Goal: Information Seeking & Learning: Learn about a topic

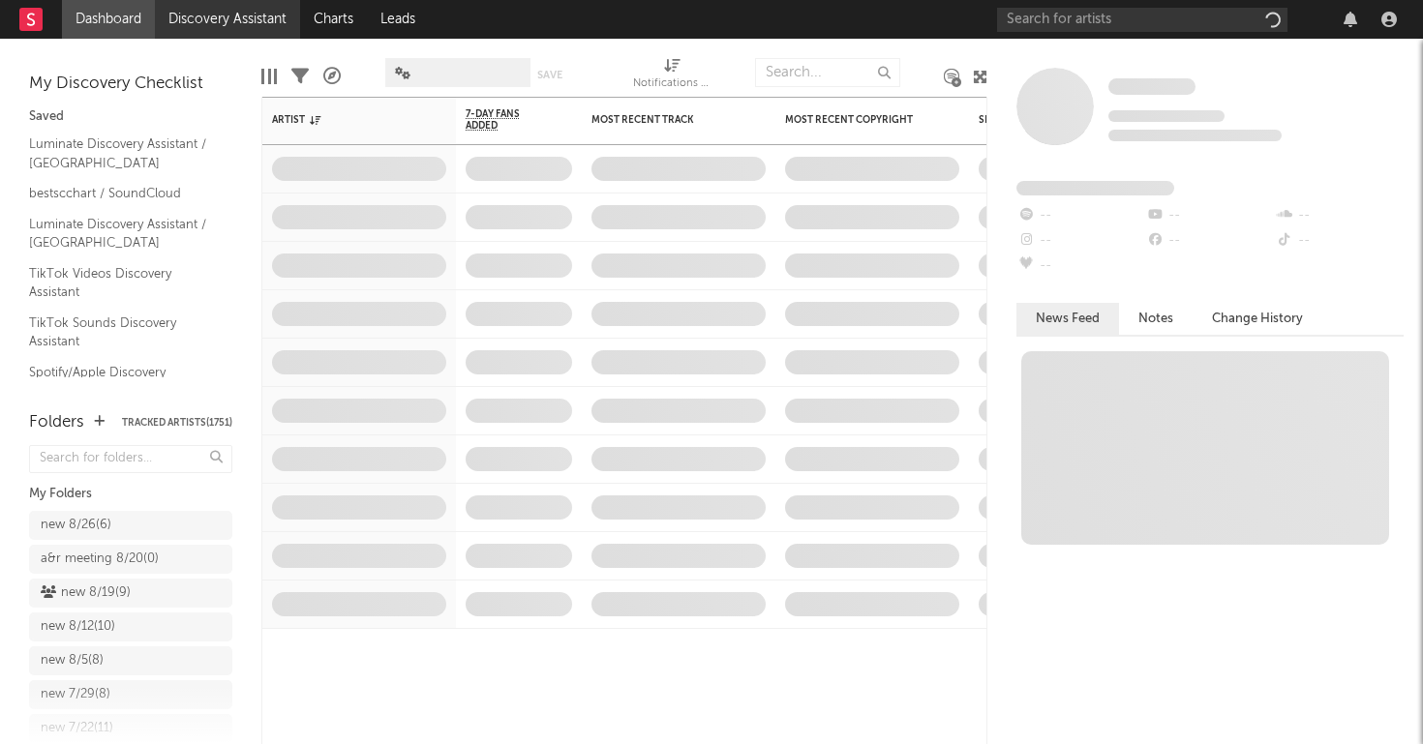
click at [230, 23] on link "Discovery Assistant" at bounding box center [227, 19] width 145 height 39
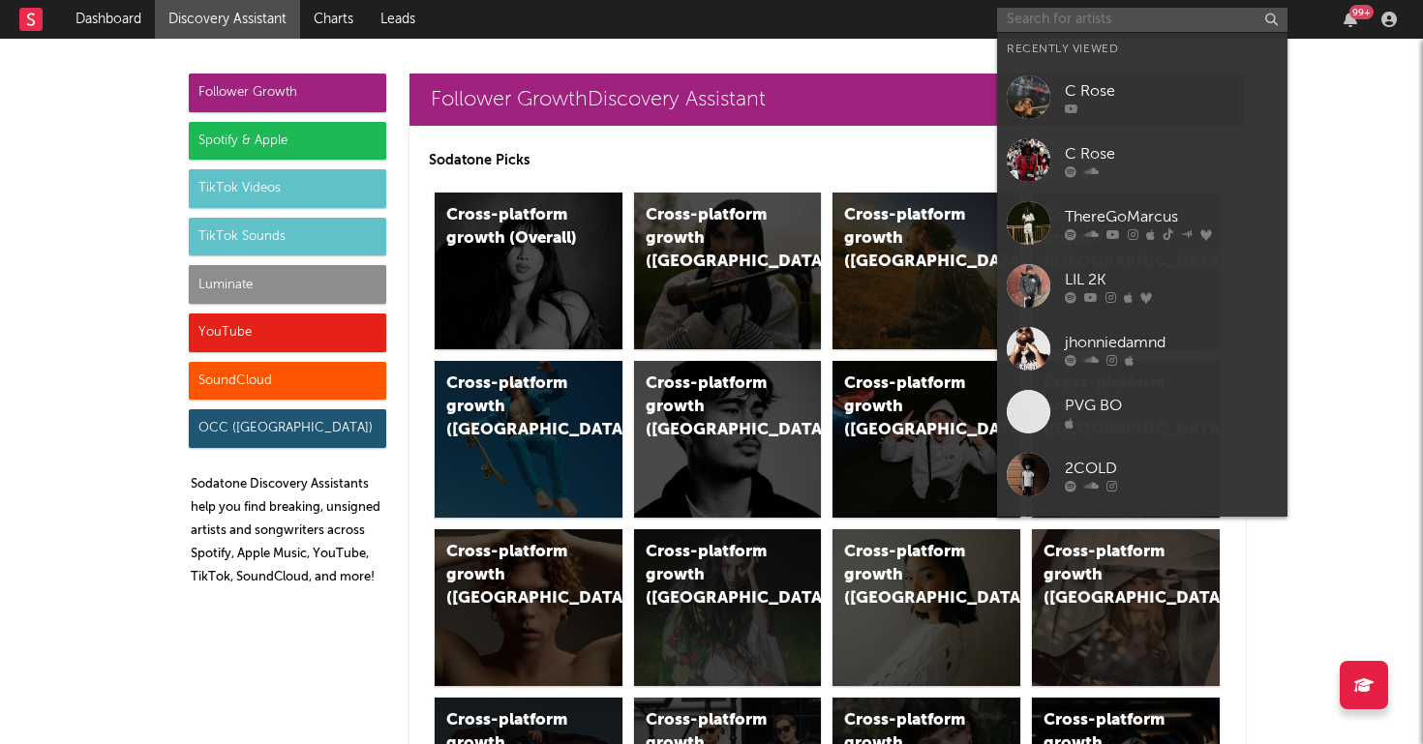
click at [1046, 23] on input "text" at bounding box center [1142, 20] width 290 height 24
paste input "[URL][DOMAIN_NAME]"
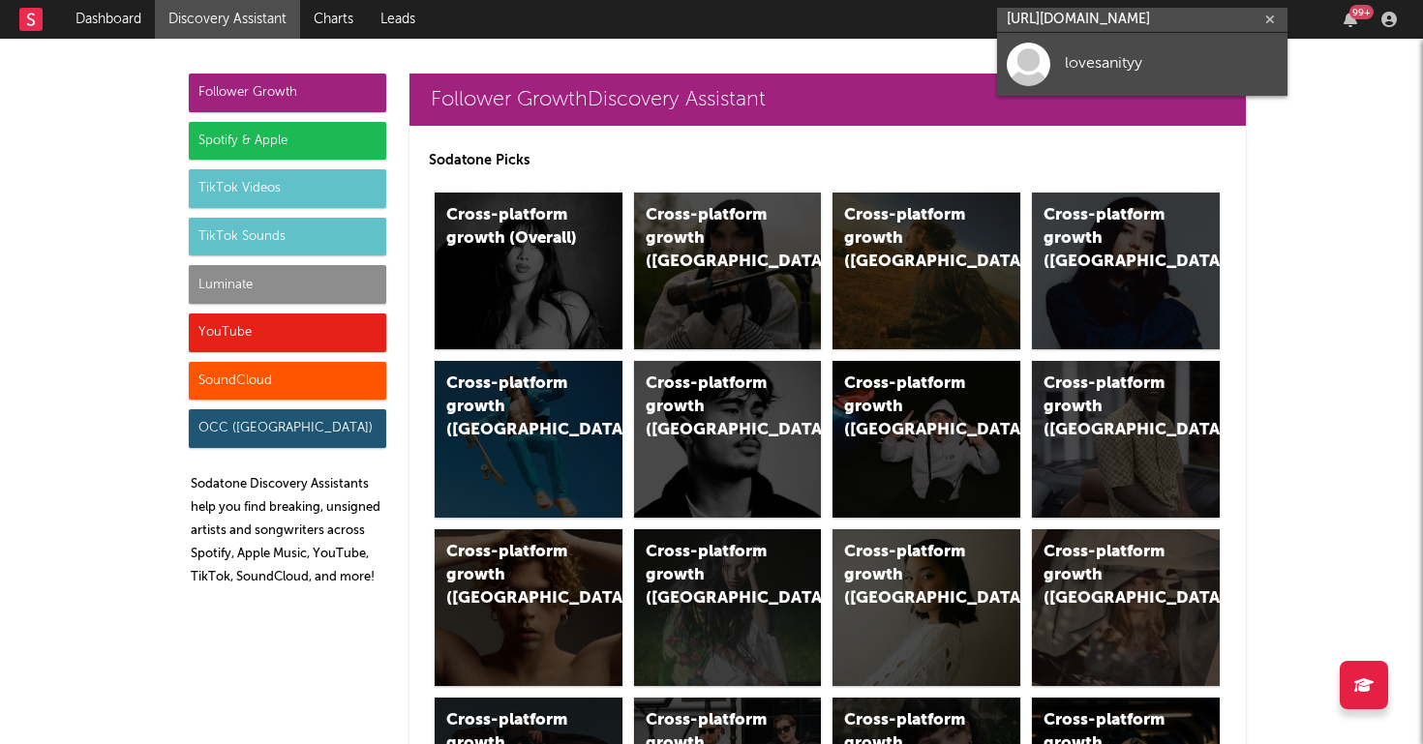
type input "[URL][DOMAIN_NAME]"
click at [1105, 58] on div "lovesanityy" at bounding box center [1171, 63] width 213 height 23
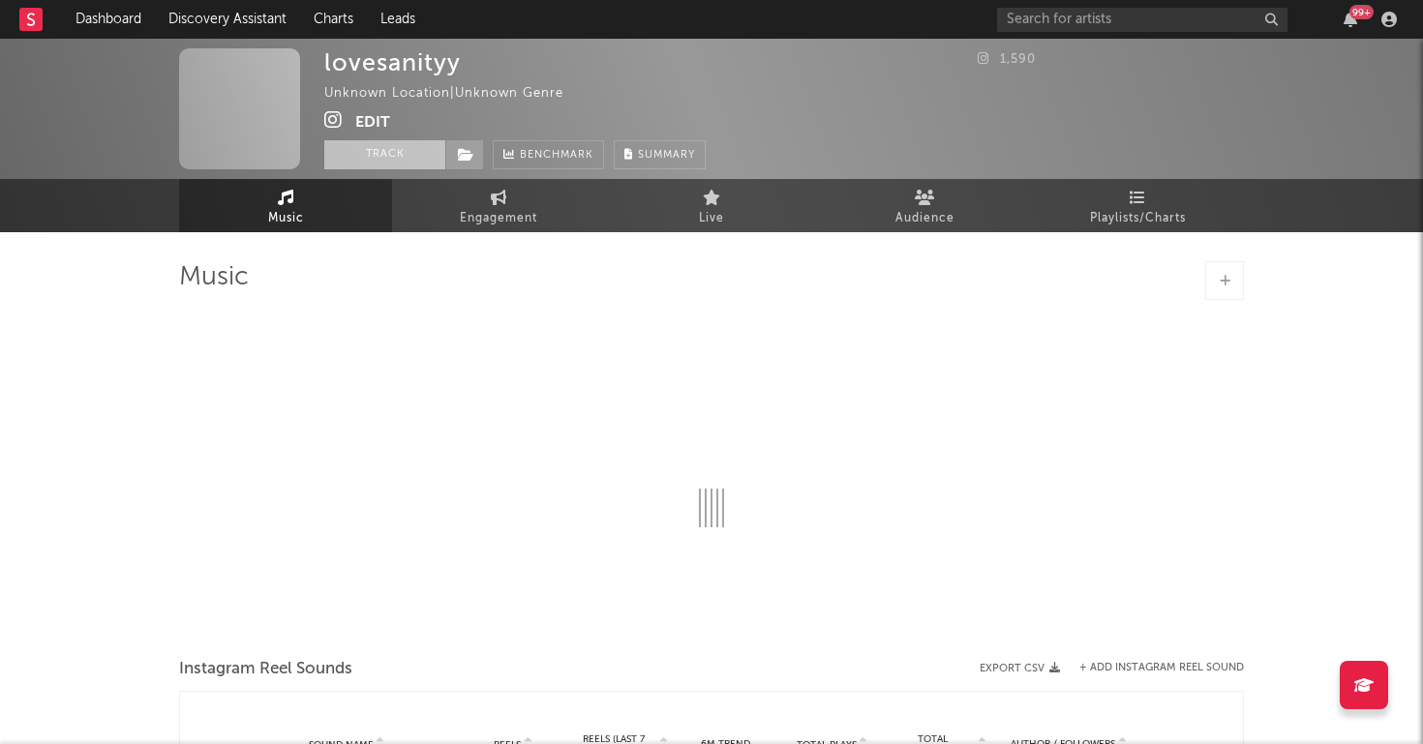
select select "1w"
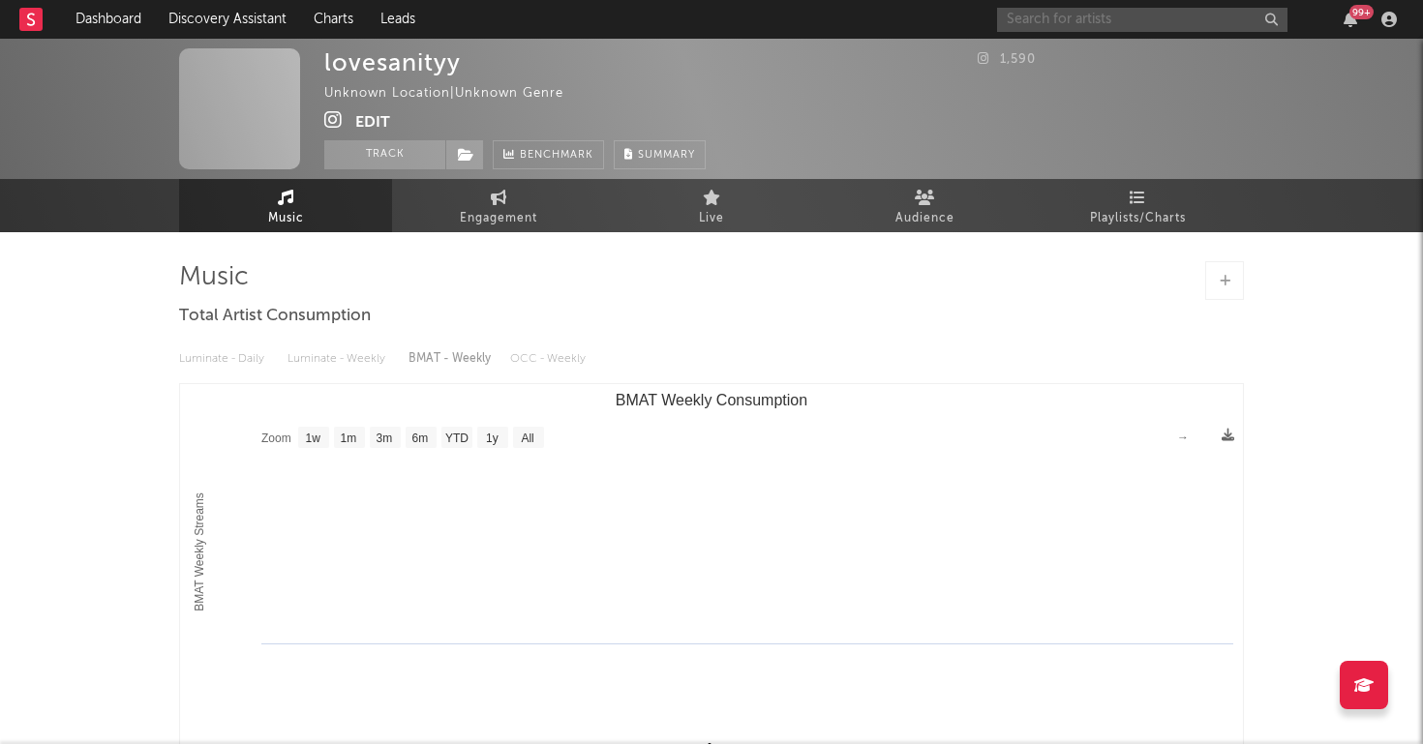
click at [1085, 23] on input "text" at bounding box center [1142, 20] width 290 height 24
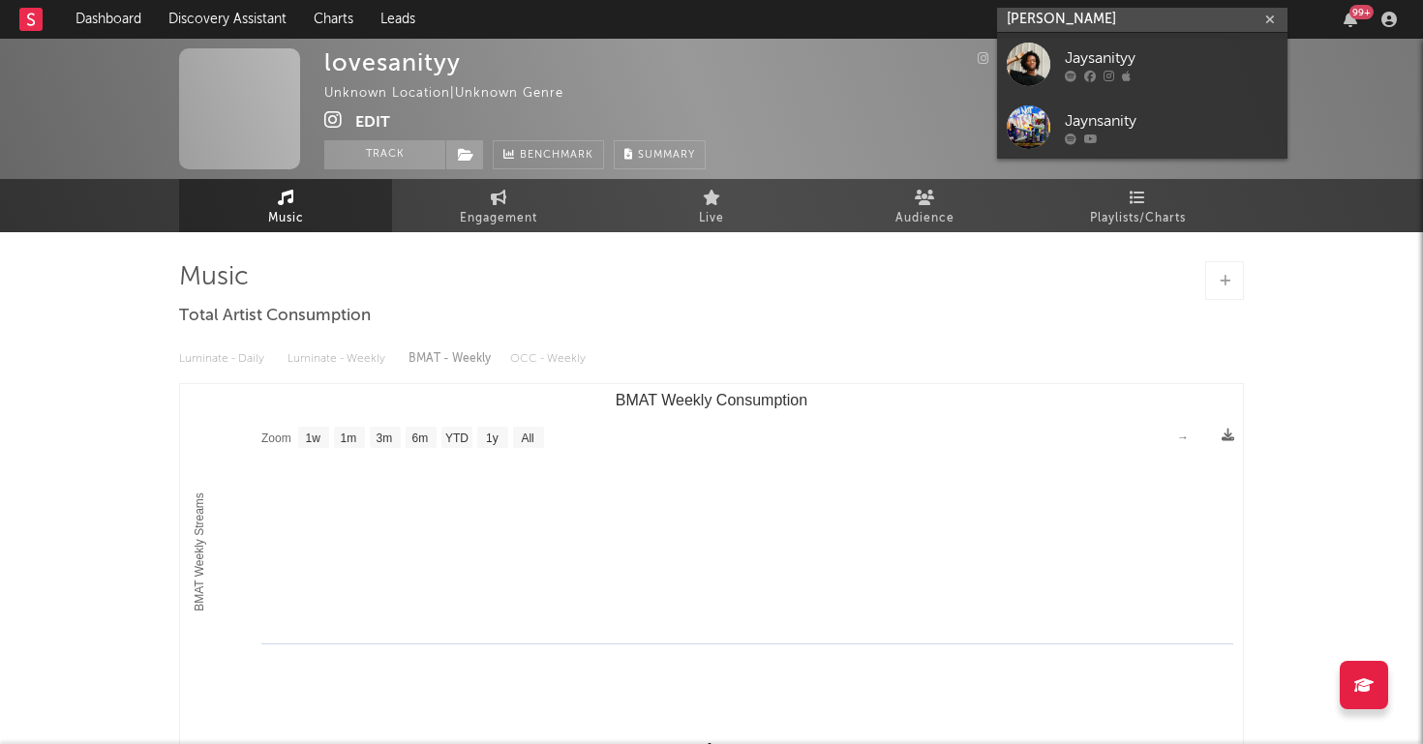
type input "jay sanity"
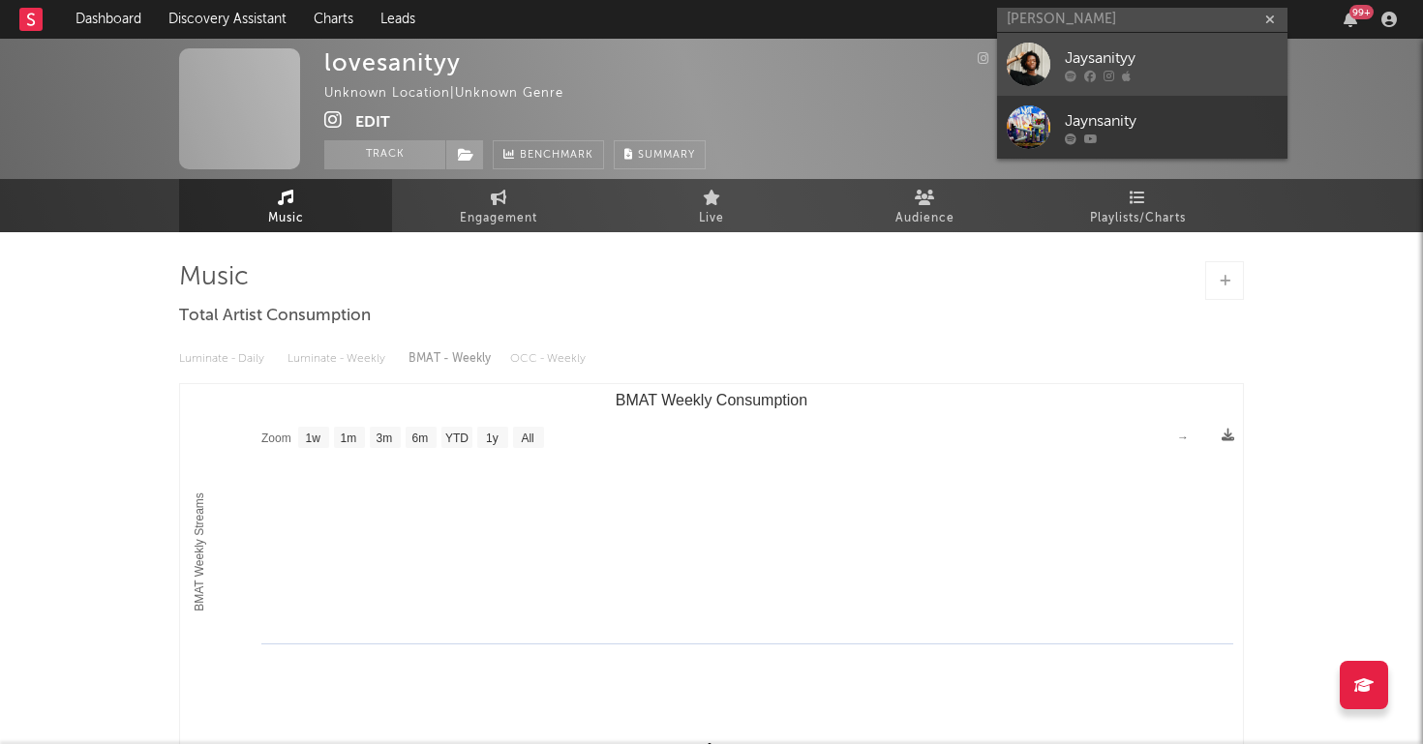
drag, startPoint x: 1085, startPoint y: 23, endPoint x: 1134, endPoint y: 71, distance: 68.5
click at [1134, 71] on div at bounding box center [1171, 76] width 213 height 12
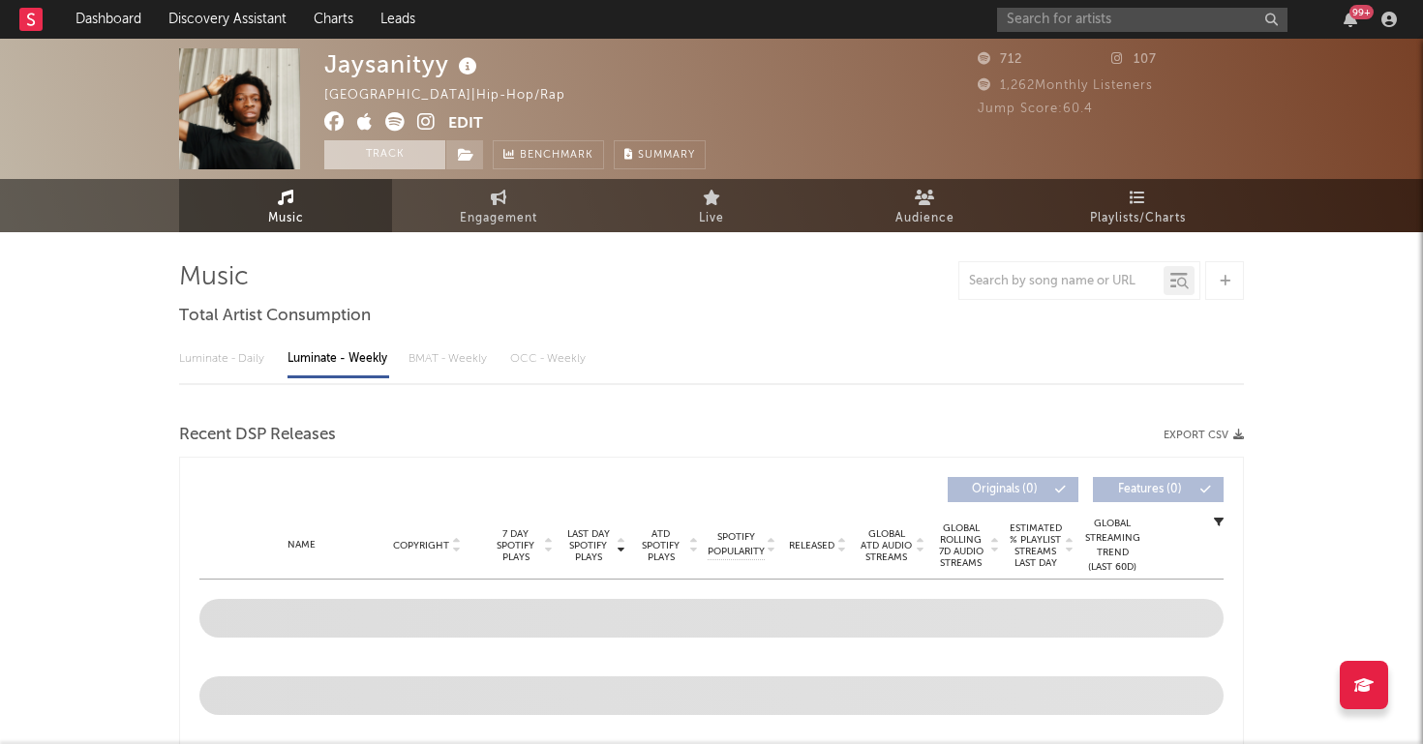
select select "6m"
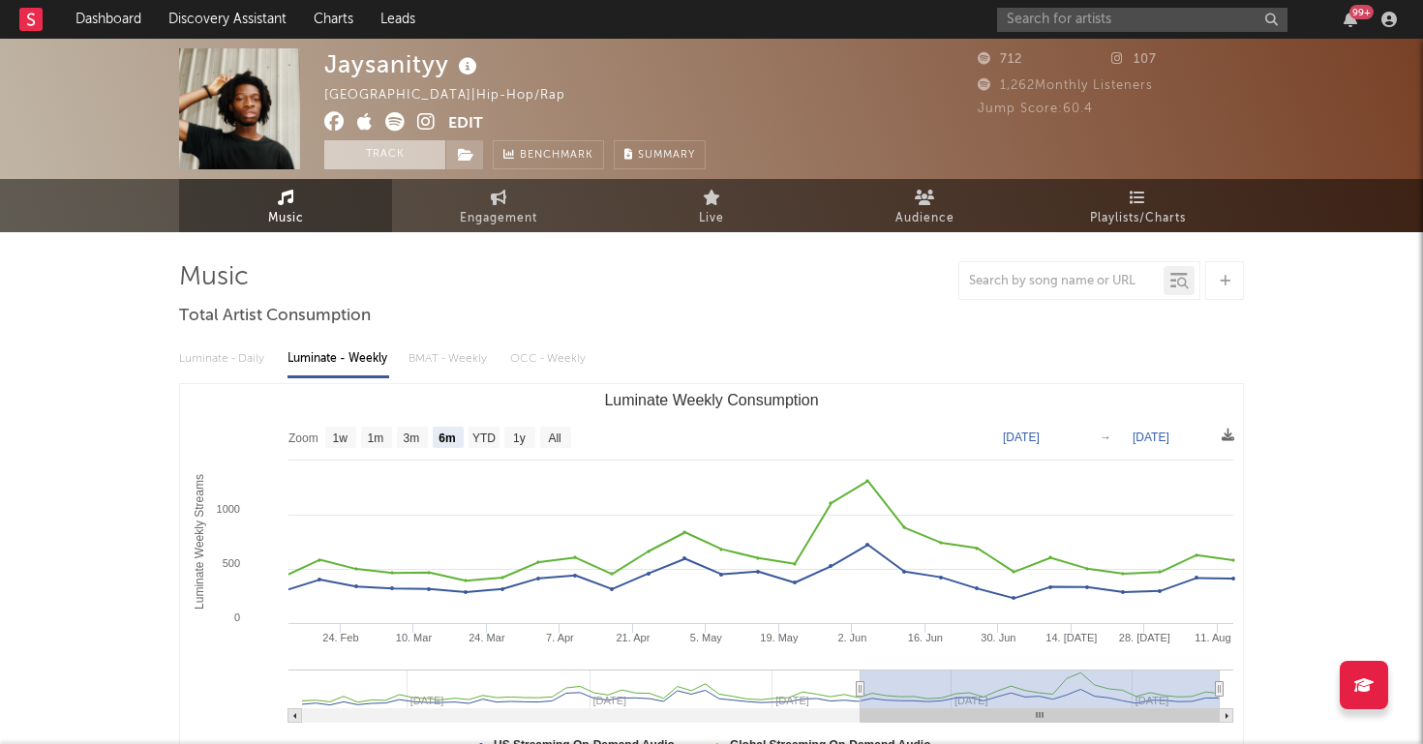
click at [392, 156] on button "Track" at bounding box center [384, 154] width 121 height 29
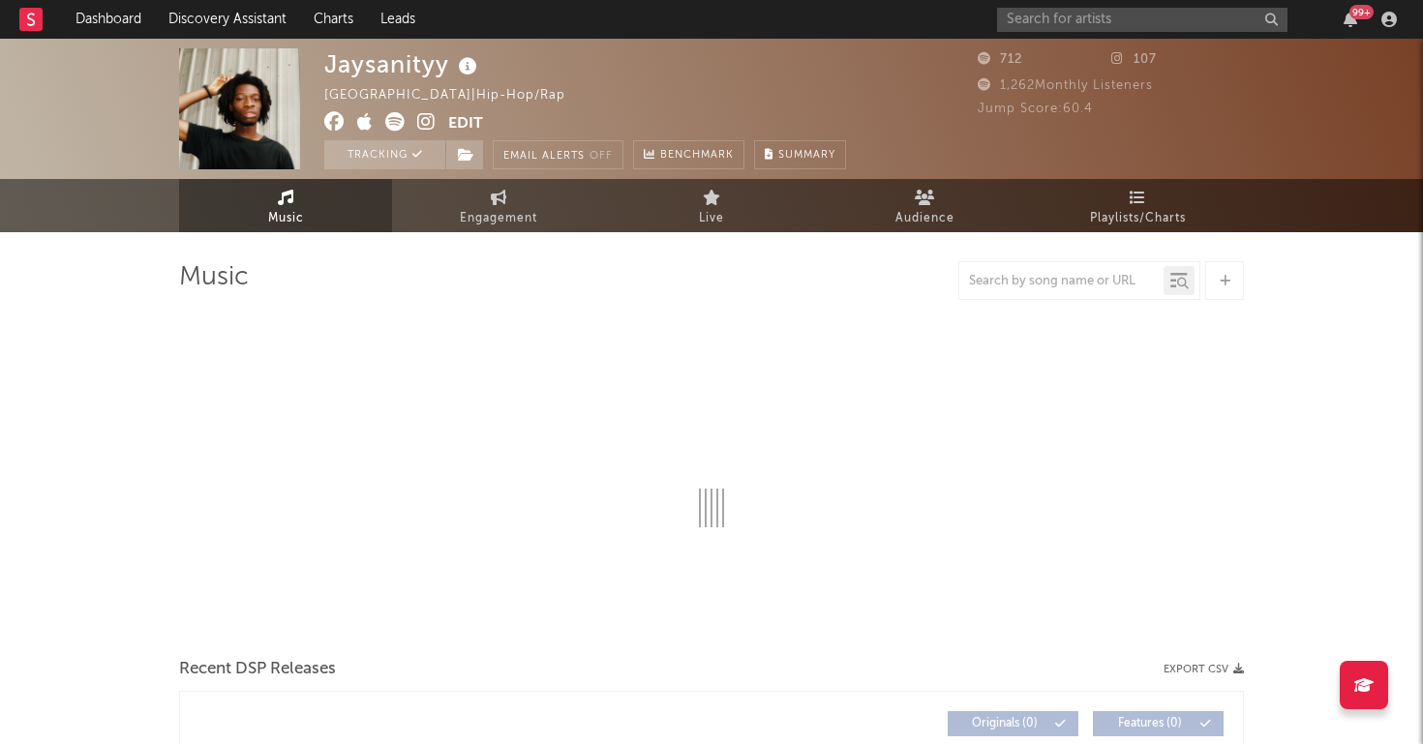
click at [484, 155] on div "Tracking Email Alerts Off Benchmark Summary" at bounding box center [585, 154] width 522 height 29
select select "6m"
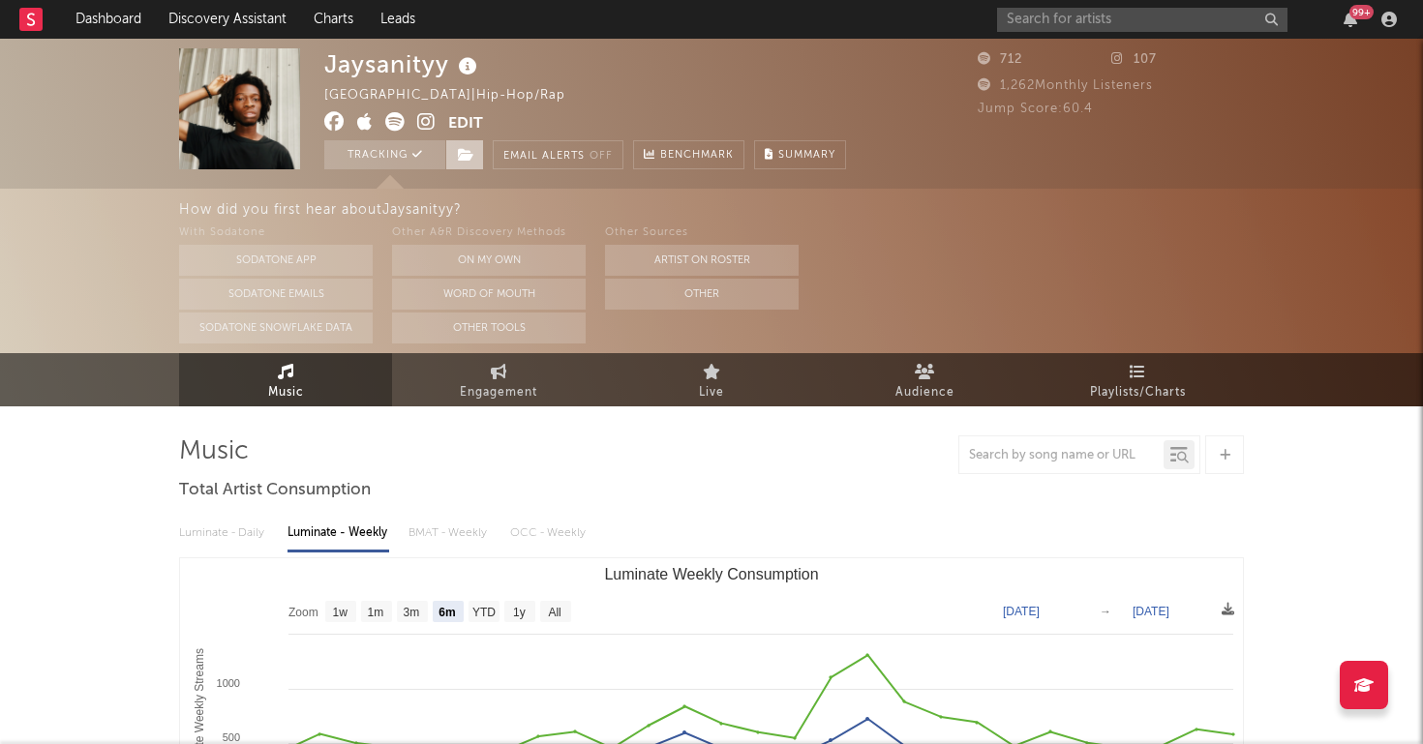
click at [476, 158] on span at bounding box center [464, 154] width 39 height 29
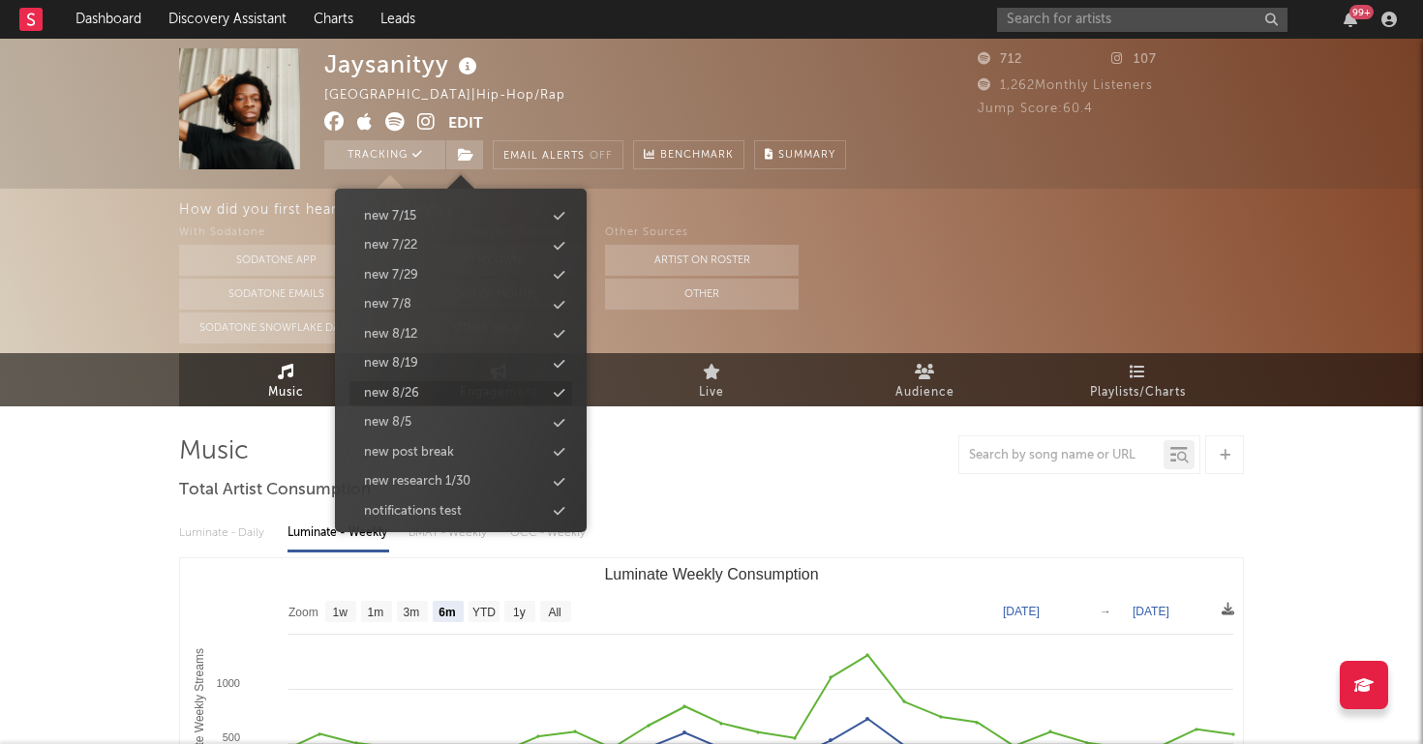
click at [419, 384] on div "new 8/26" at bounding box center [391, 393] width 55 height 19
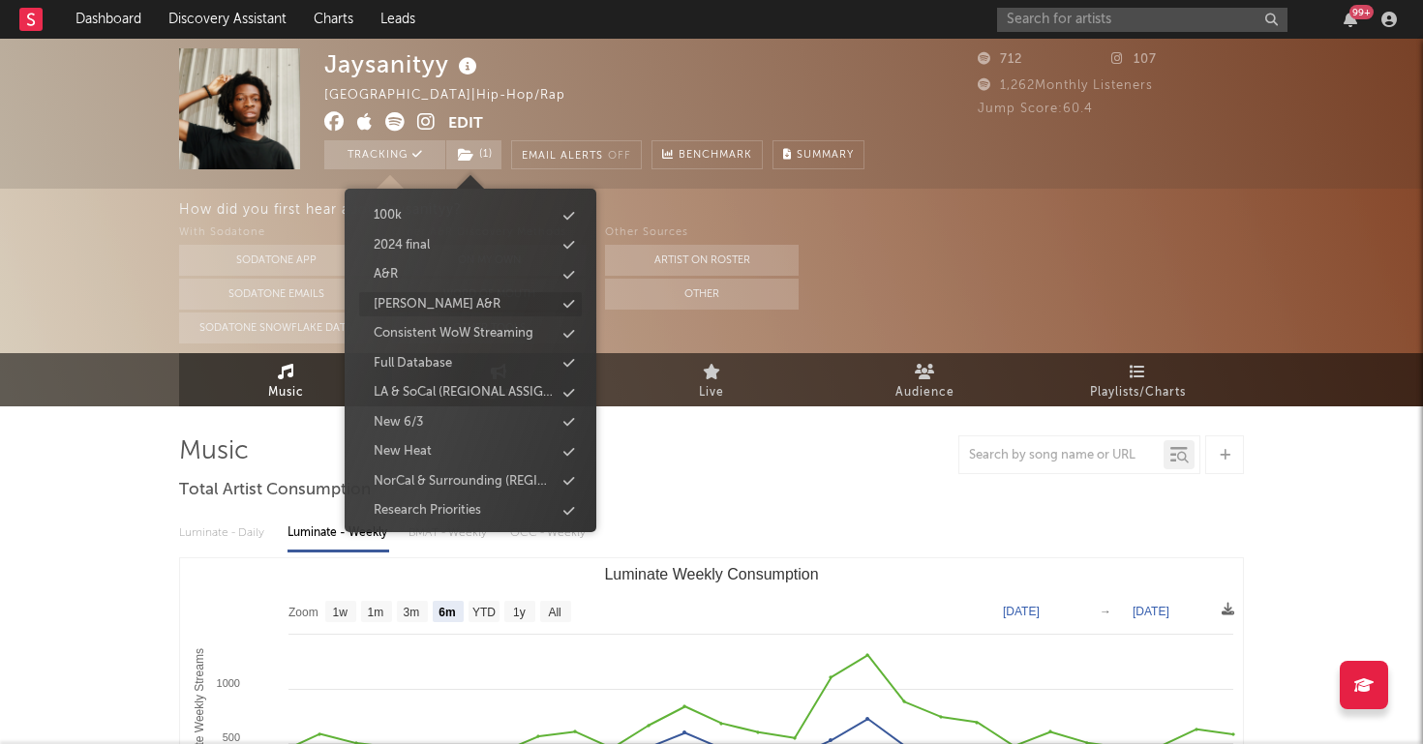
scroll to position [242, 0]
click at [412, 353] on div "Full Database" at bounding box center [413, 360] width 78 height 19
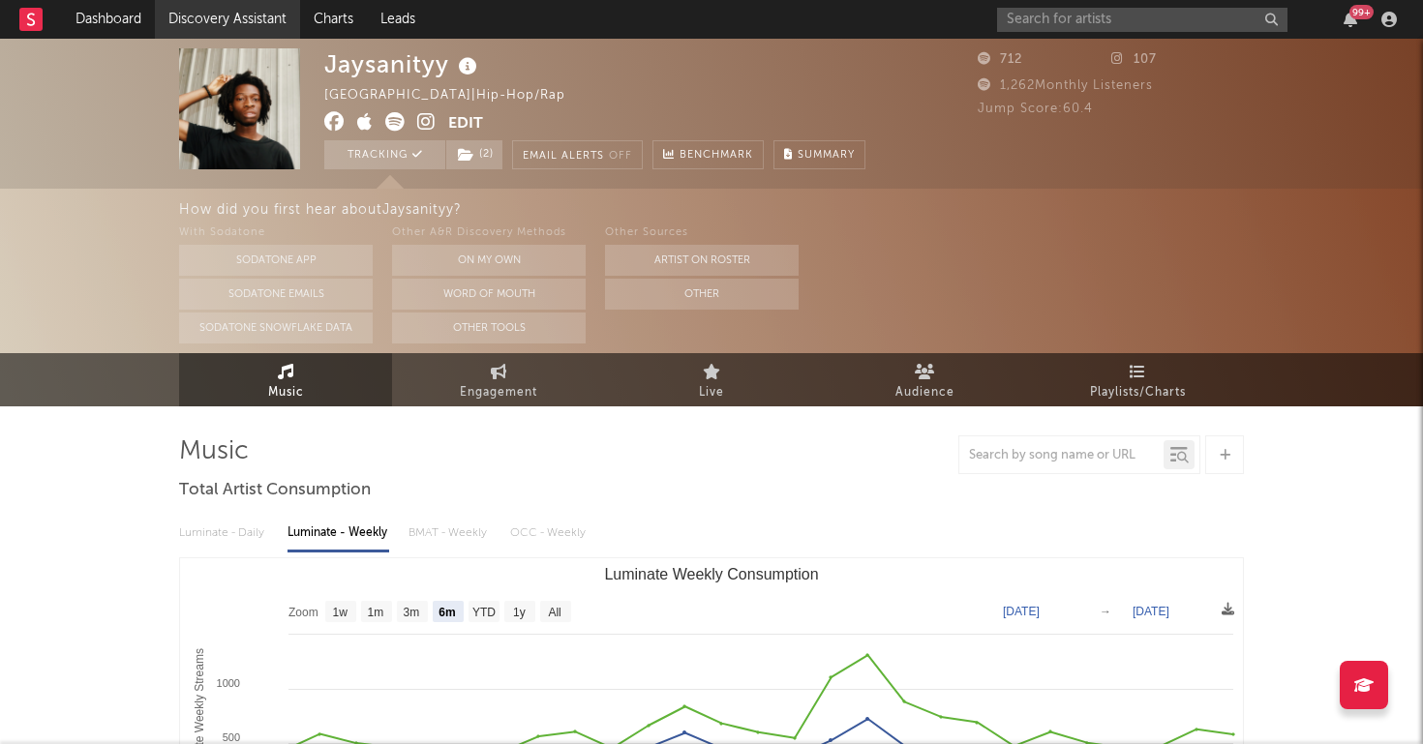
scroll to position [0, 0]
click at [198, 24] on link "Discovery Assistant" at bounding box center [227, 19] width 145 height 39
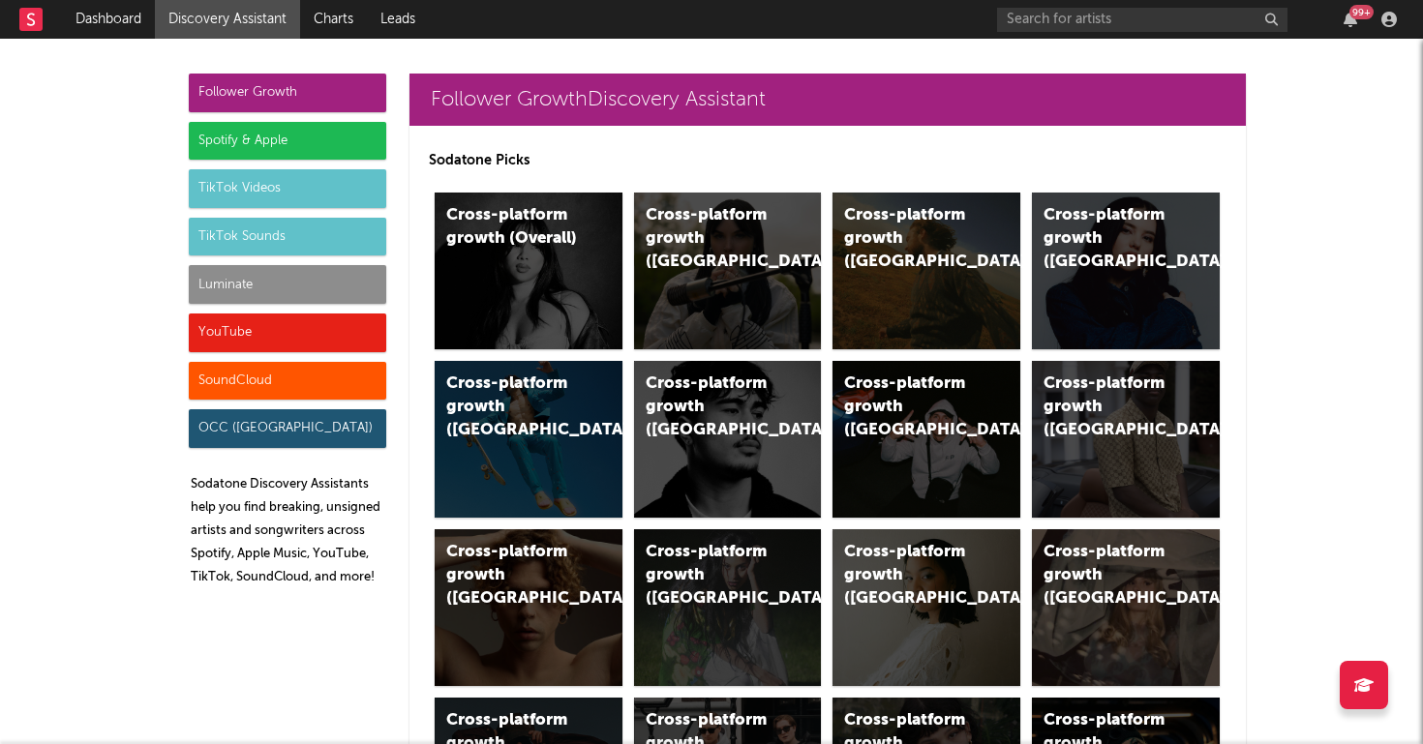
click at [241, 272] on div "Luminate" at bounding box center [287, 284] width 197 height 39
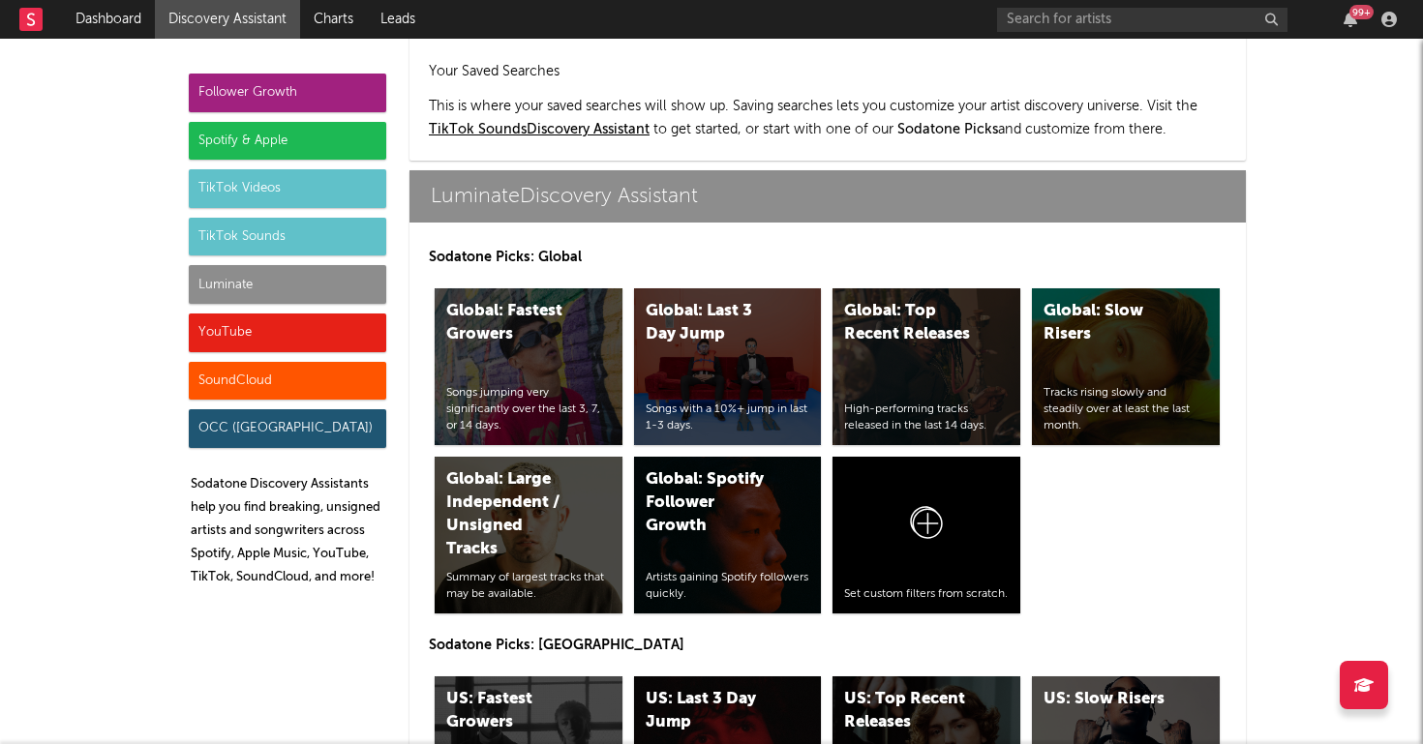
scroll to position [8592, 0]
click at [889, 677] on div "US: Top Recent Releases High-performing tracks released in the last 14 days." at bounding box center [926, 755] width 188 height 157
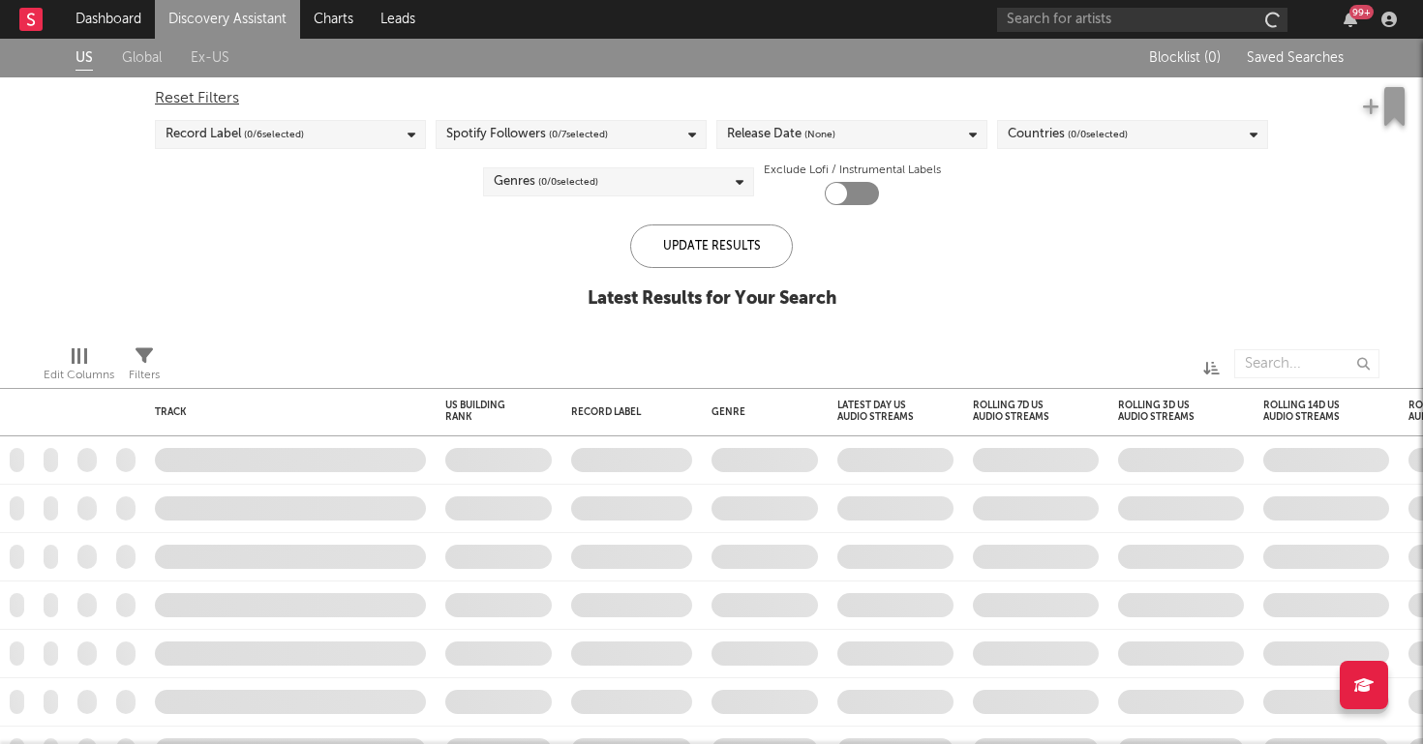
checkbox input "true"
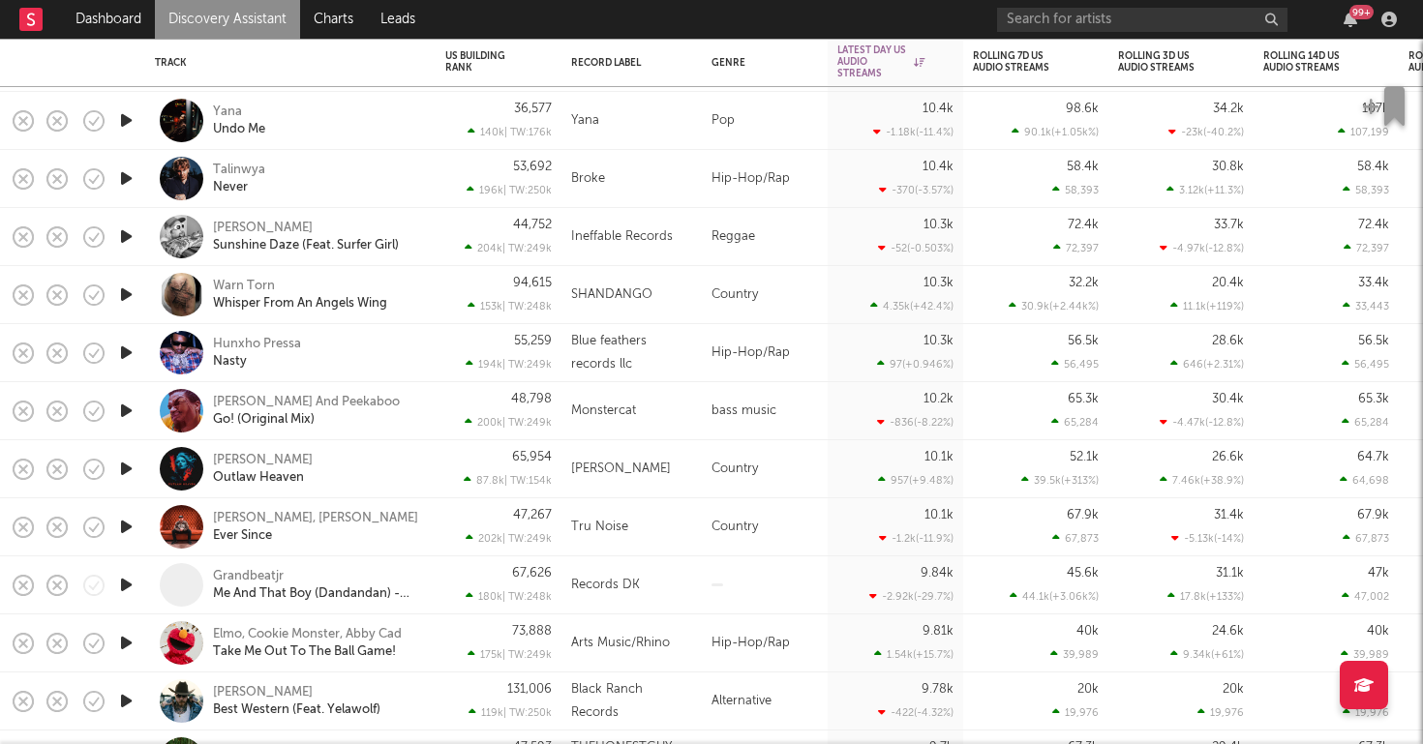
click at [356, 347] on div "Hunxho Pressa Nasty" at bounding box center [317, 353] width 208 height 35
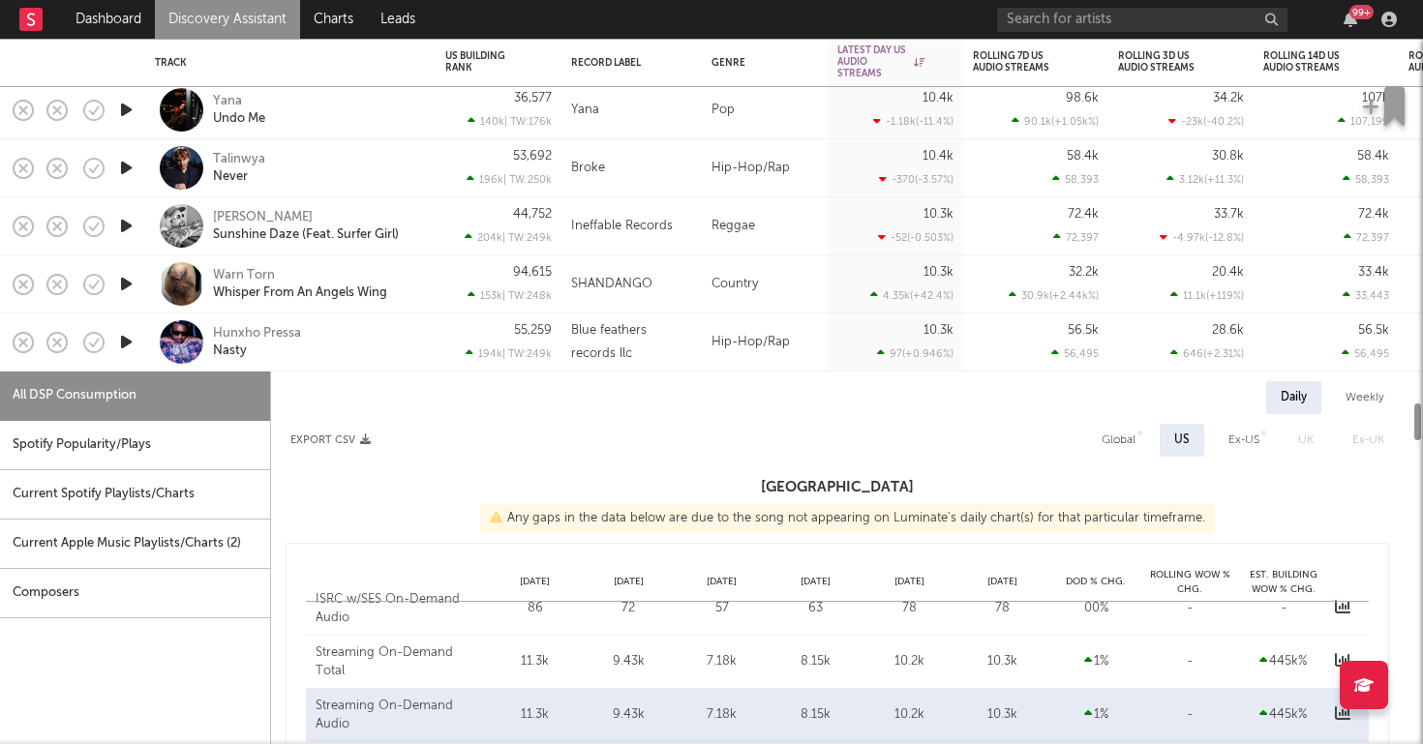
select select "1w"
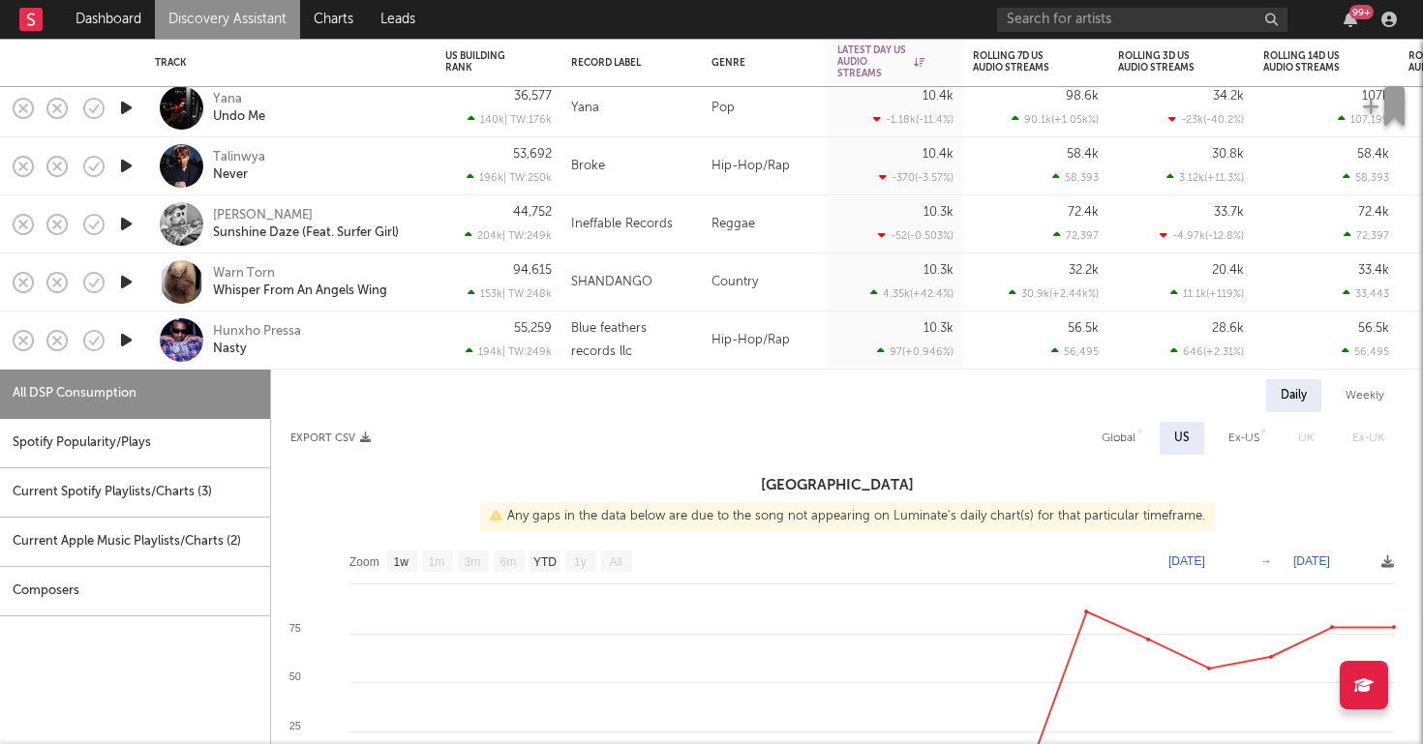
click at [420, 165] on div "Talinwya Never" at bounding box center [317, 166] width 208 height 35
select select "1w"
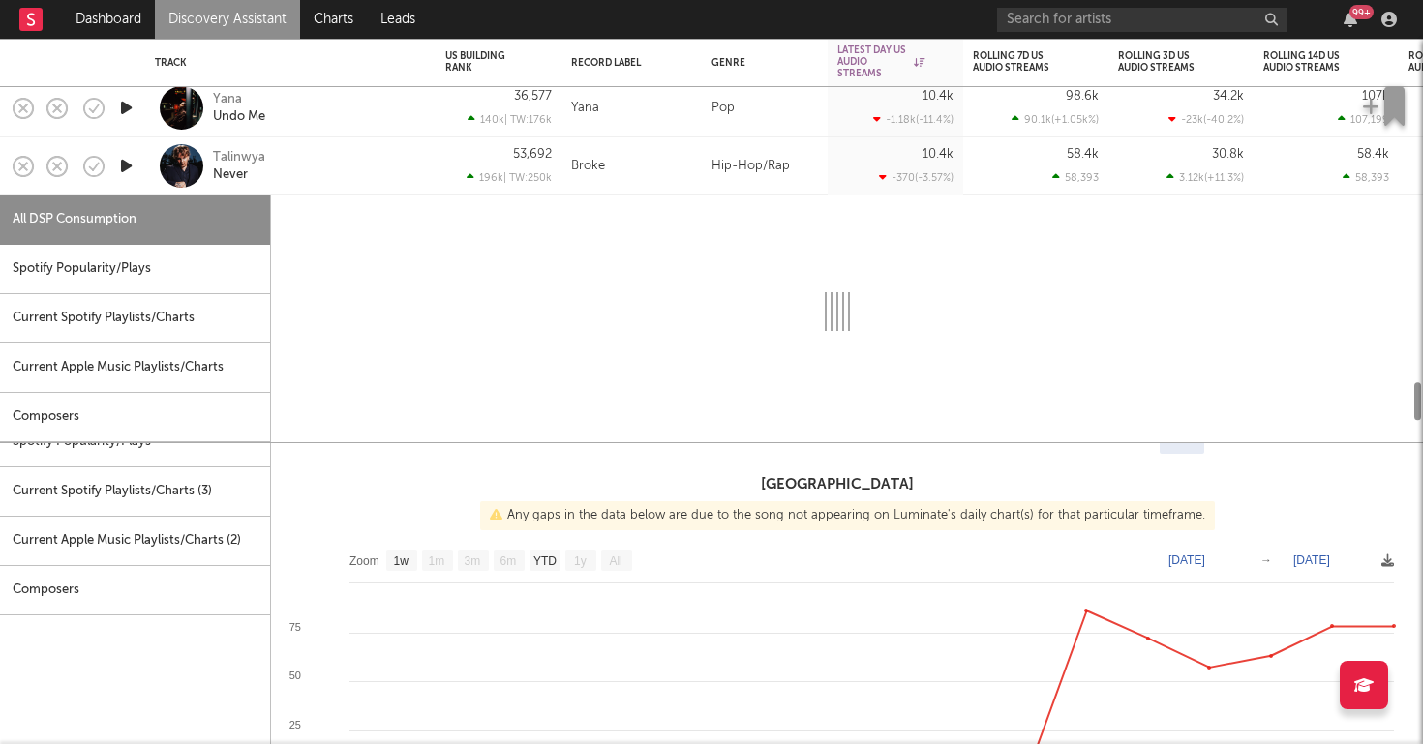
select select "1w"
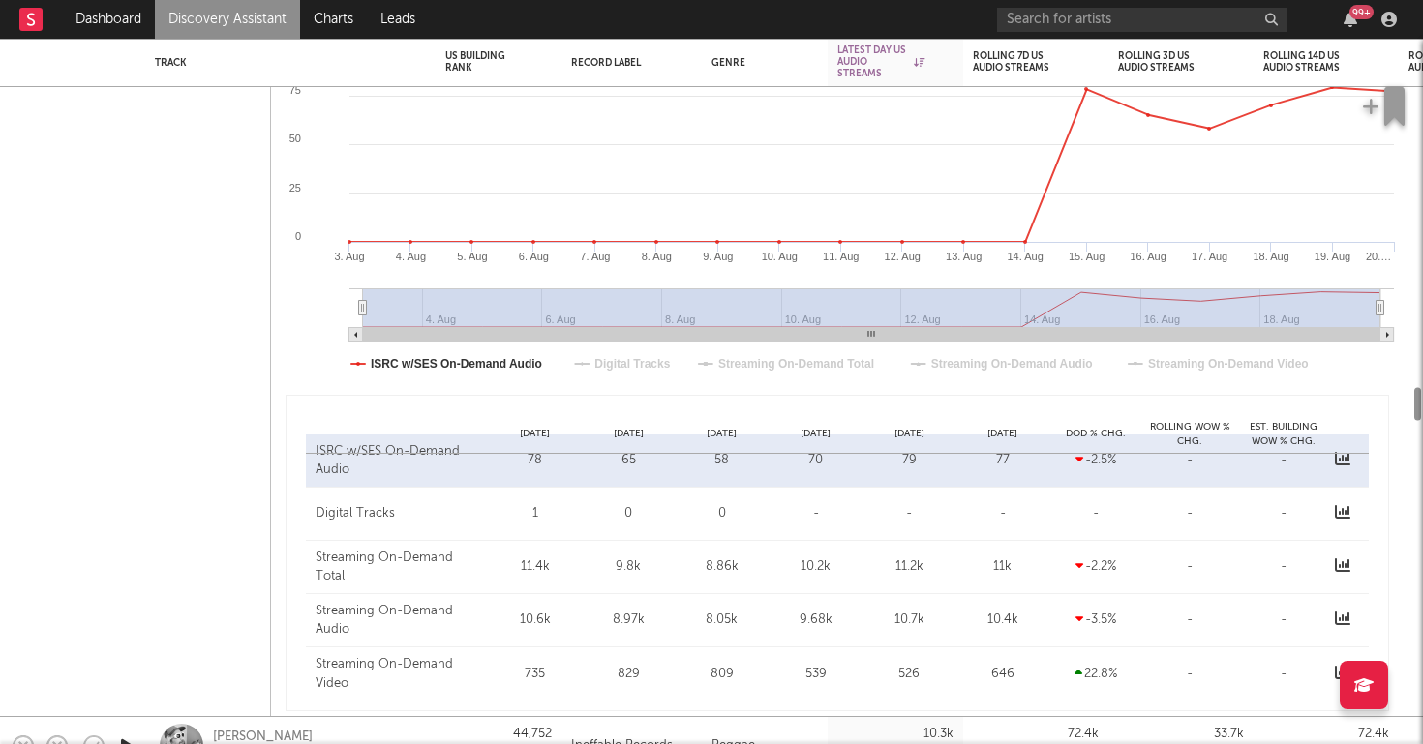
select select "1w"
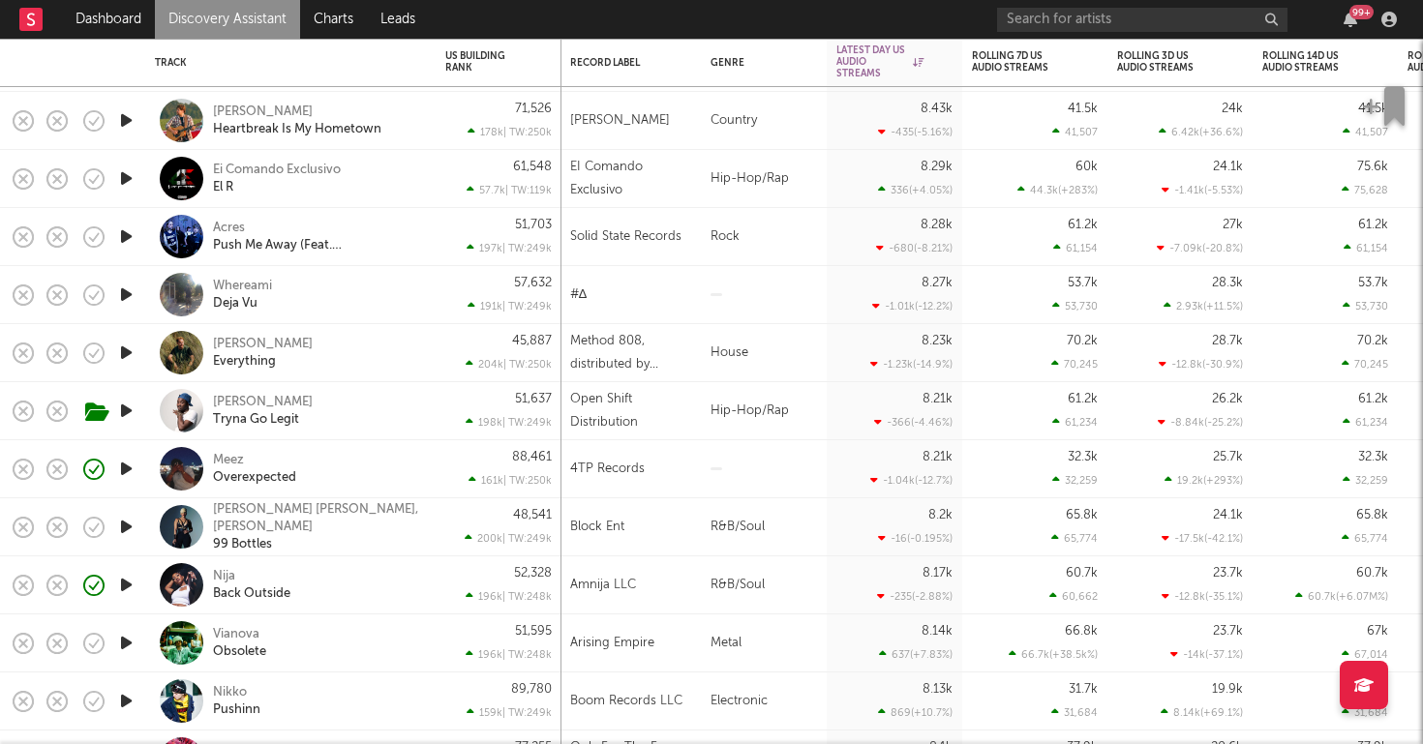
click at [348, 482] on div "Meez Overexpected" at bounding box center [317, 469] width 208 height 35
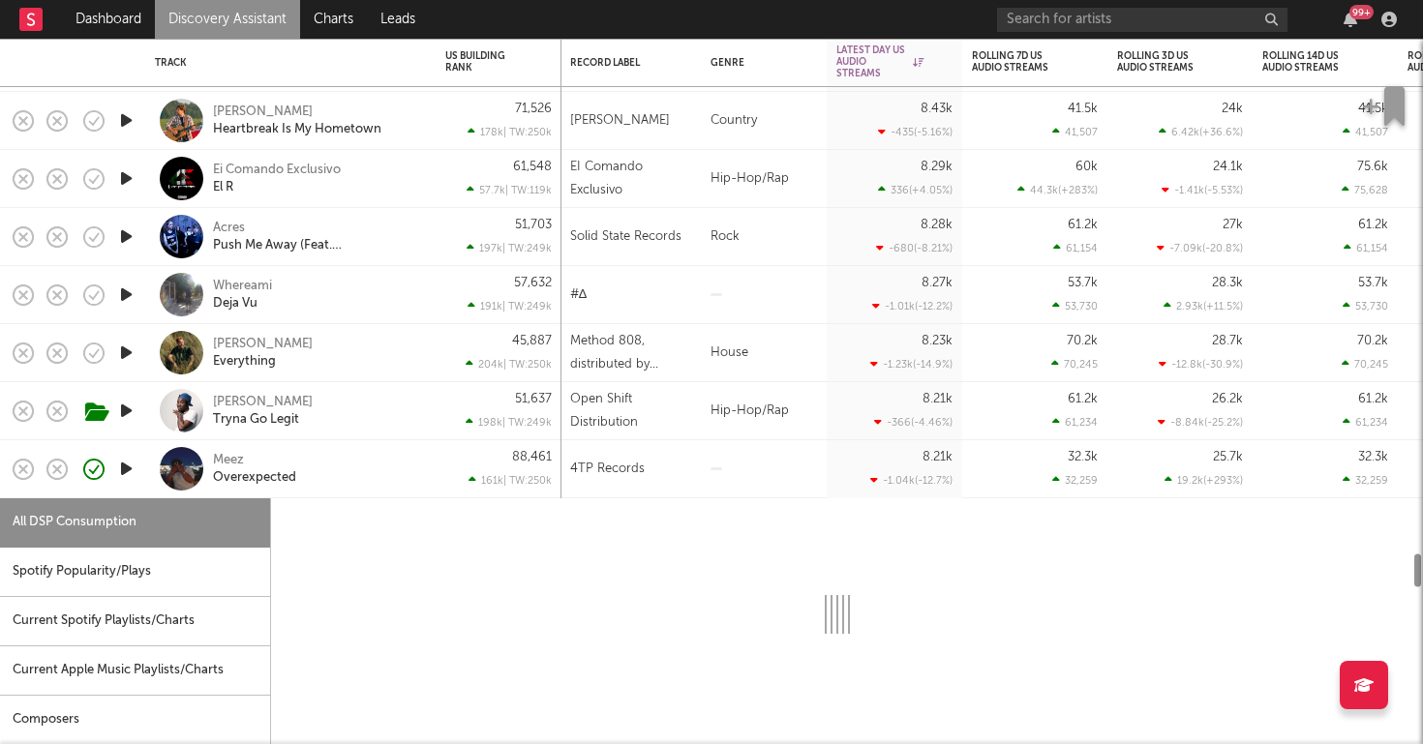
select select "1w"
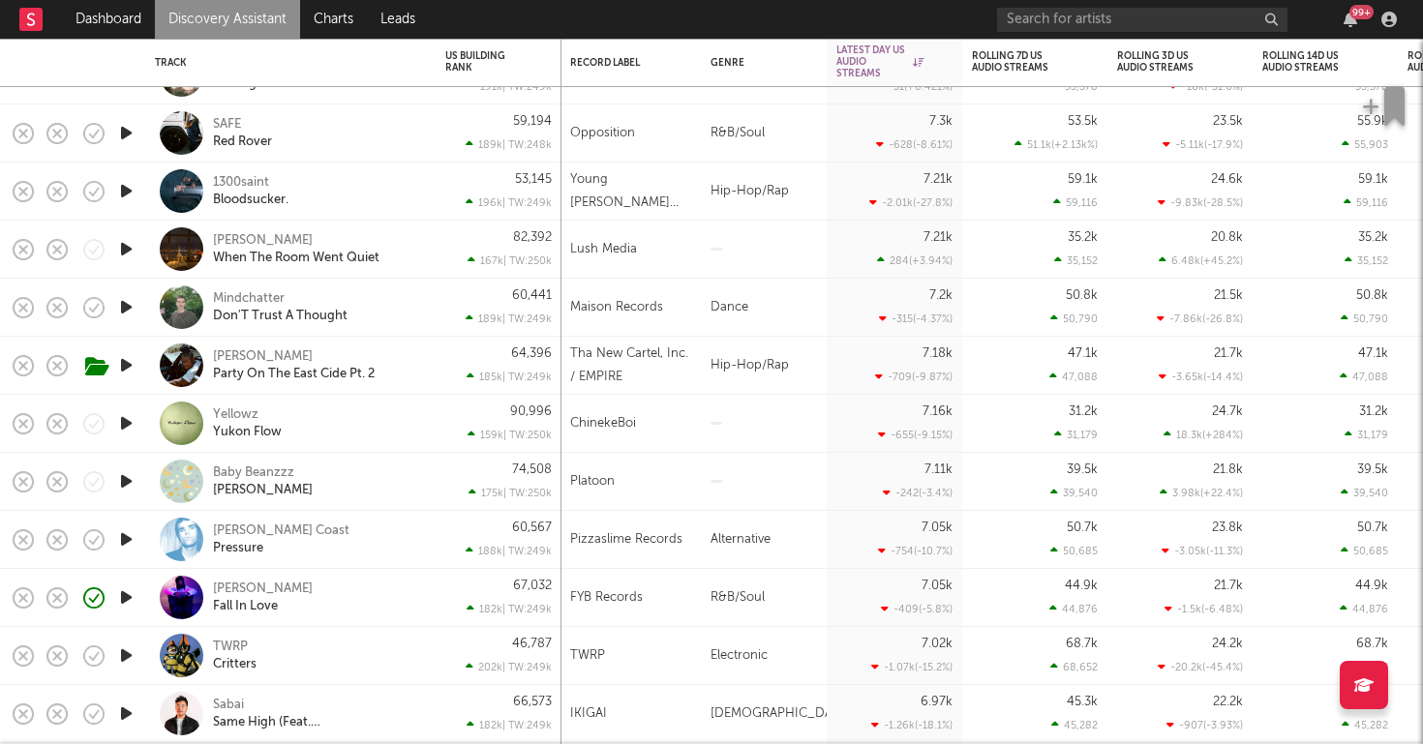
click at [384, 192] on div "1300saint Bloodsucker." at bounding box center [317, 191] width 208 height 35
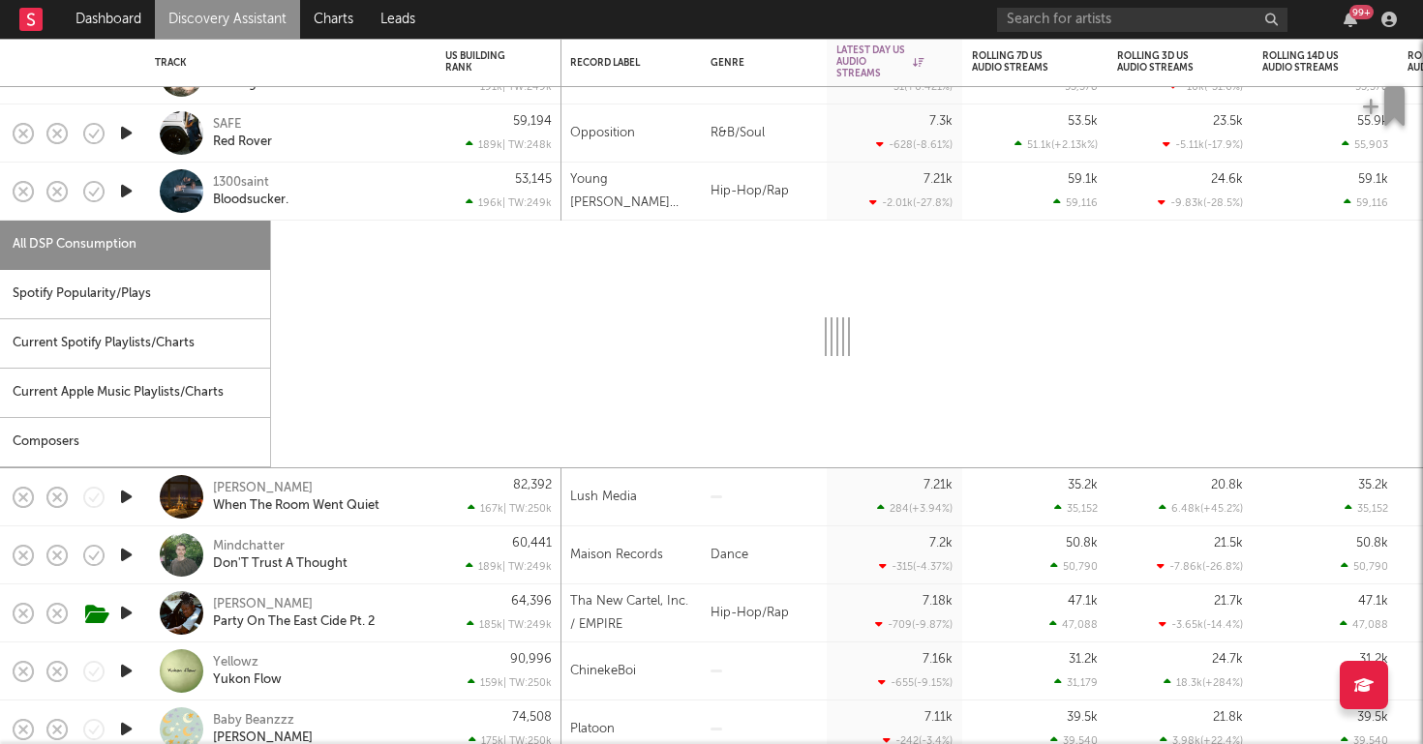
select select "1w"
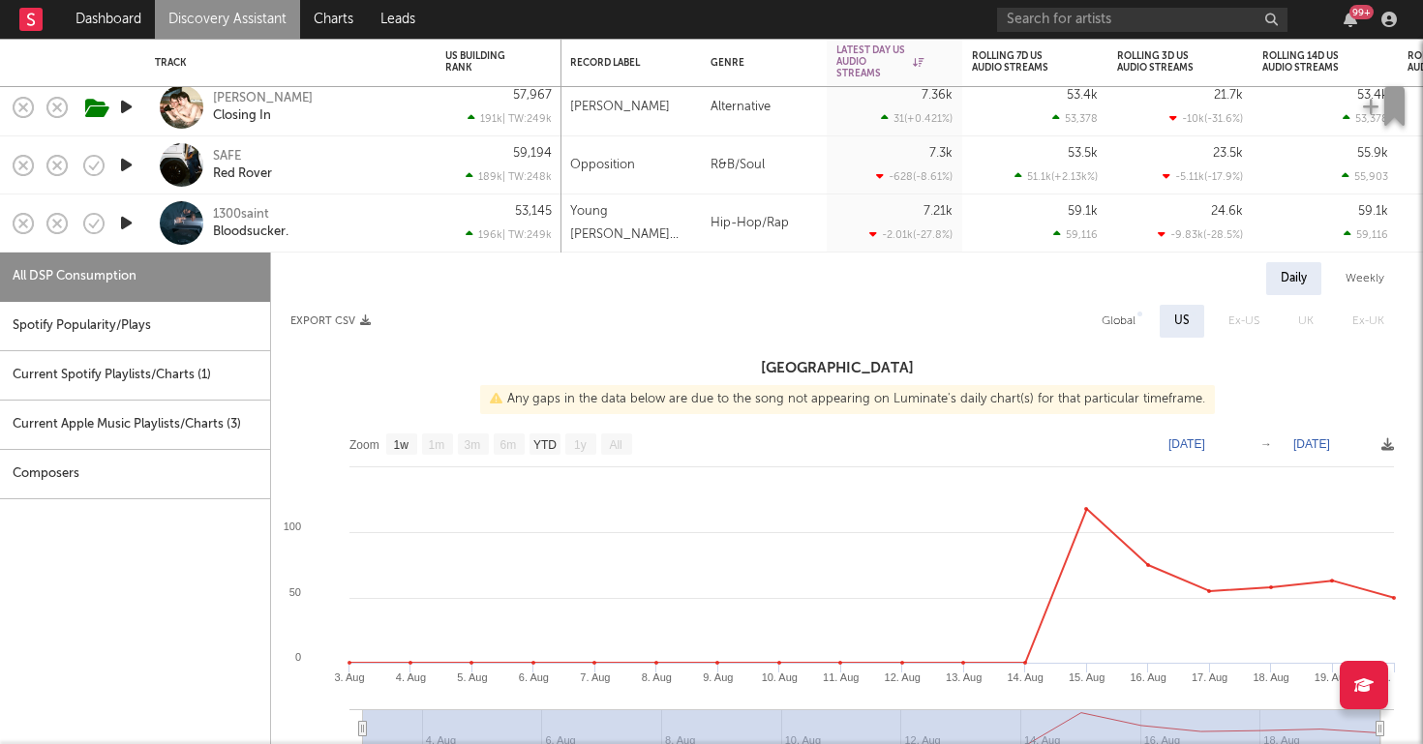
click at [122, 171] on icon "button" at bounding box center [126, 165] width 20 height 24
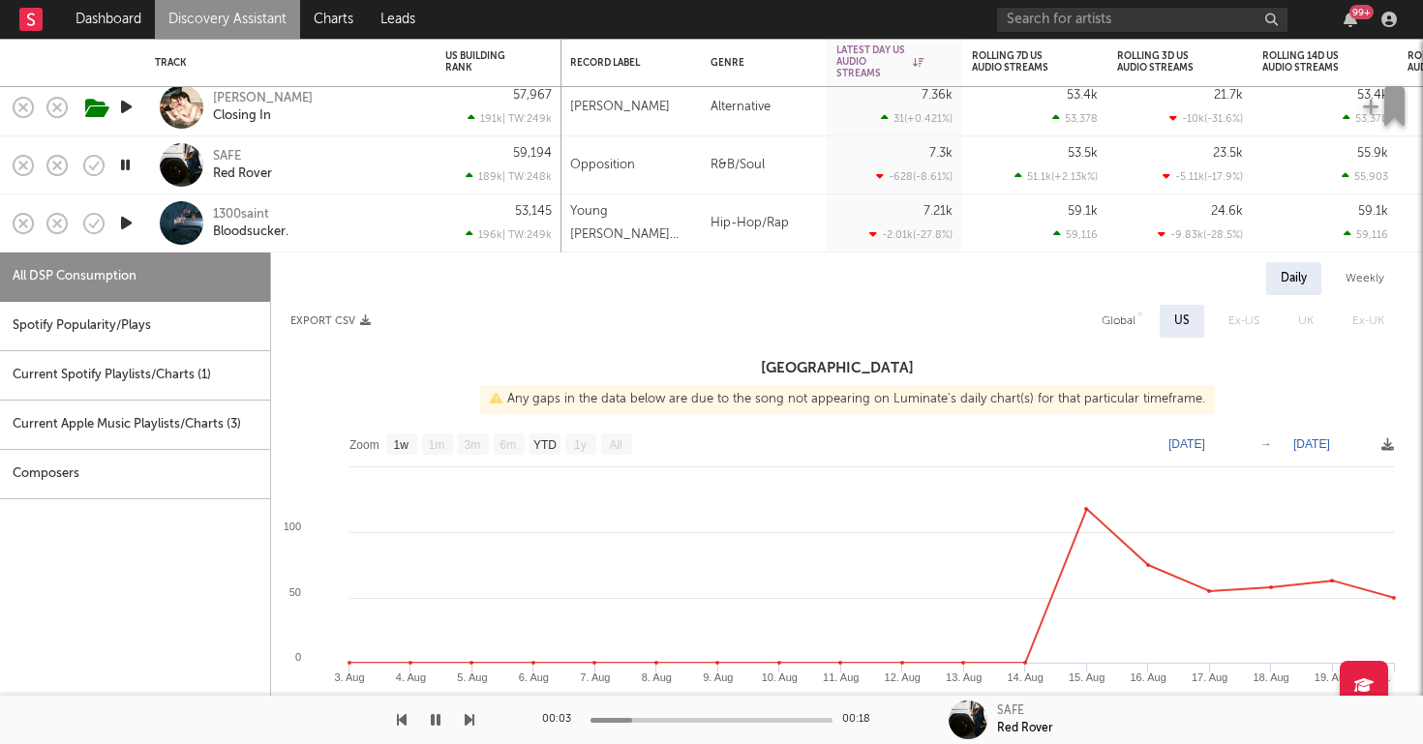
click at [383, 172] on div "SAFE Red Rover" at bounding box center [317, 165] width 208 height 35
select select "1w"
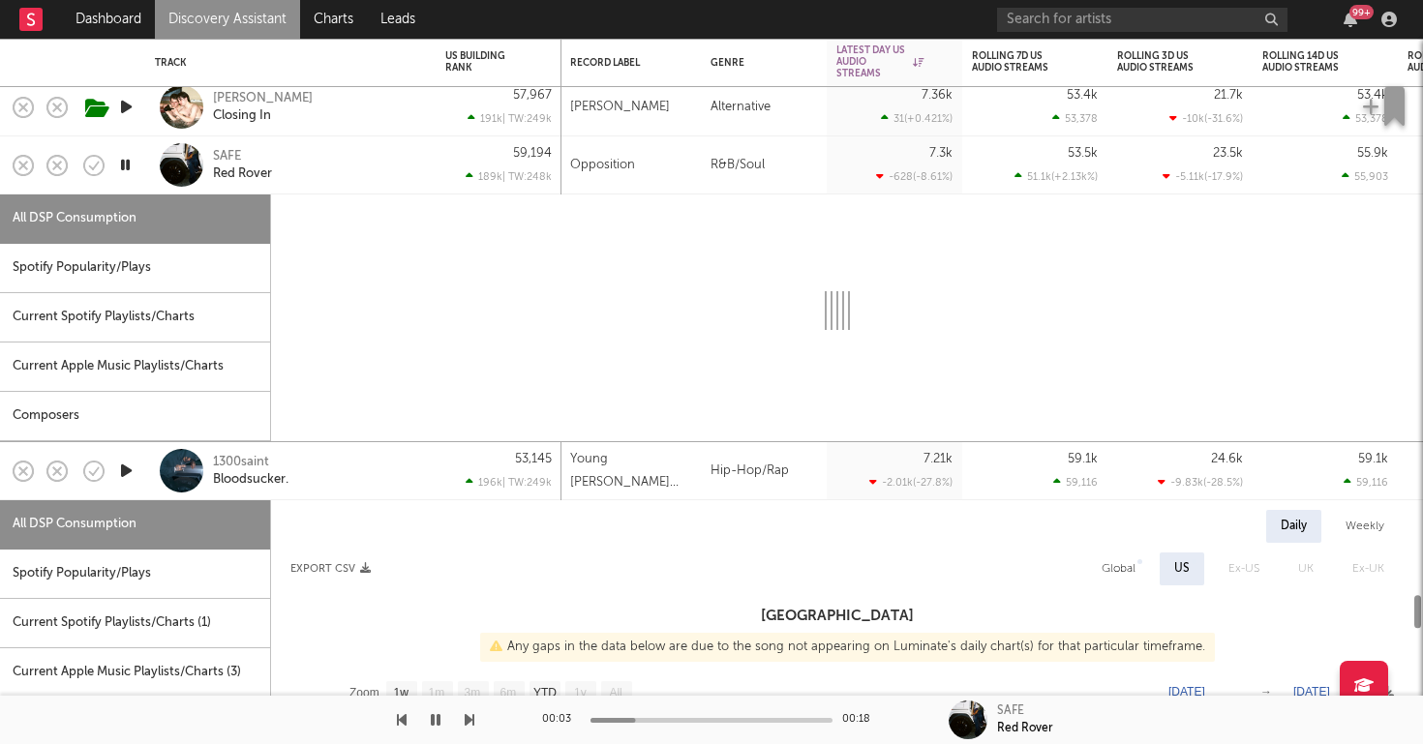
select select "1w"
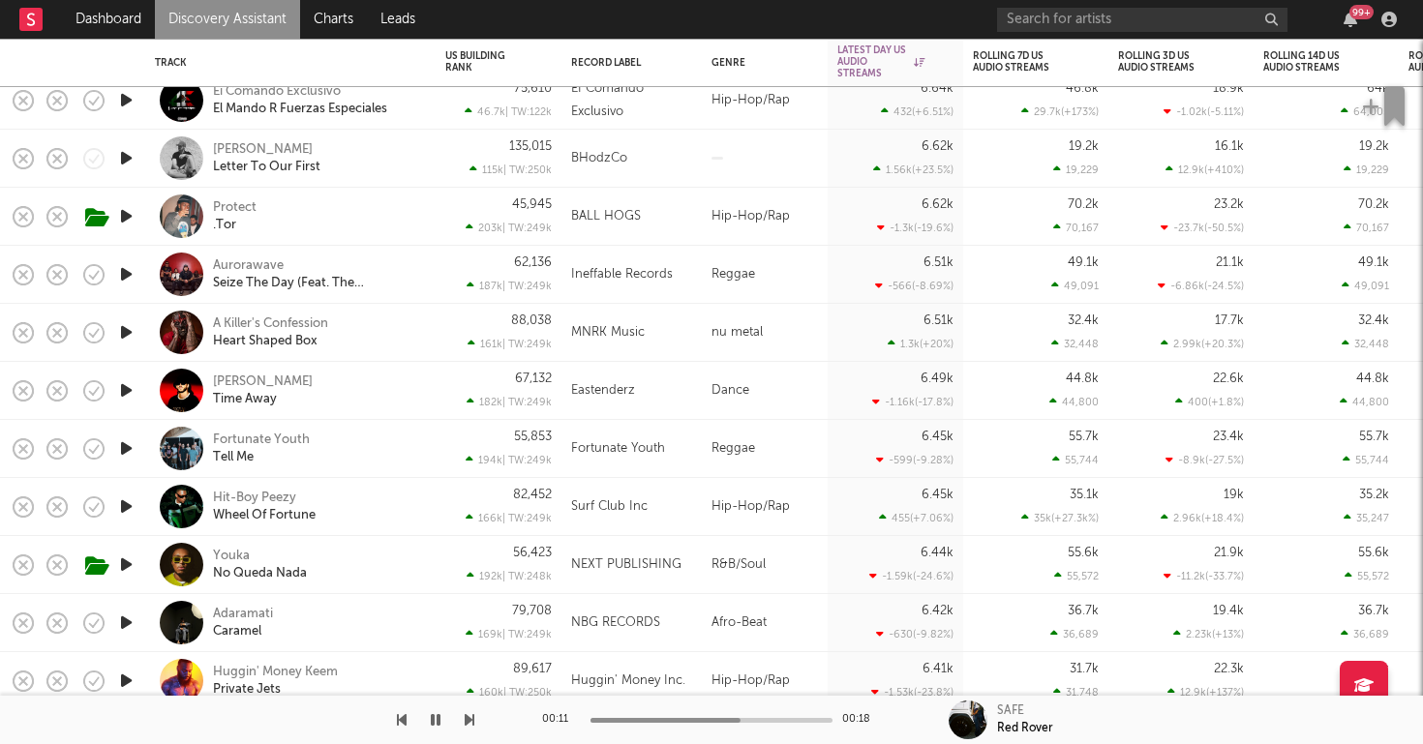
click at [396, 169] on div "Brad Hodz Letter To Our First" at bounding box center [317, 158] width 208 height 35
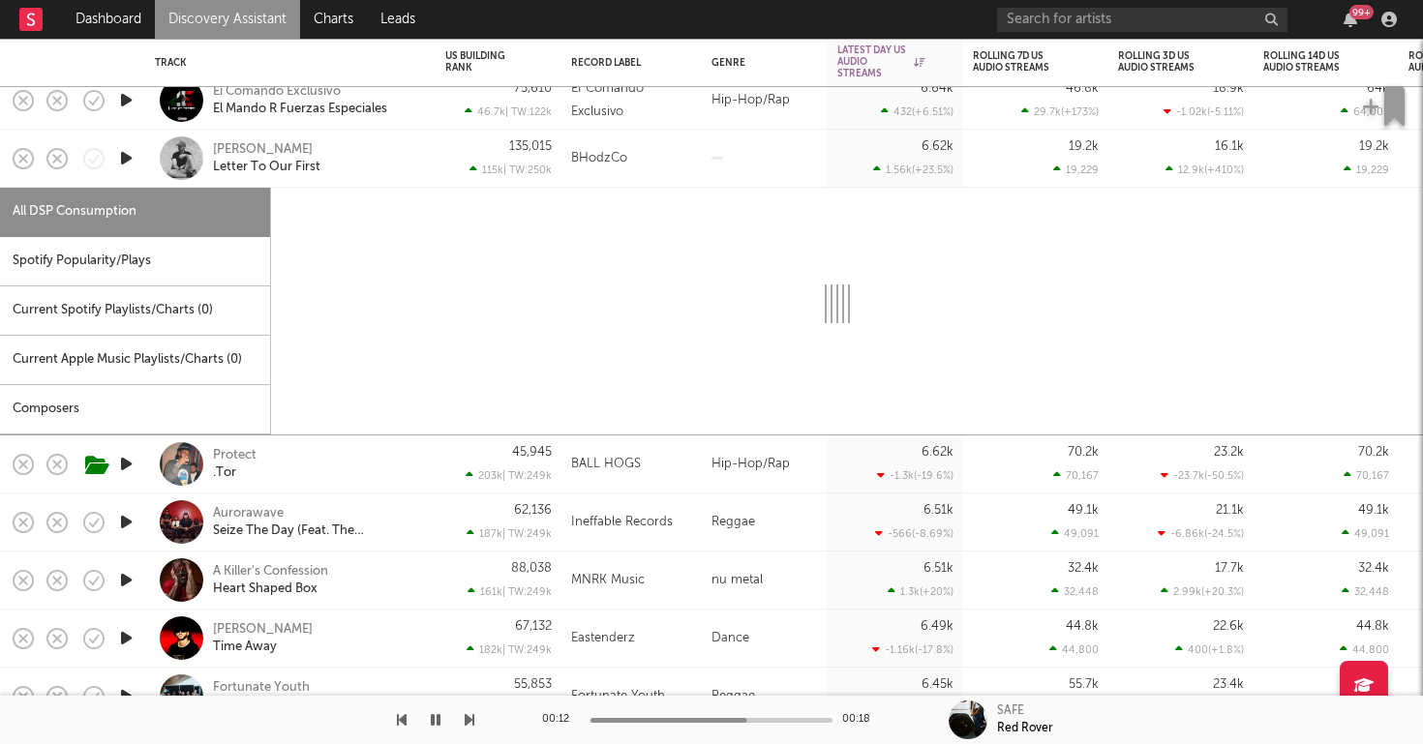
select select "1w"
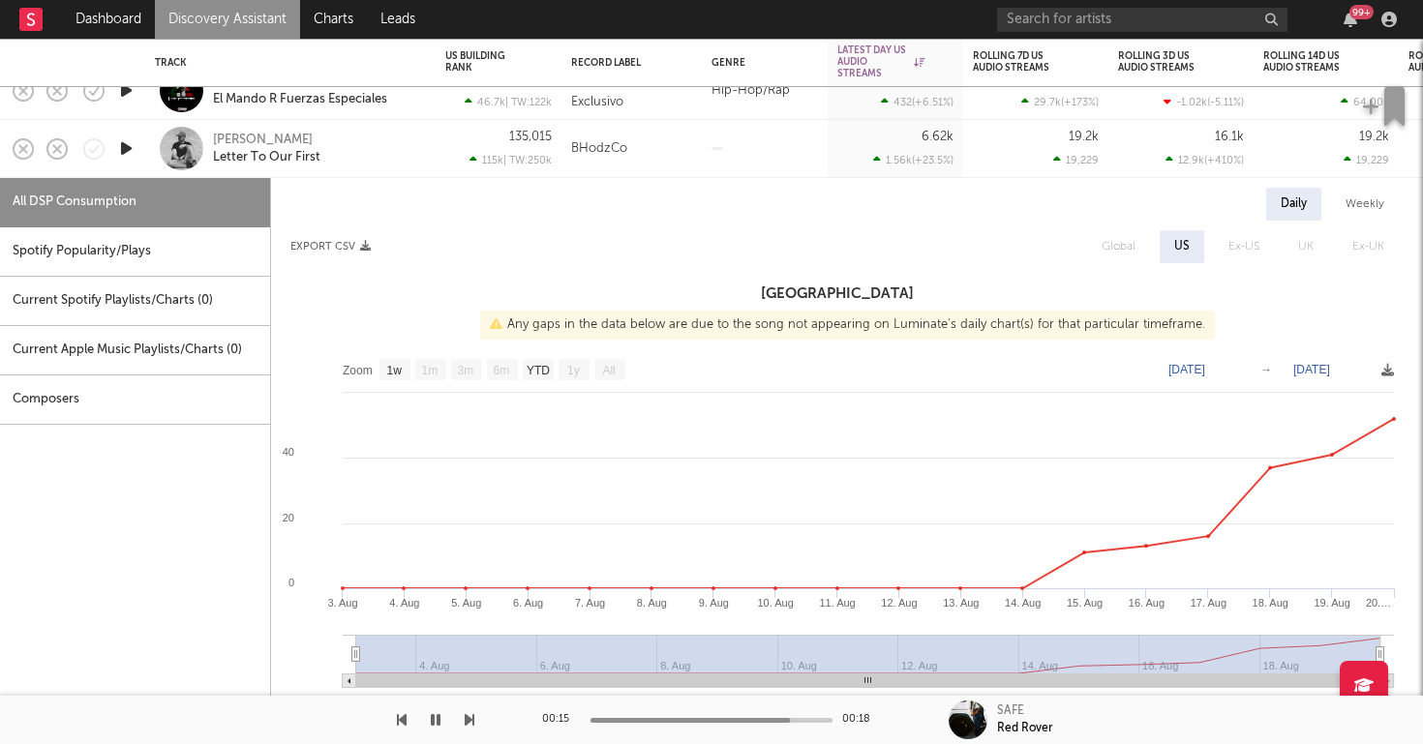
click at [129, 139] on icon "button" at bounding box center [126, 148] width 20 height 24
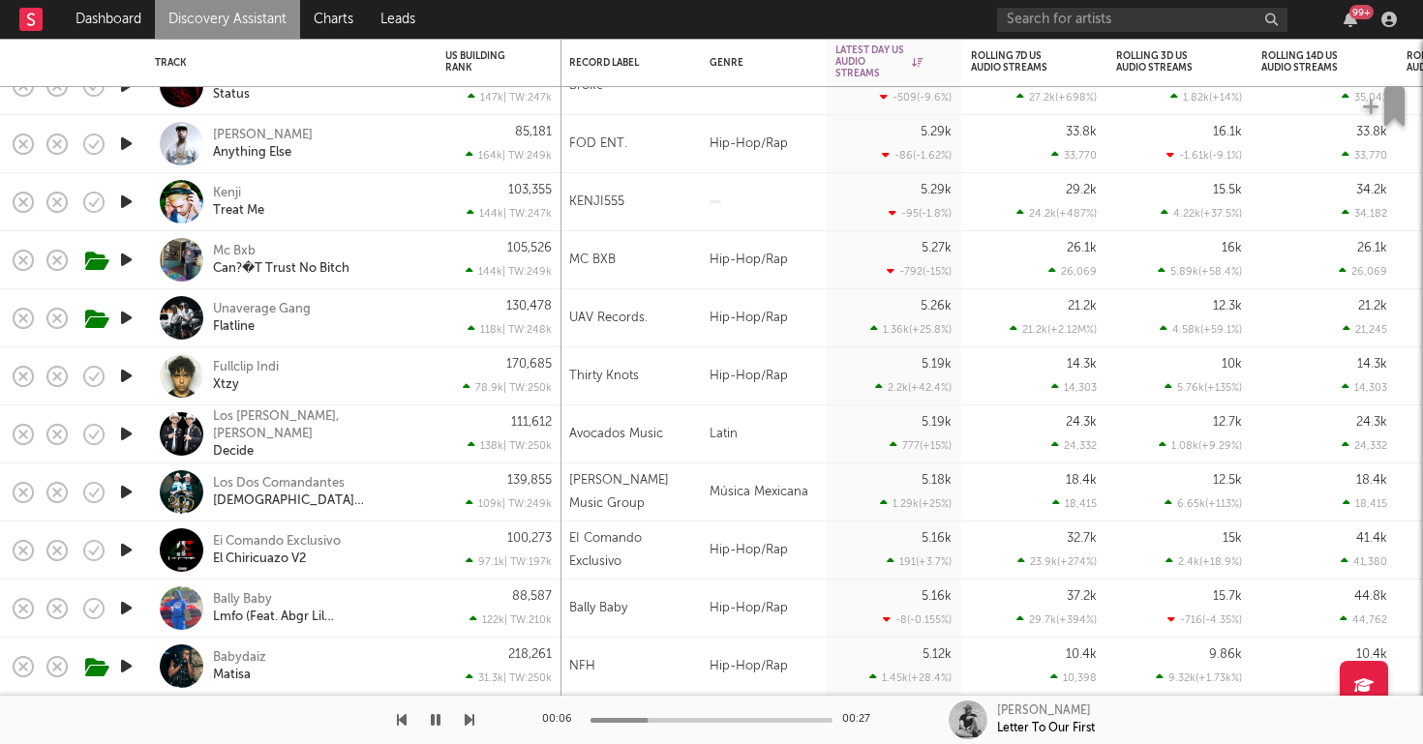
click at [329, 680] on div "Babydaiz Matisa" at bounding box center [317, 666] width 208 height 35
select select "1w"
click at [384, 653] on div "Babydaiz Matisa" at bounding box center [317, 667] width 208 height 35
click at [438, 649] on div "218,261 31.3k | TW: 250k" at bounding box center [499, 667] width 126 height 58
select select "1w"
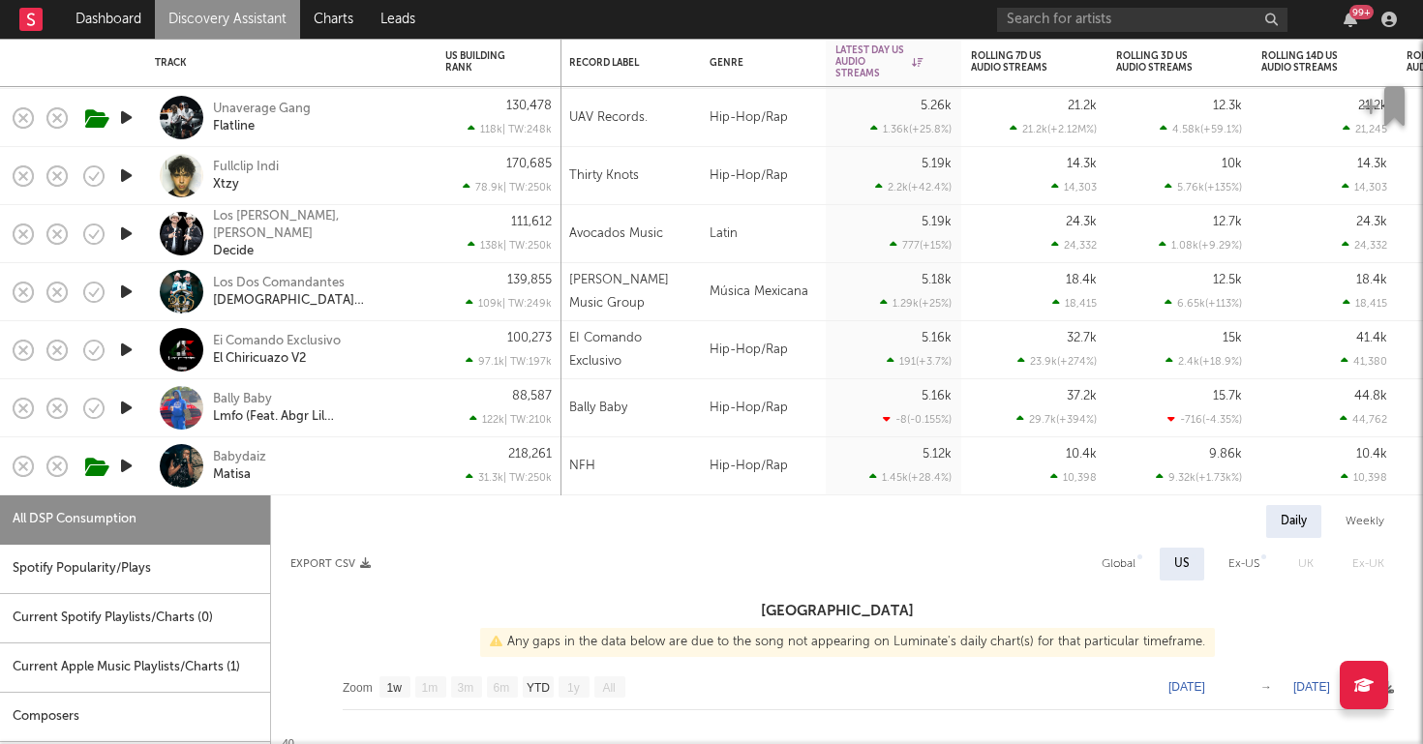
click at [132, 174] on icon "button" at bounding box center [126, 176] width 20 height 24
click at [351, 192] on div "Fullclip Indi Xtzy" at bounding box center [317, 176] width 208 height 35
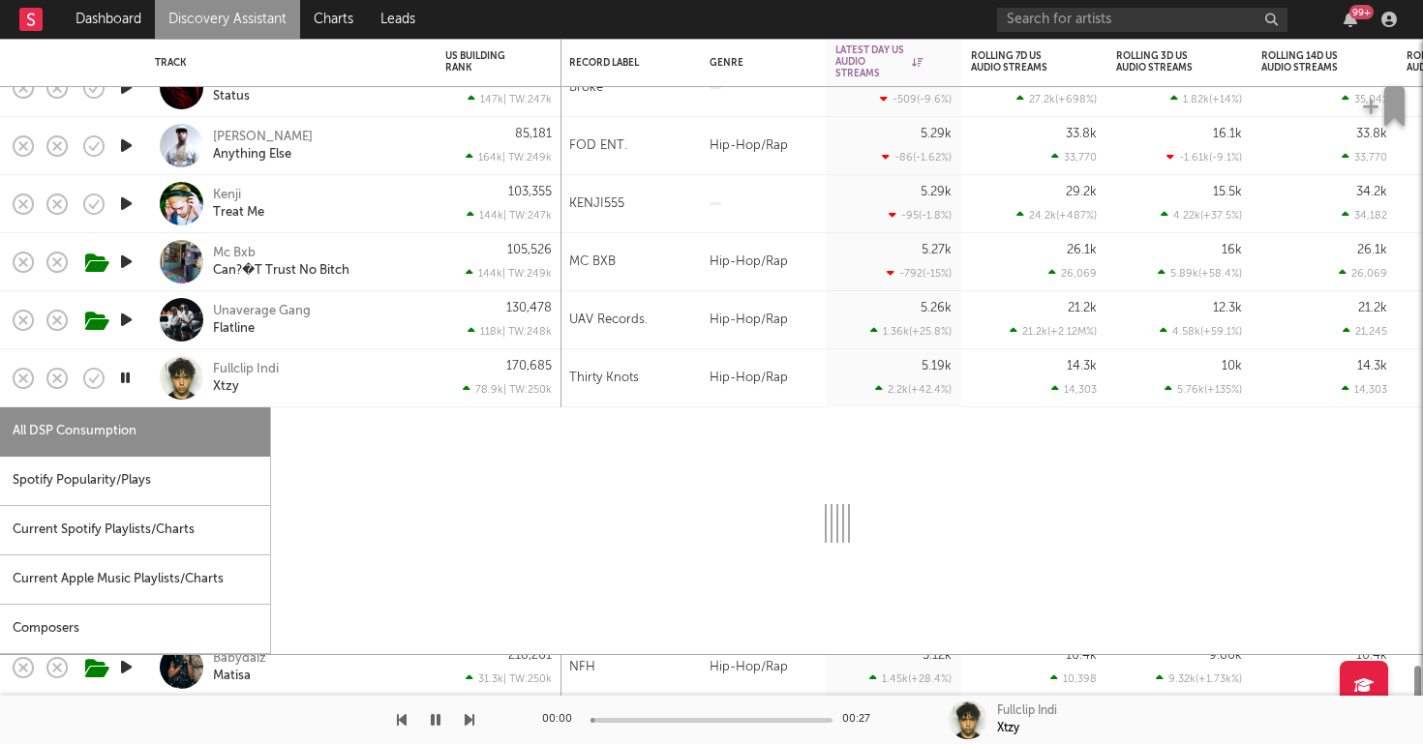
select select "1w"
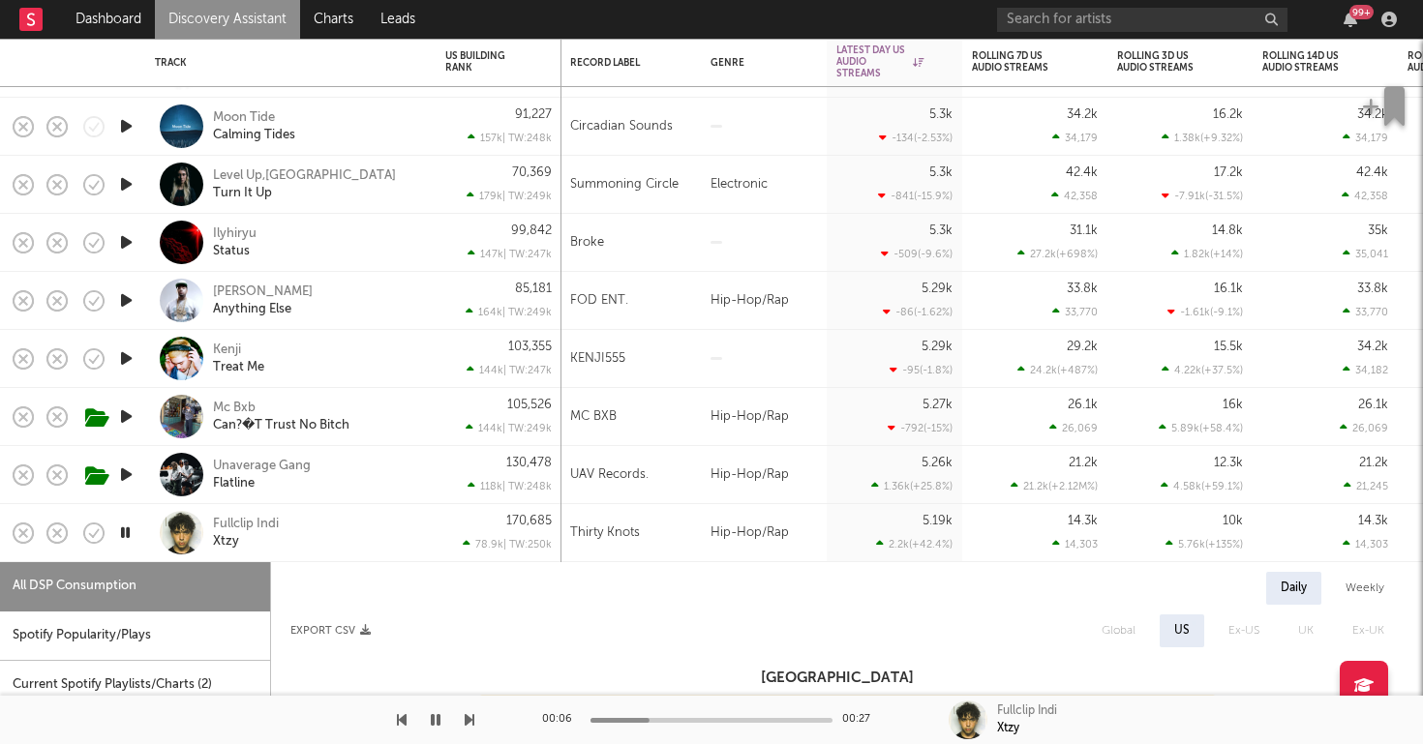
click at [258, 19] on link "Discovery Assistant" at bounding box center [227, 19] width 145 height 39
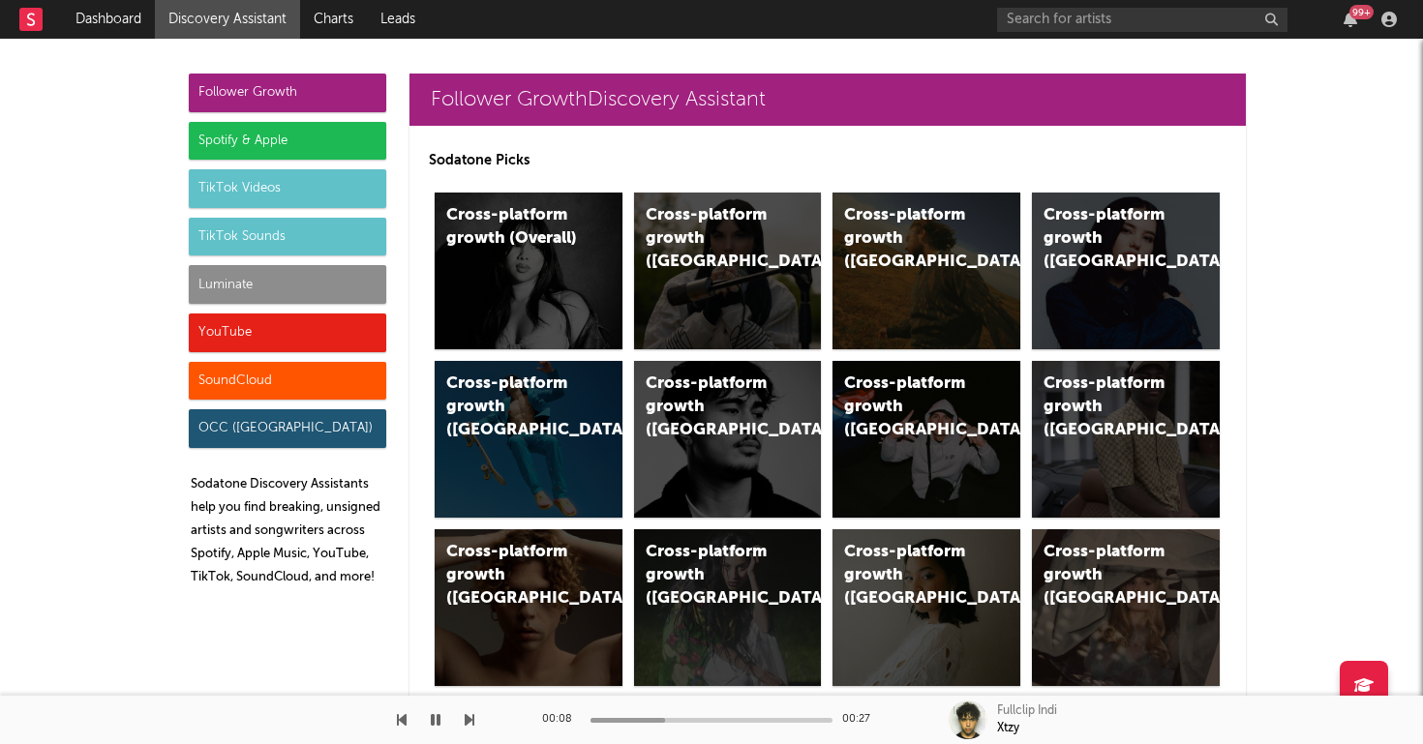
click at [297, 275] on div "Luminate" at bounding box center [287, 284] width 197 height 39
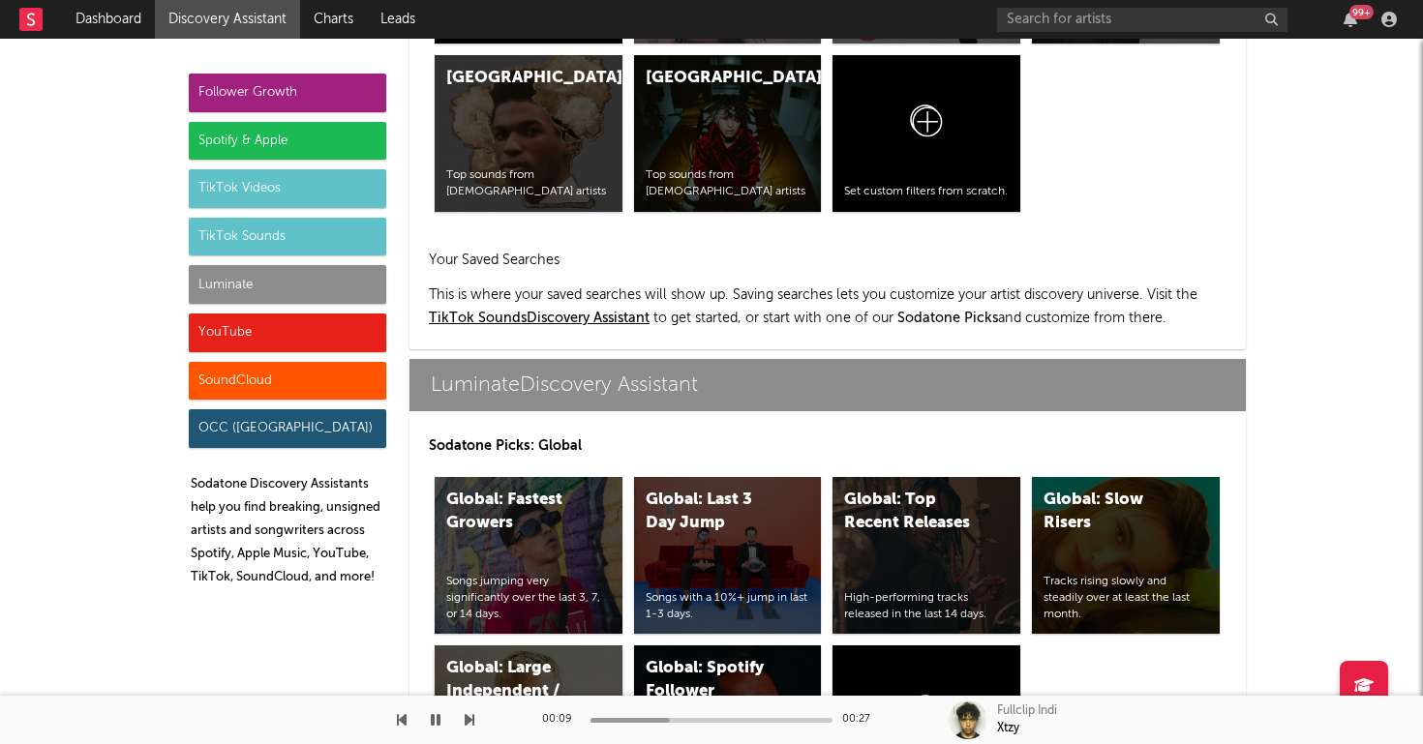
scroll to position [8592, 0]
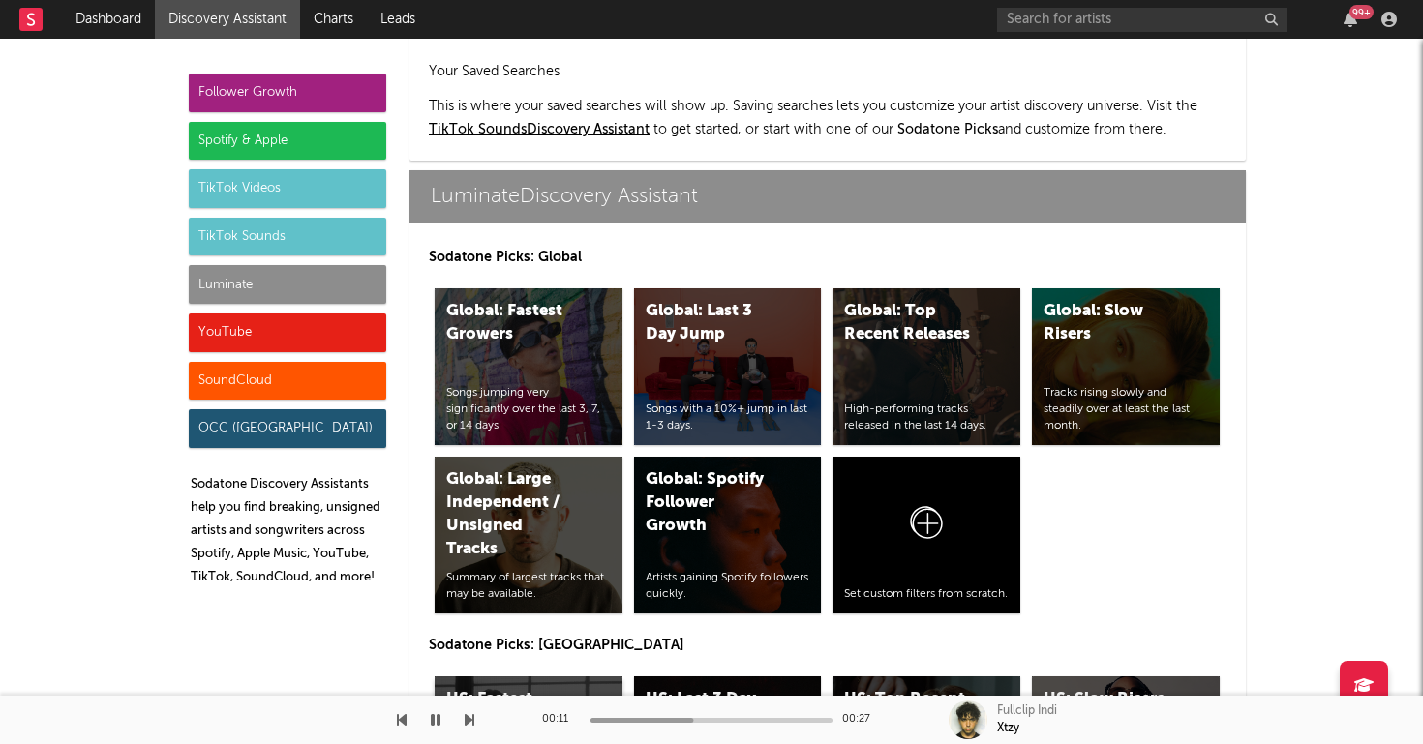
click at [544, 688] on div "US: Fastest Growers" at bounding box center [512, 711] width 132 height 46
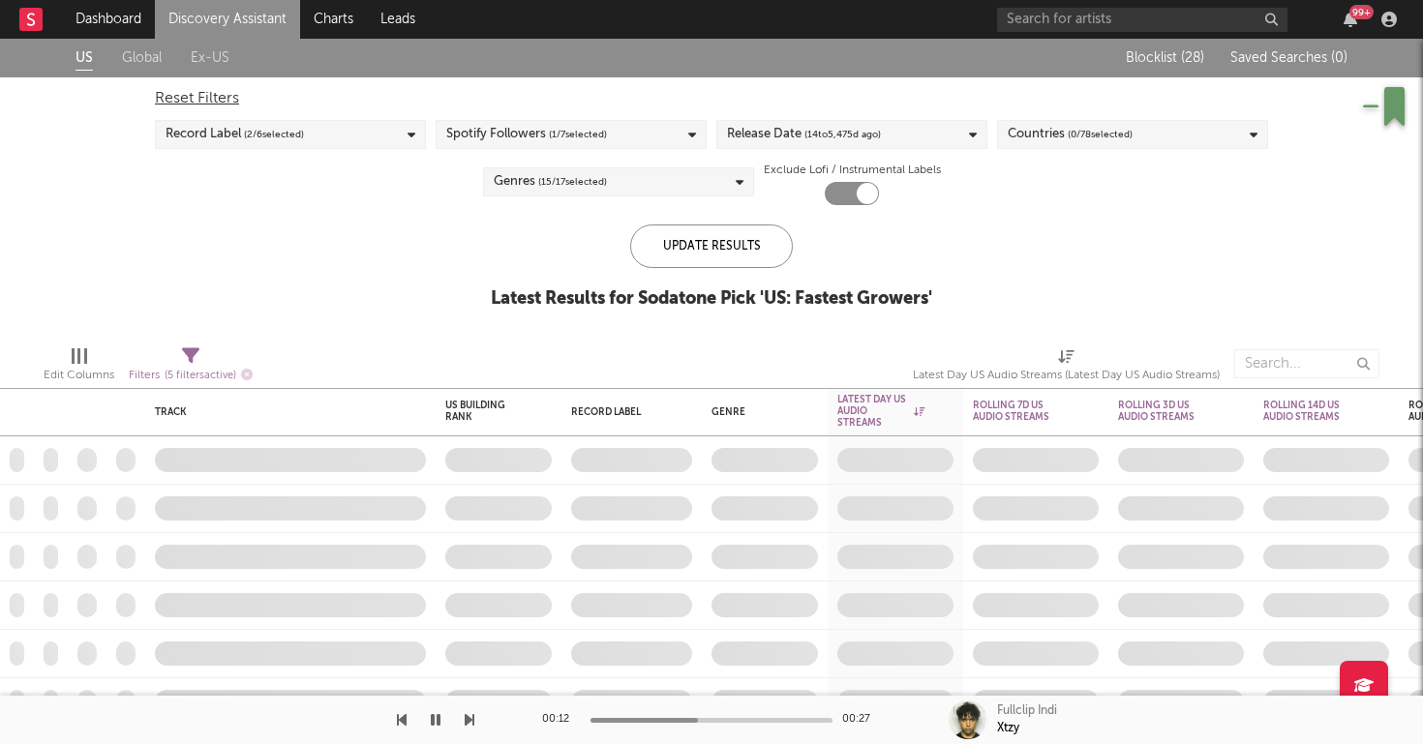
checkbox input "true"
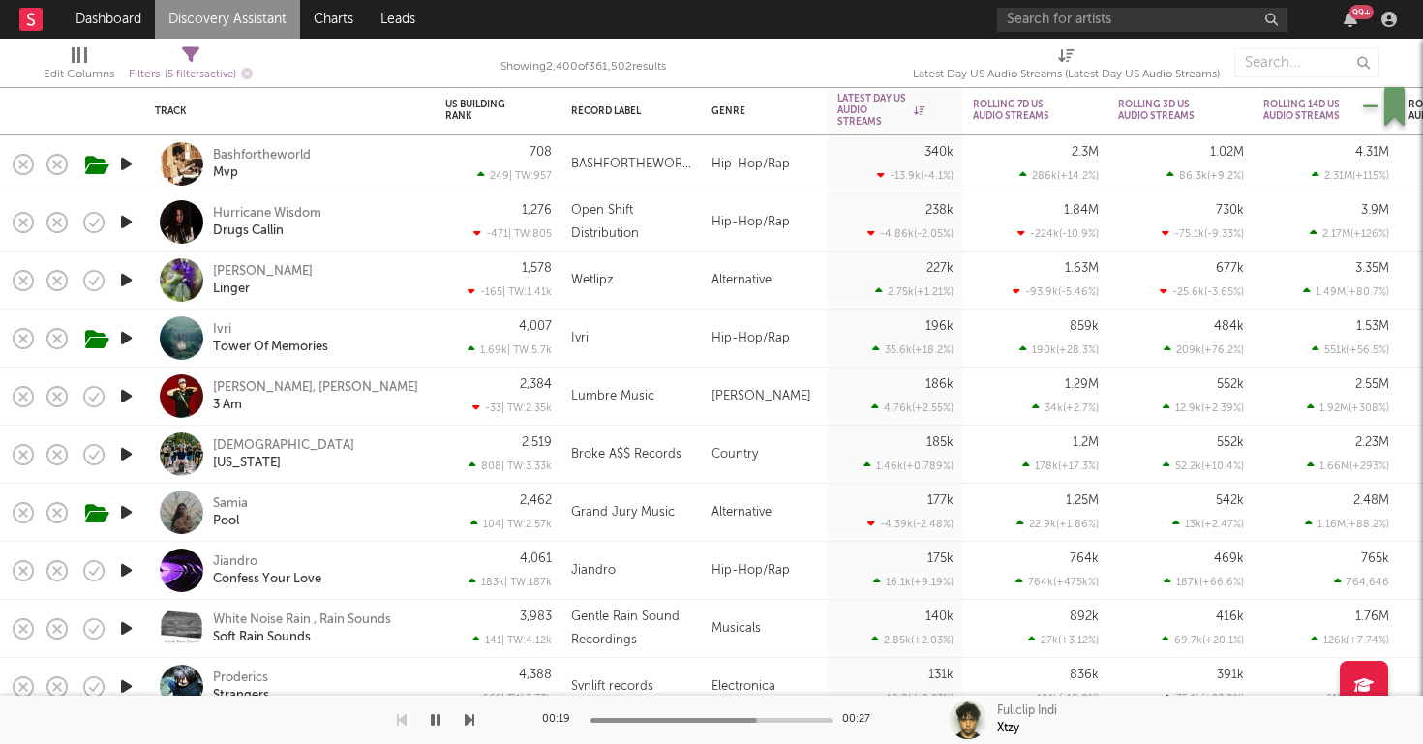
click at [133, 577] on icon "button" at bounding box center [126, 571] width 20 height 24
click at [368, 576] on div "Jiandro Confess Your Love" at bounding box center [317, 571] width 208 height 35
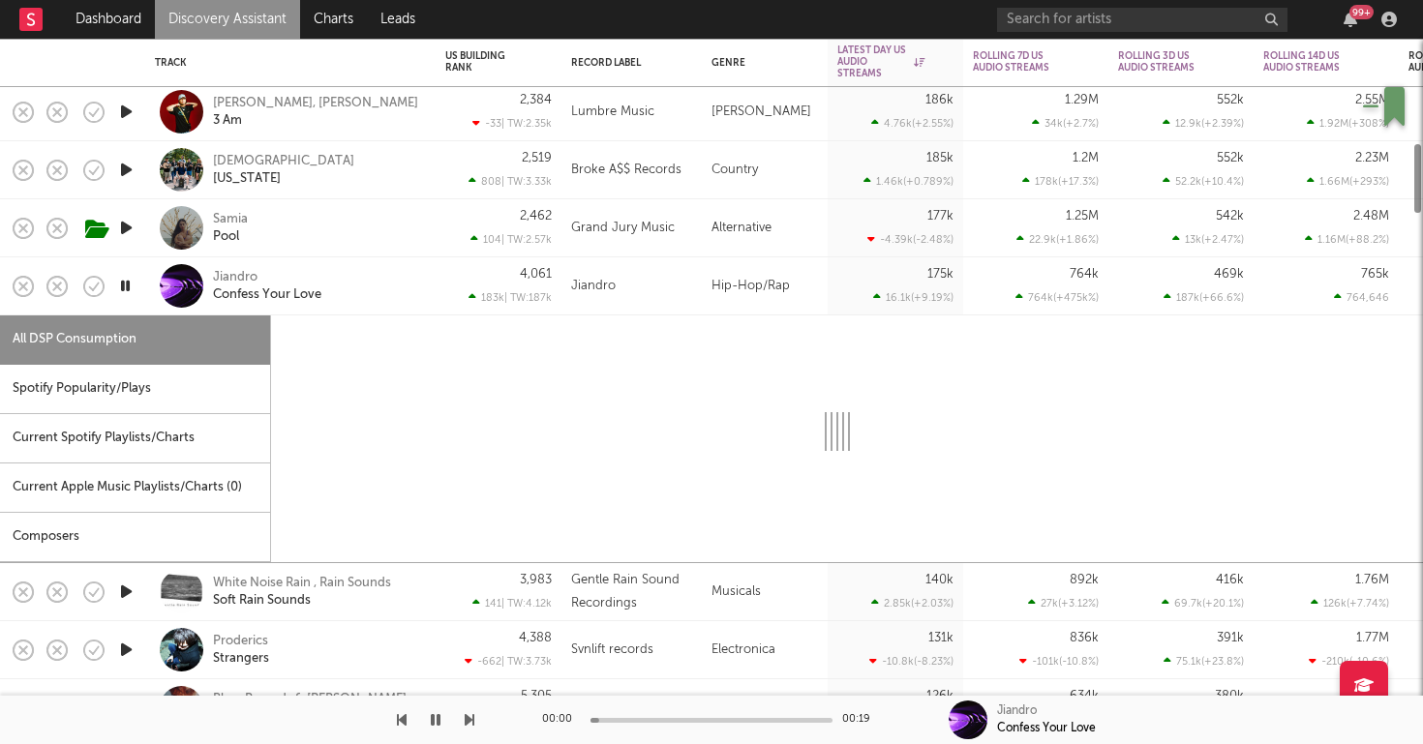
select select "1w"
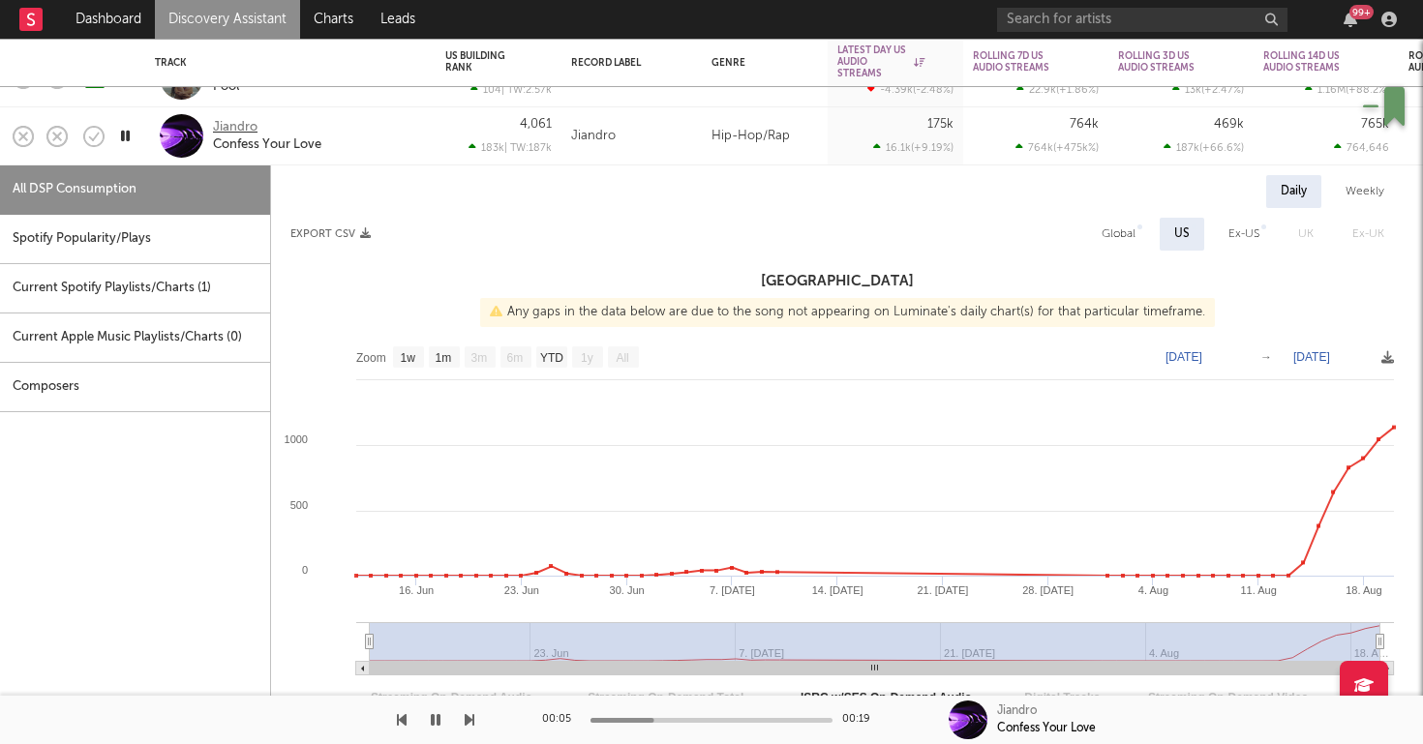
click at [247, 128] on div "Jiandro" at bounding box center [235, 127] width 45 height 17
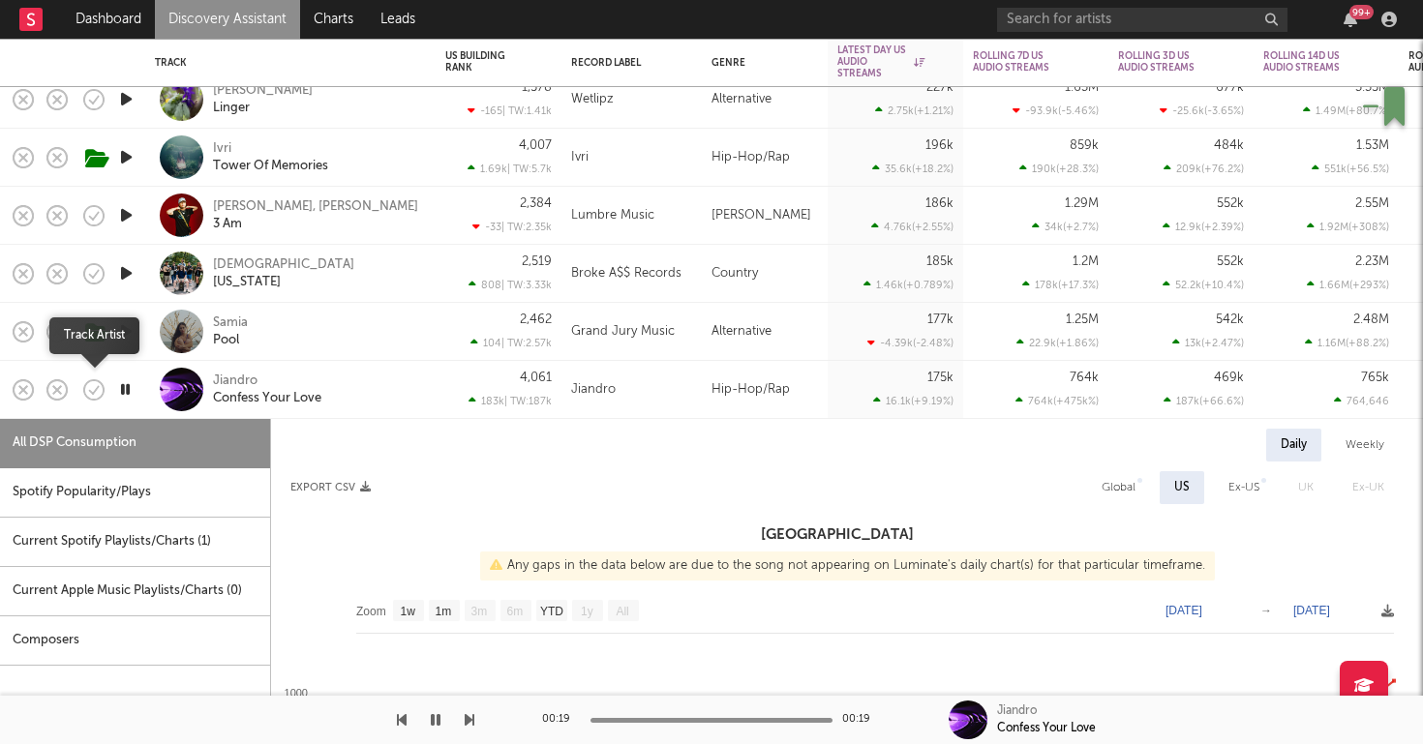
click at [94, 383] on icon "button" at bounding box center [93, 390] width 27 height 27
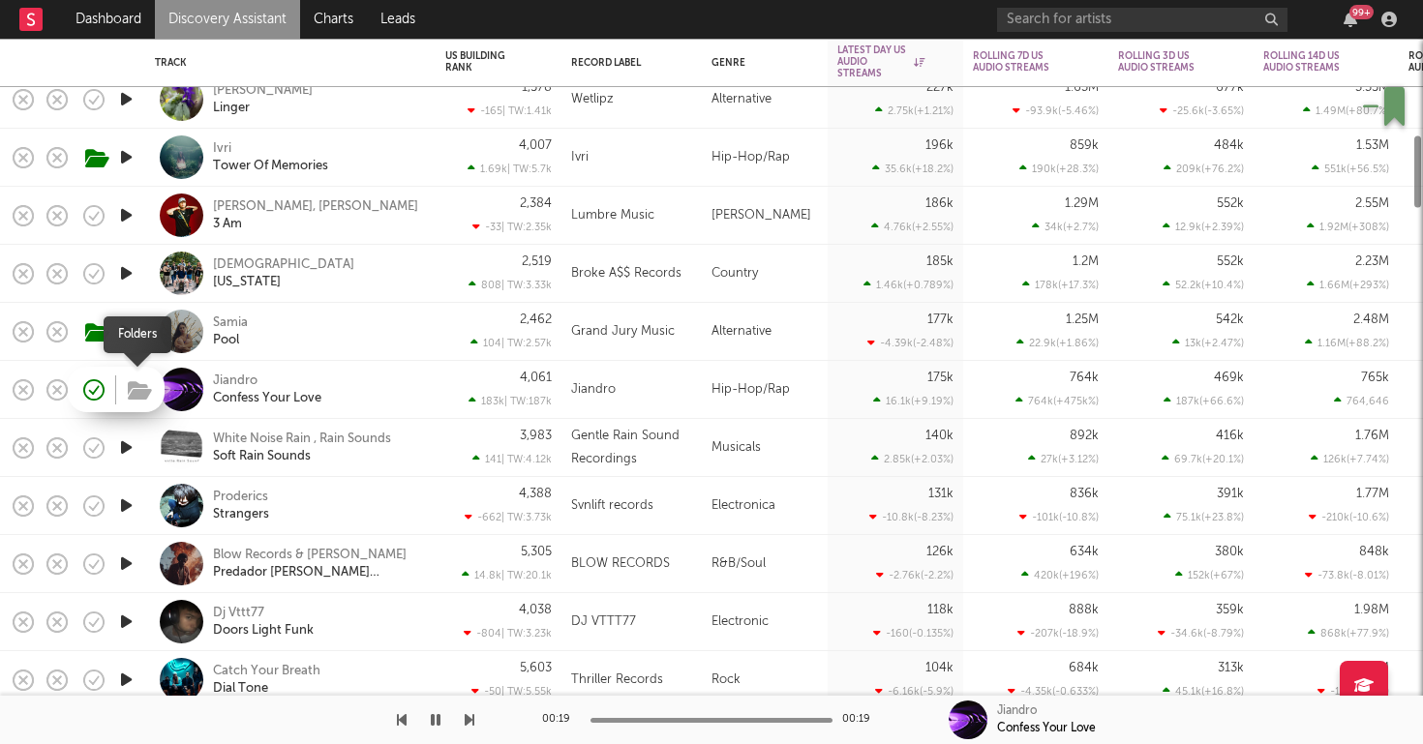
click at [129, 388] on icon "button" at bounding box center [140, 390] width 24 height 21
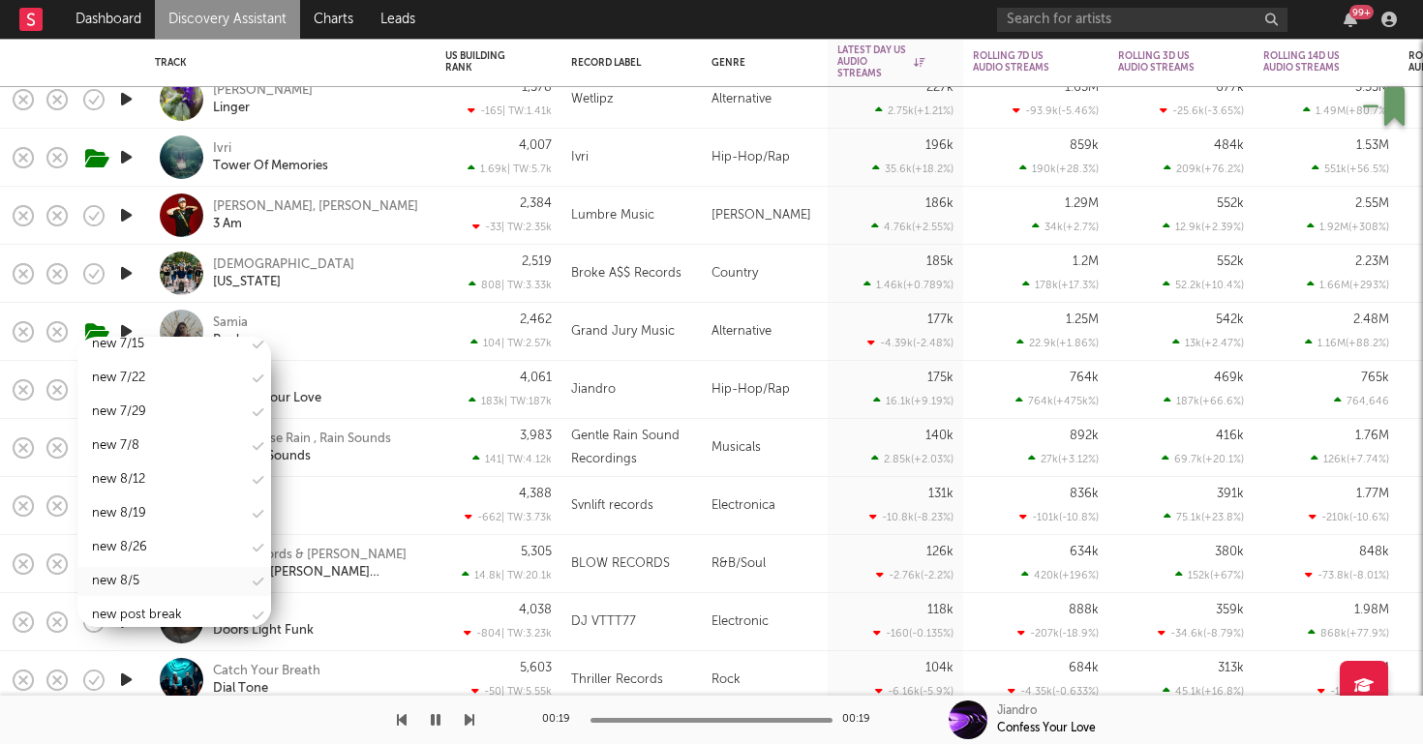
scroll to position [2400, 0]
click at [147, 534] on div "new 8/26" at bounding box center [174, 548] width 194 height 29
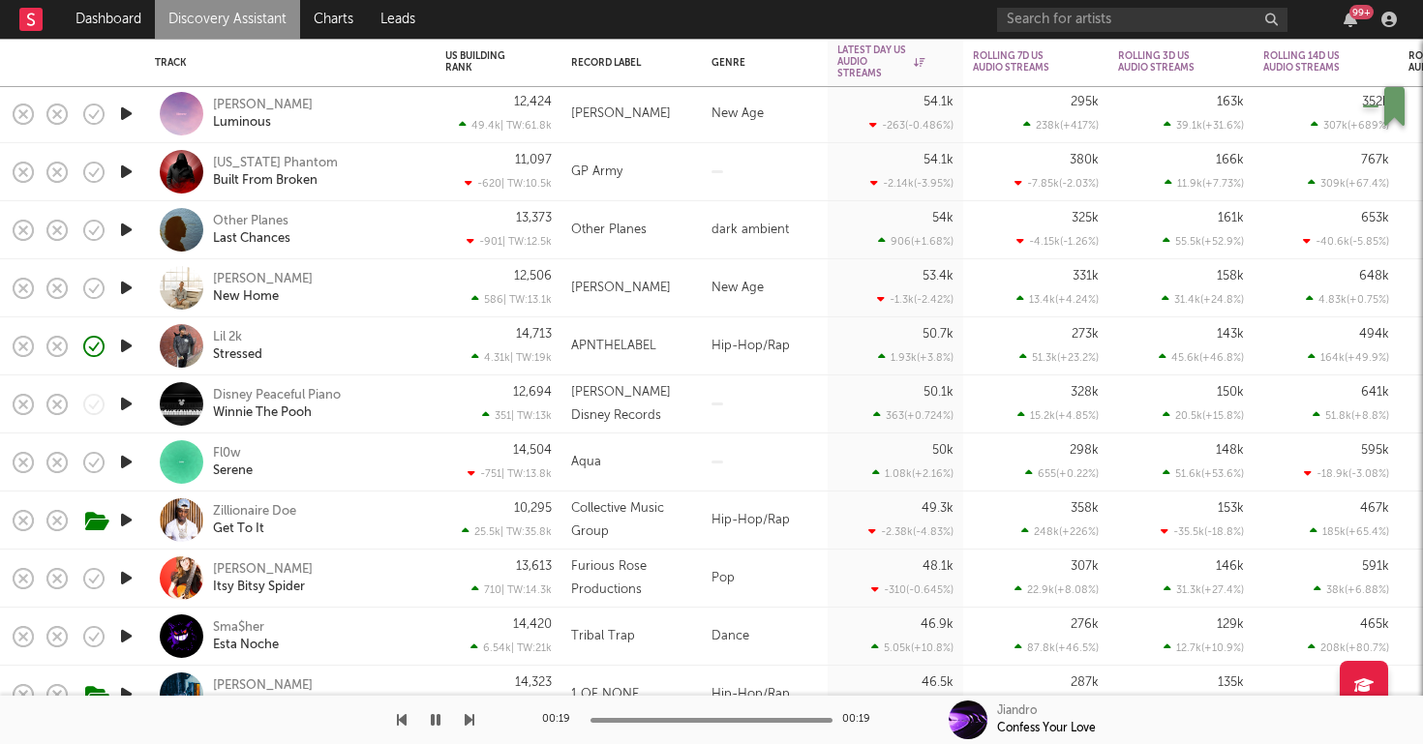
click at [374, 363] on div "Lil 2k Stressed" at bounding box center [290, 345] width 271 height 57
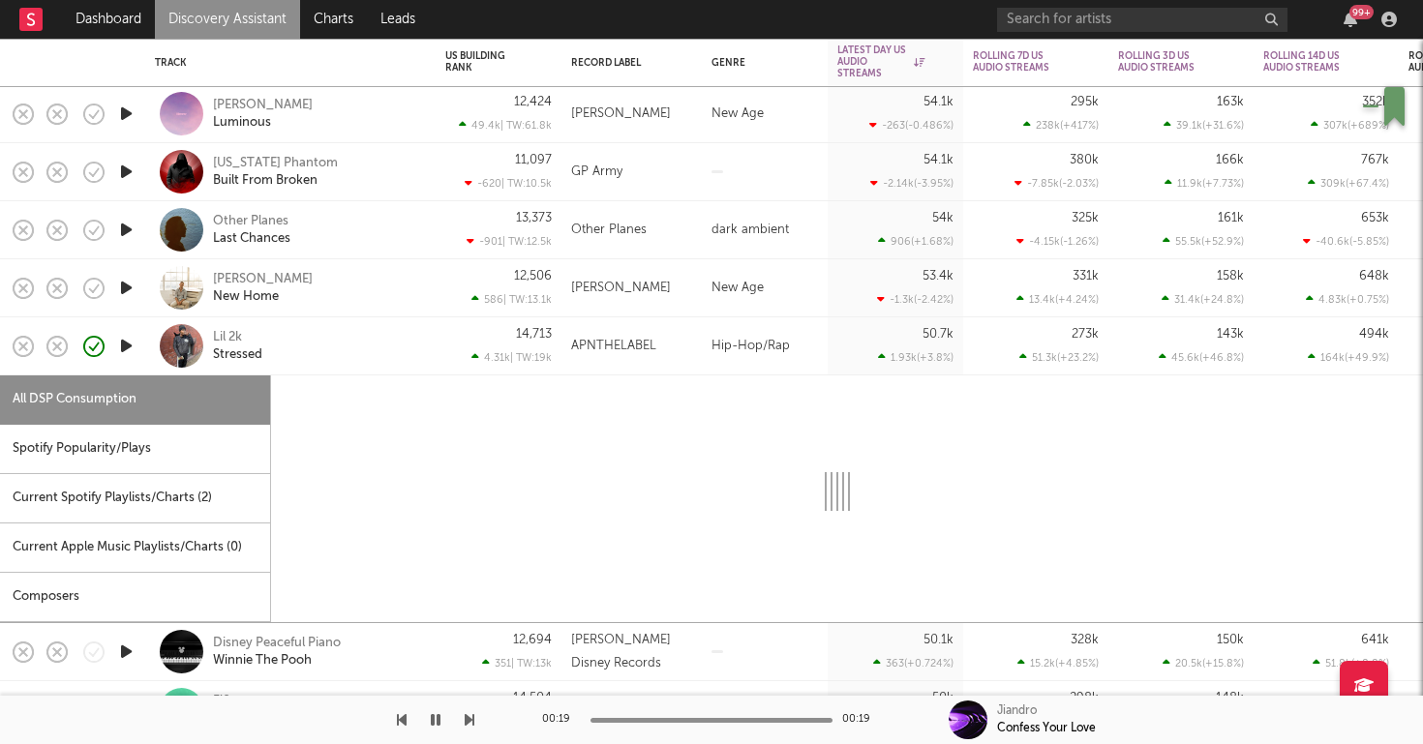
select select "1w"
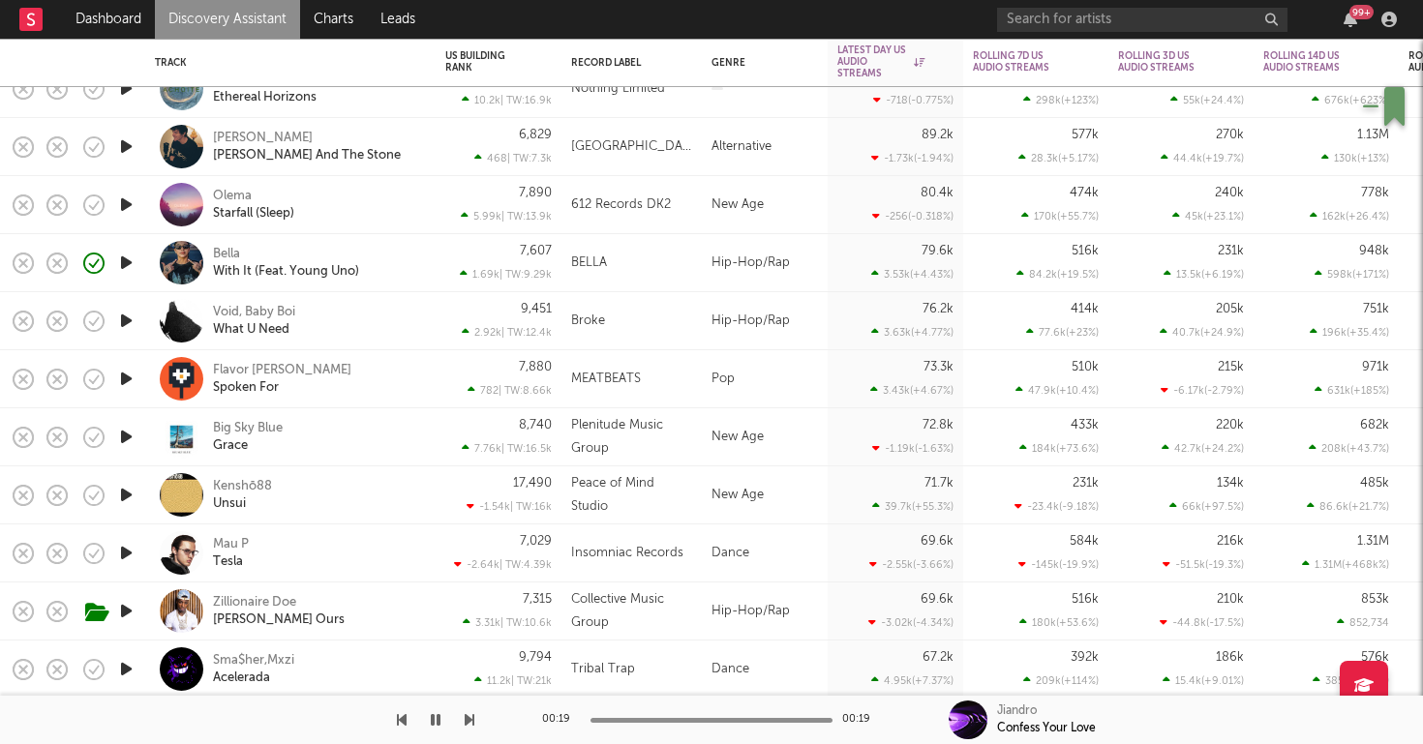
click at [384, 269] on div "Bella With It (Feat. Young Uno)" at bounding box center [317, 263] width 208 height 35
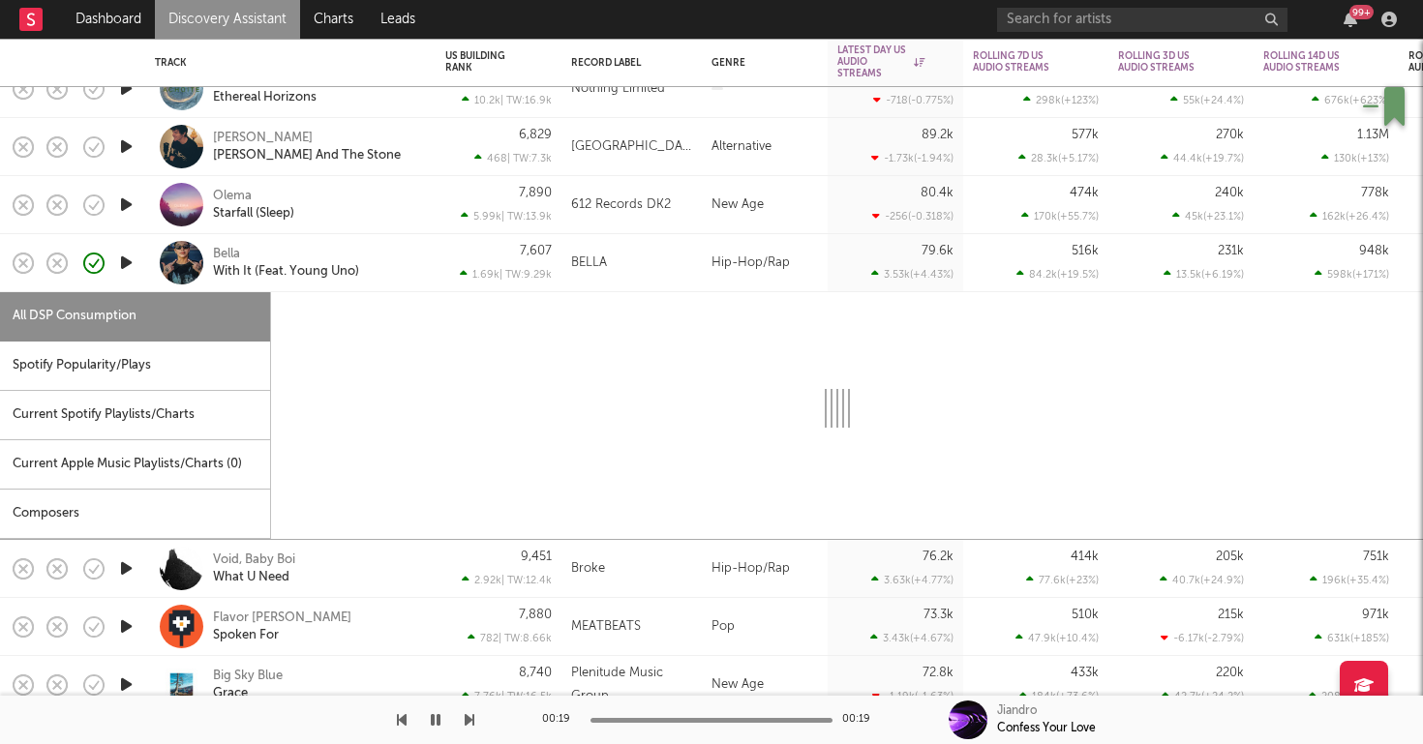
select select "6m"
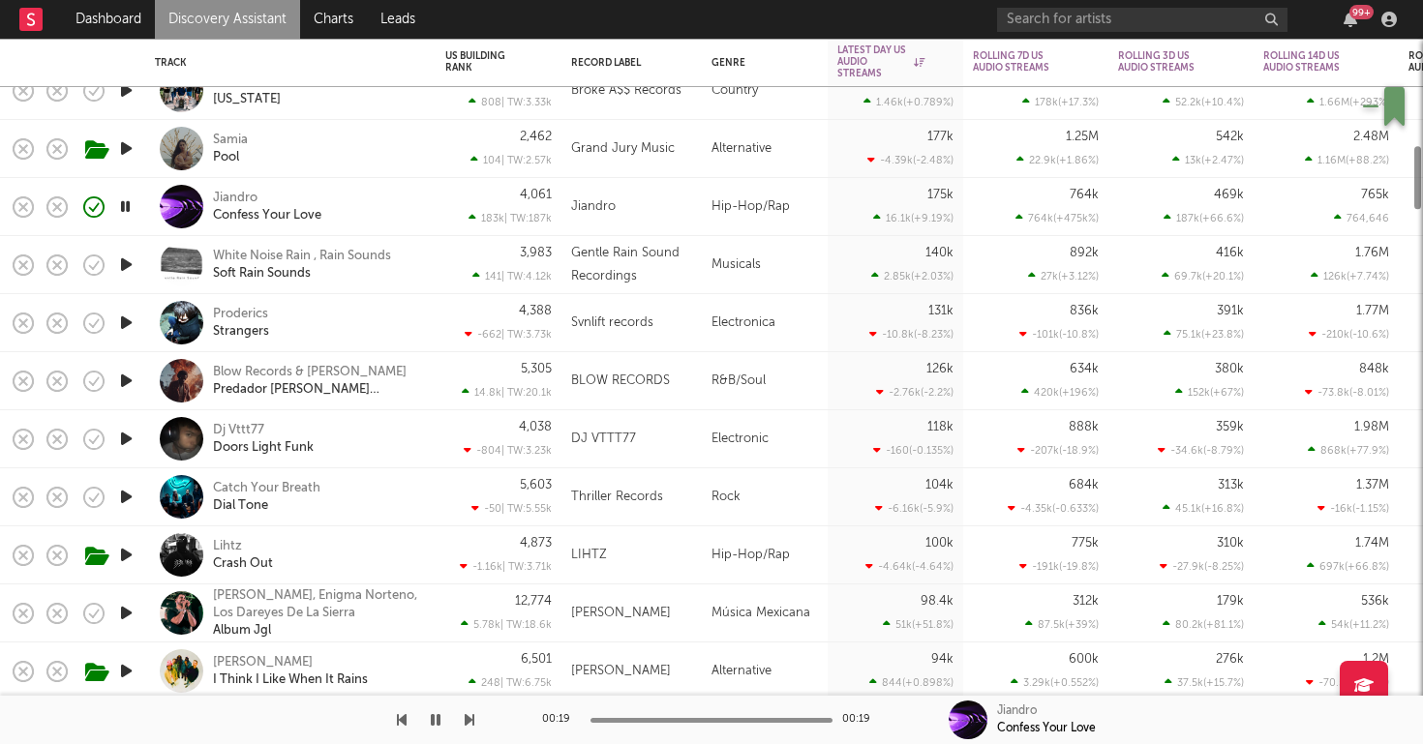
click at [699, 218] on div "Jiandro" at bounding box center [631, 207] width 140 height 58
select select "1w"
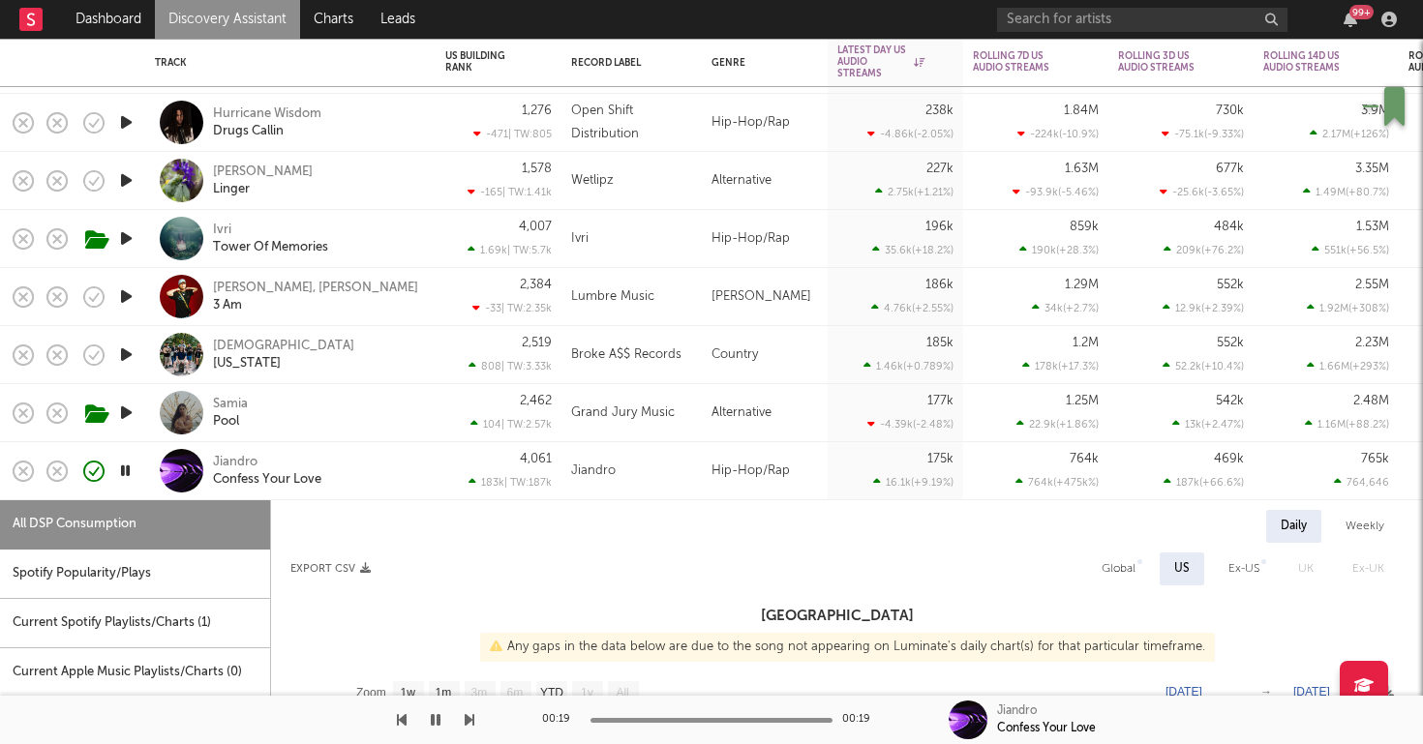
click at [137, 353] on div at bounding box center [125, 355] width 39 height 58
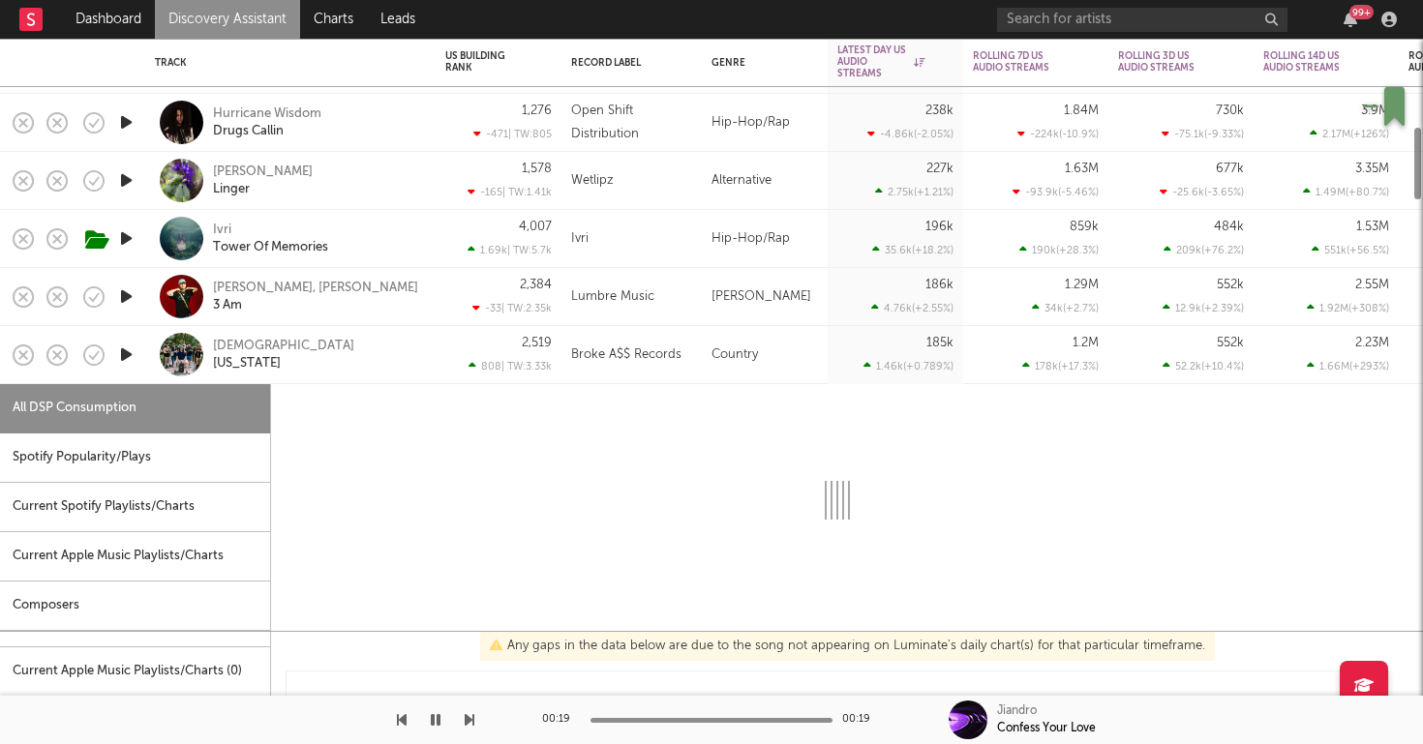
select select "1w"
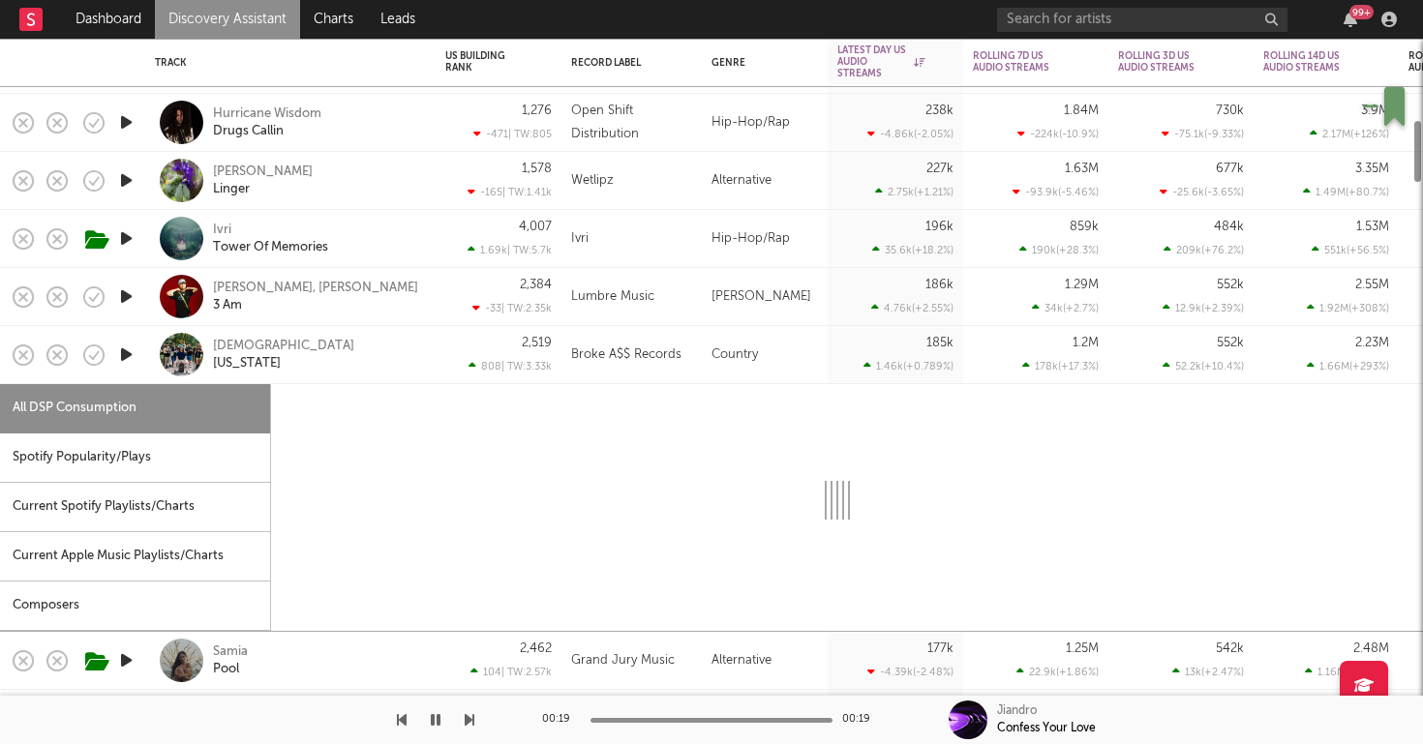
click at [121, 355] on icon "button" at bounding box center [126, 355] width 20 height 24
select select "1w"
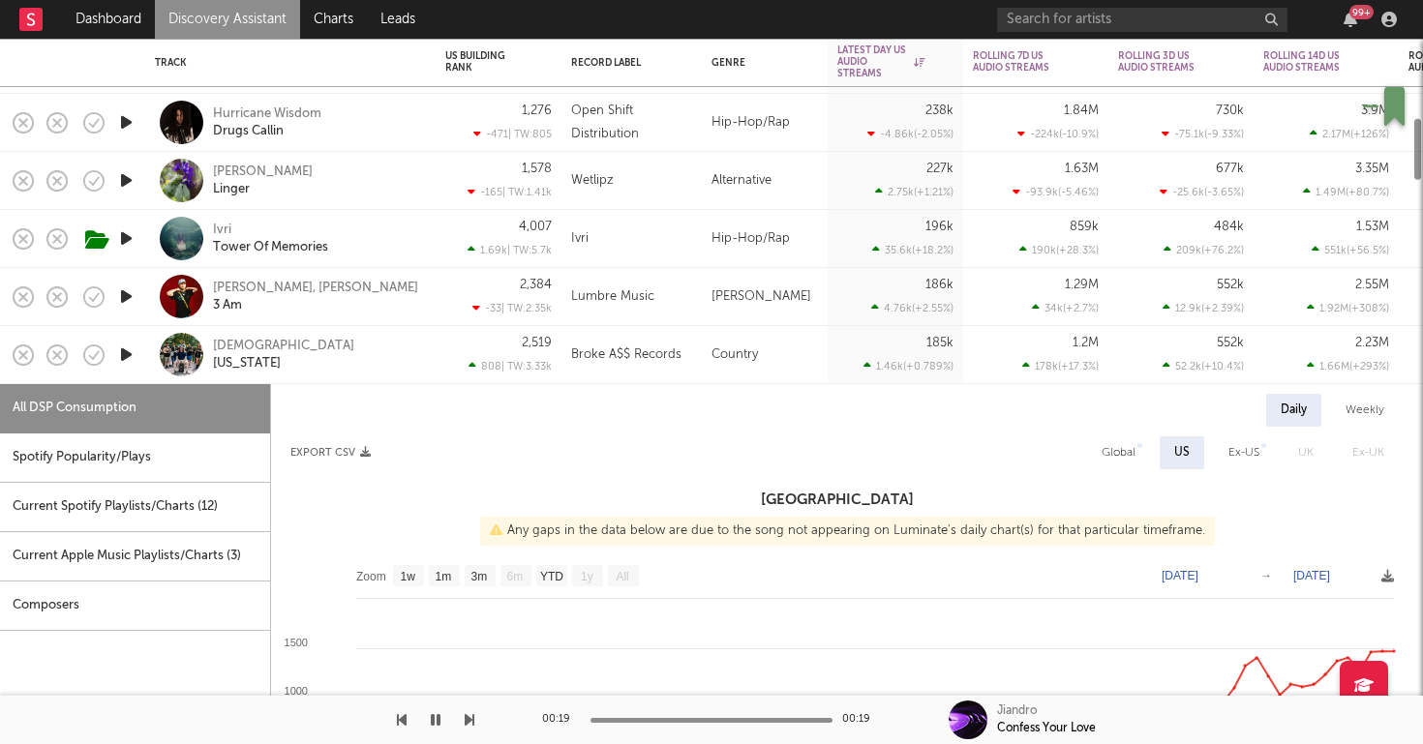
select select "1w"
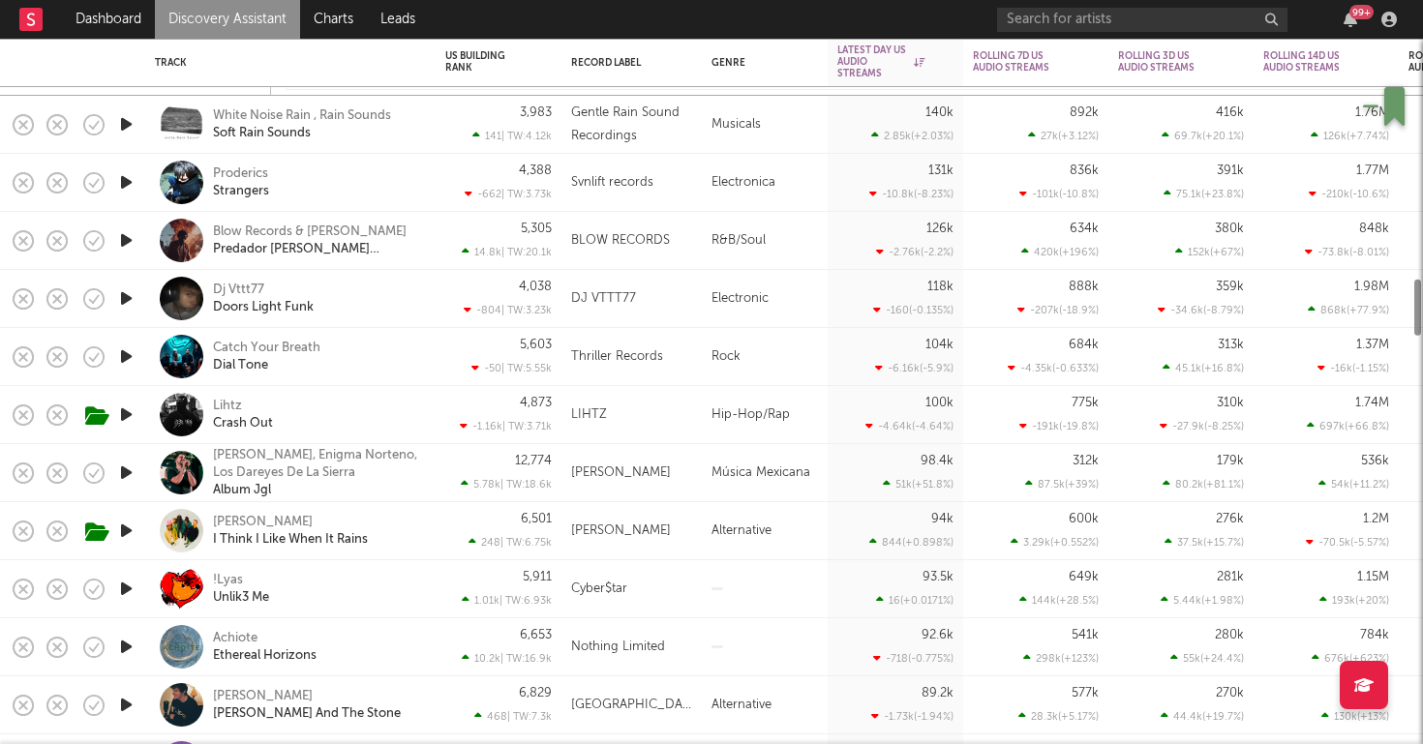
select select "1w"
select select "6m"
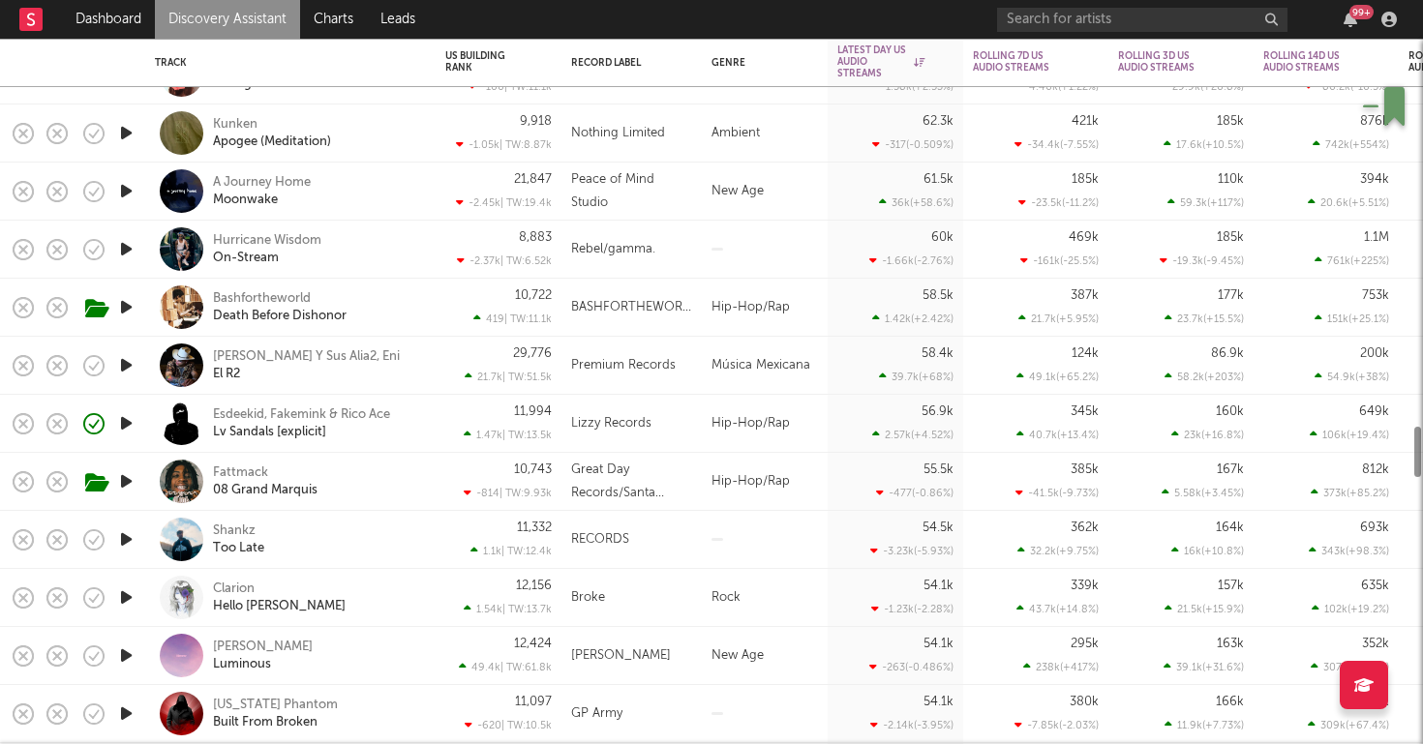
select select "1w"
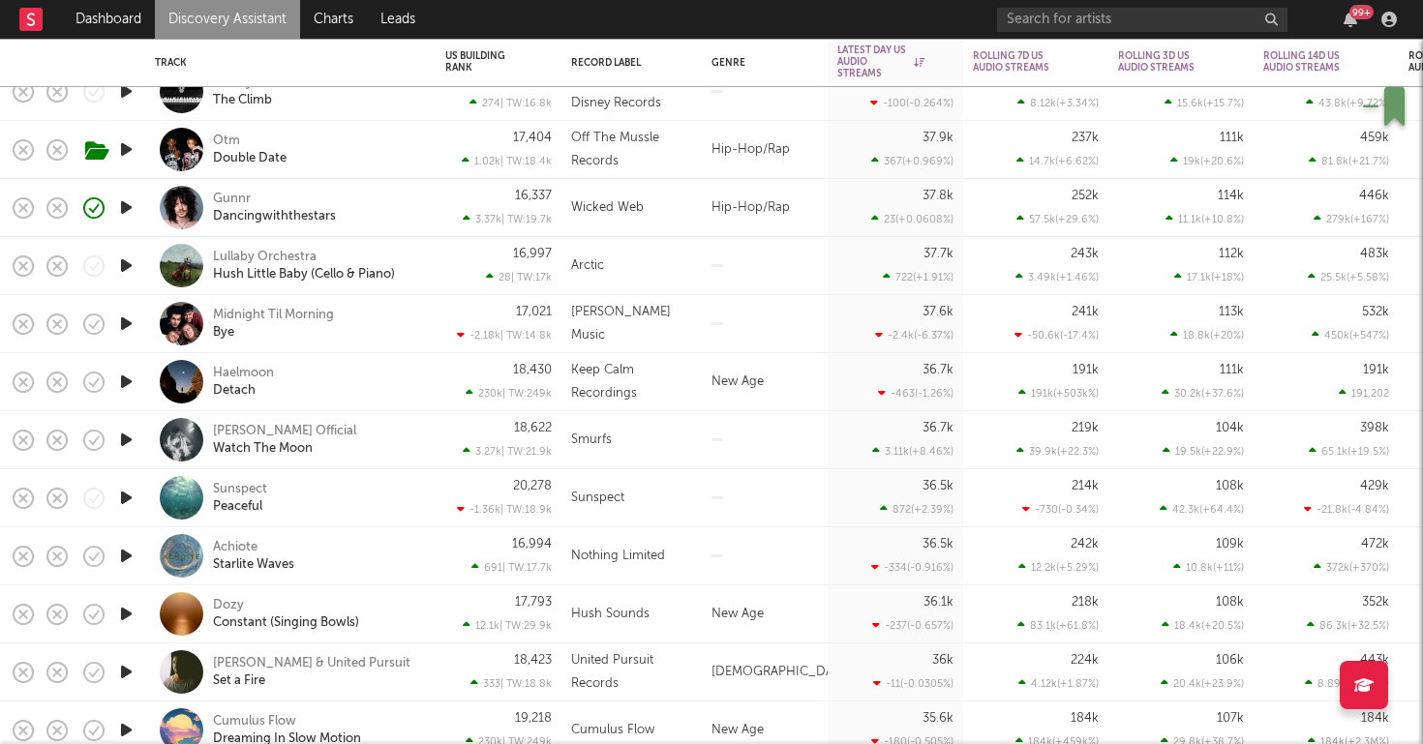
click at [429, 202] on div "Gunnr Dancingwiththestars" at bounding box center [290, 208] width 290 height 58
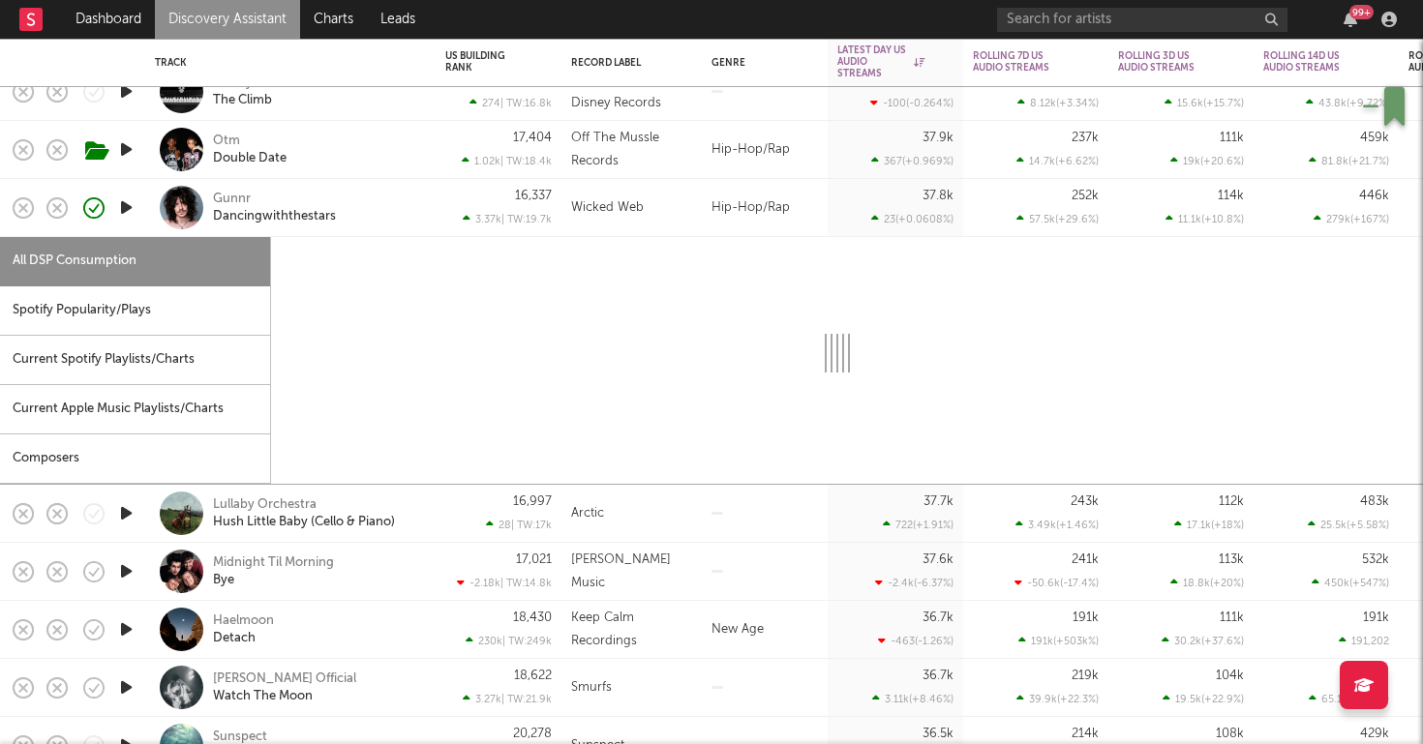
select select "1w"
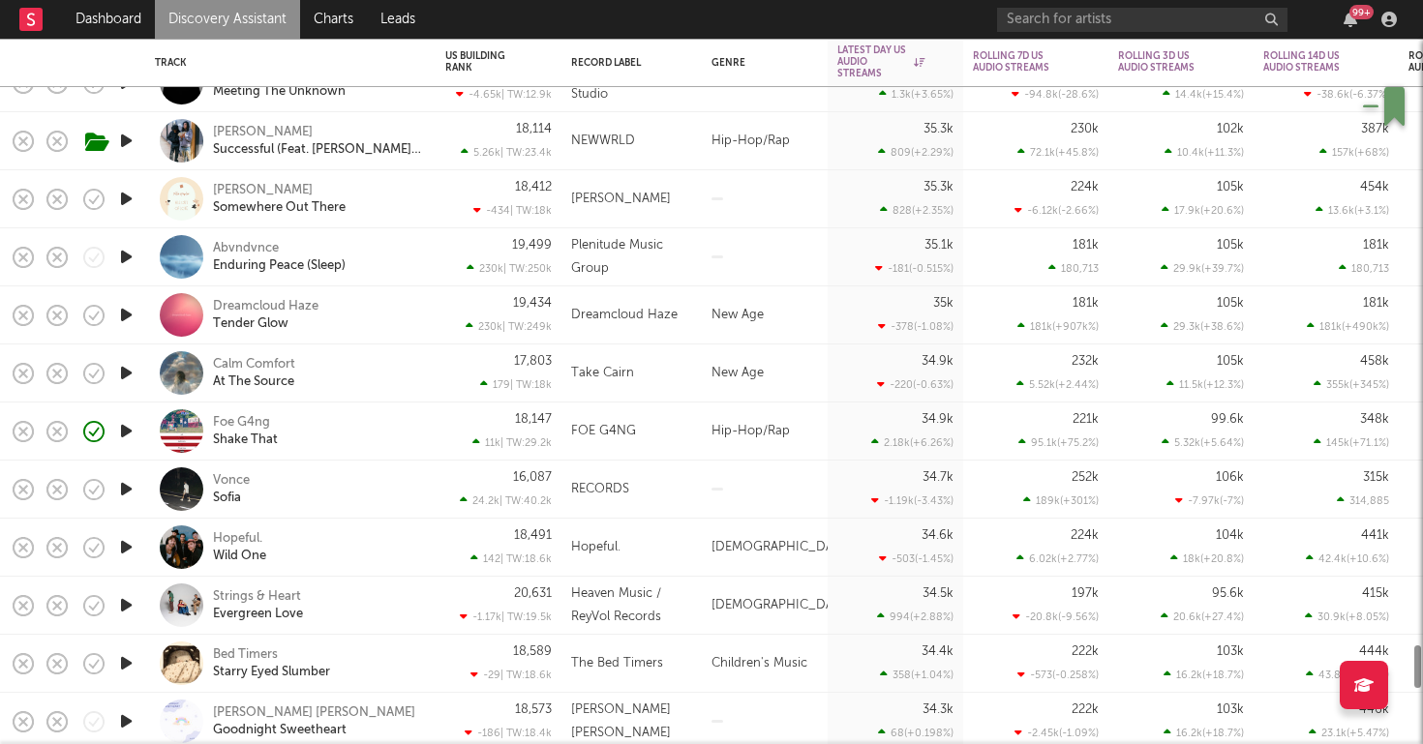
click at [391, 423] on div "Foe G4ng Shake That" at bounding box center [317, 431] width 208 height 35
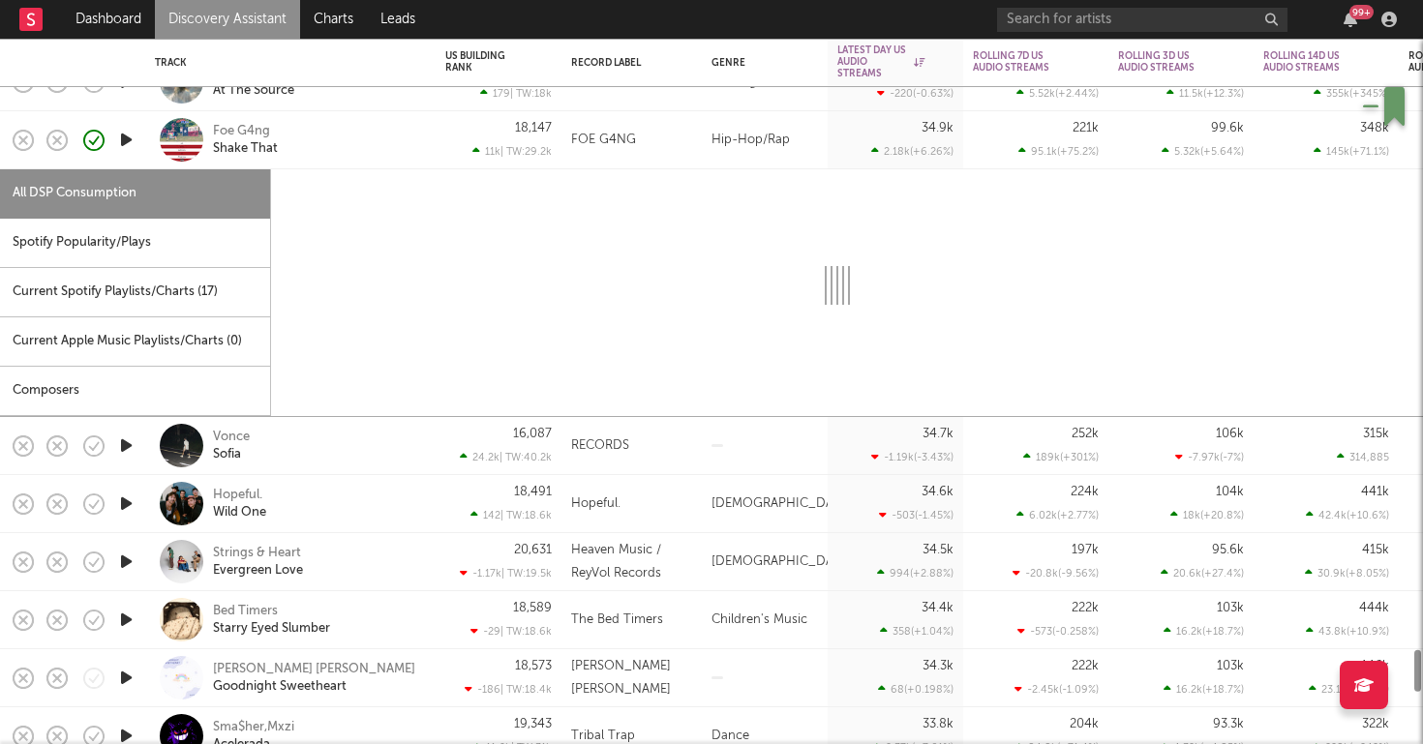
select select "6m"
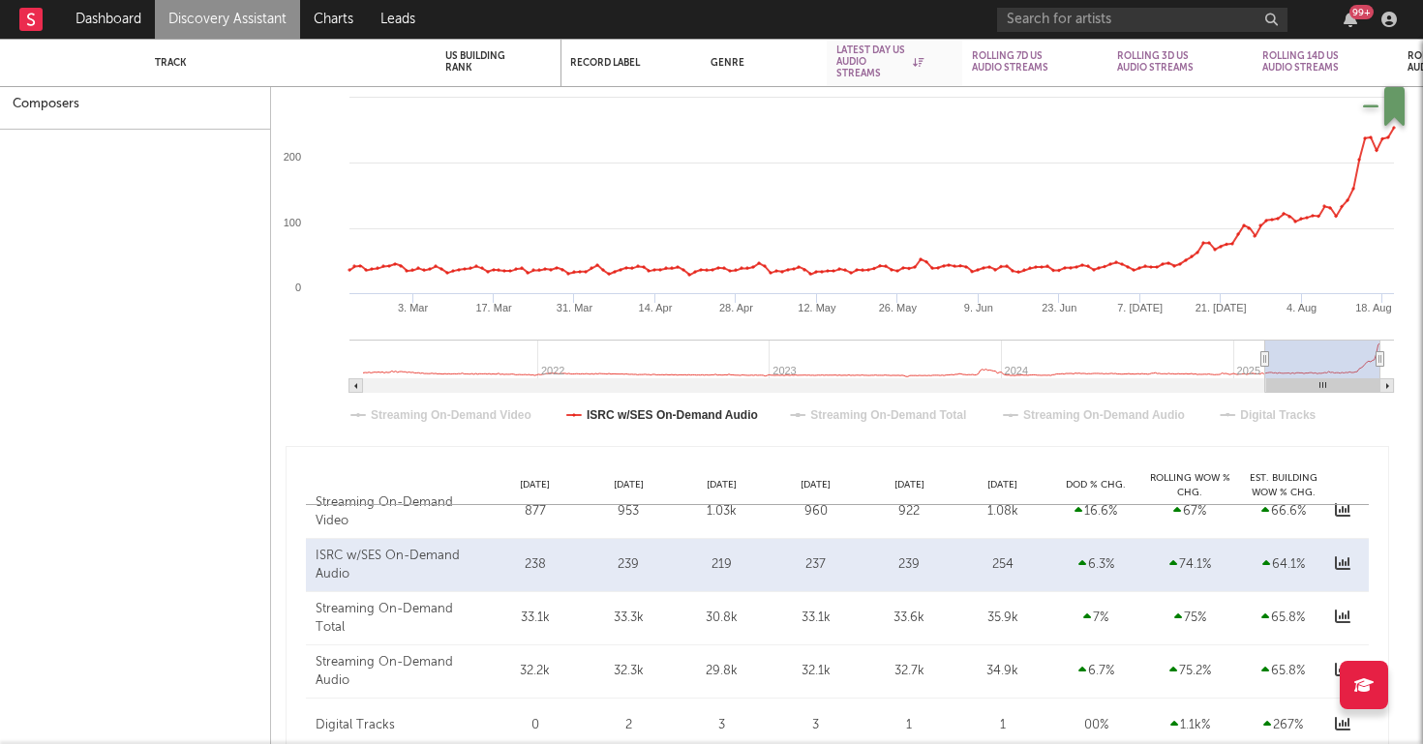
type input "2025-02-18"
type input "2025-08-18"
type input "2025-02-16"
type input "2025-08-16"
type input "2025-02-04"
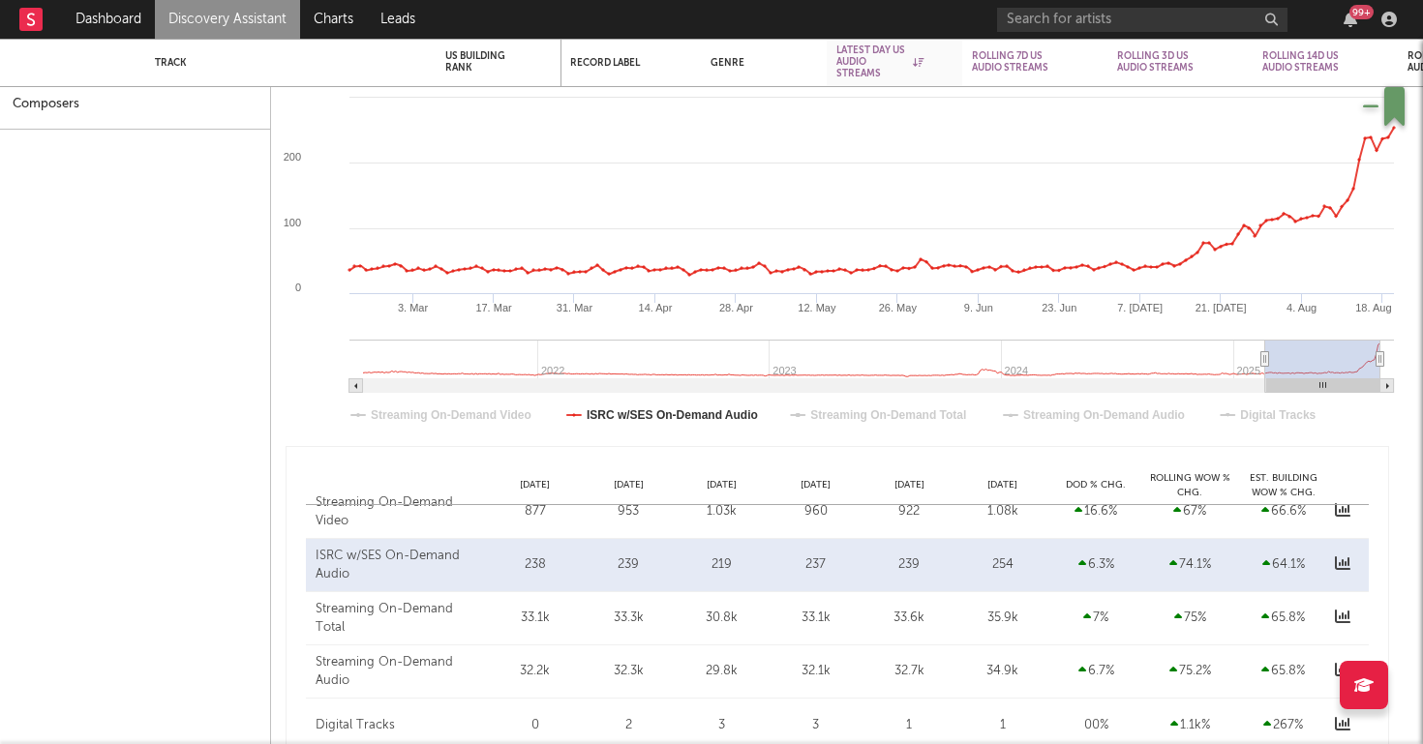
type input "2025-08-04"
type input "2024-12-17"
type input "2025-06-16"
type input "2024-09-06"
type input "2025-03-06"
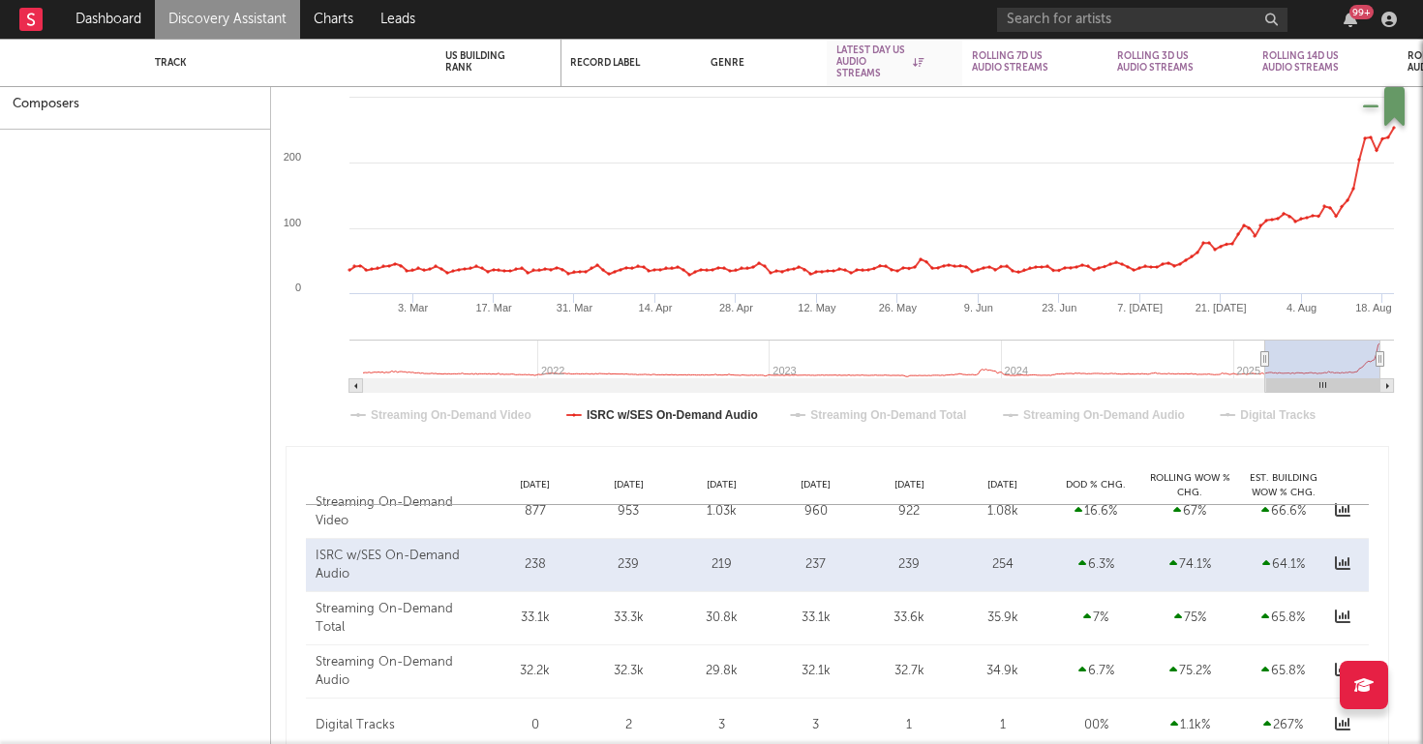
type input "2024-04-12"
type input "2024-10-10"
type input "2023-10-07"
type input "2024-04-05"
type input "2023-03-30"
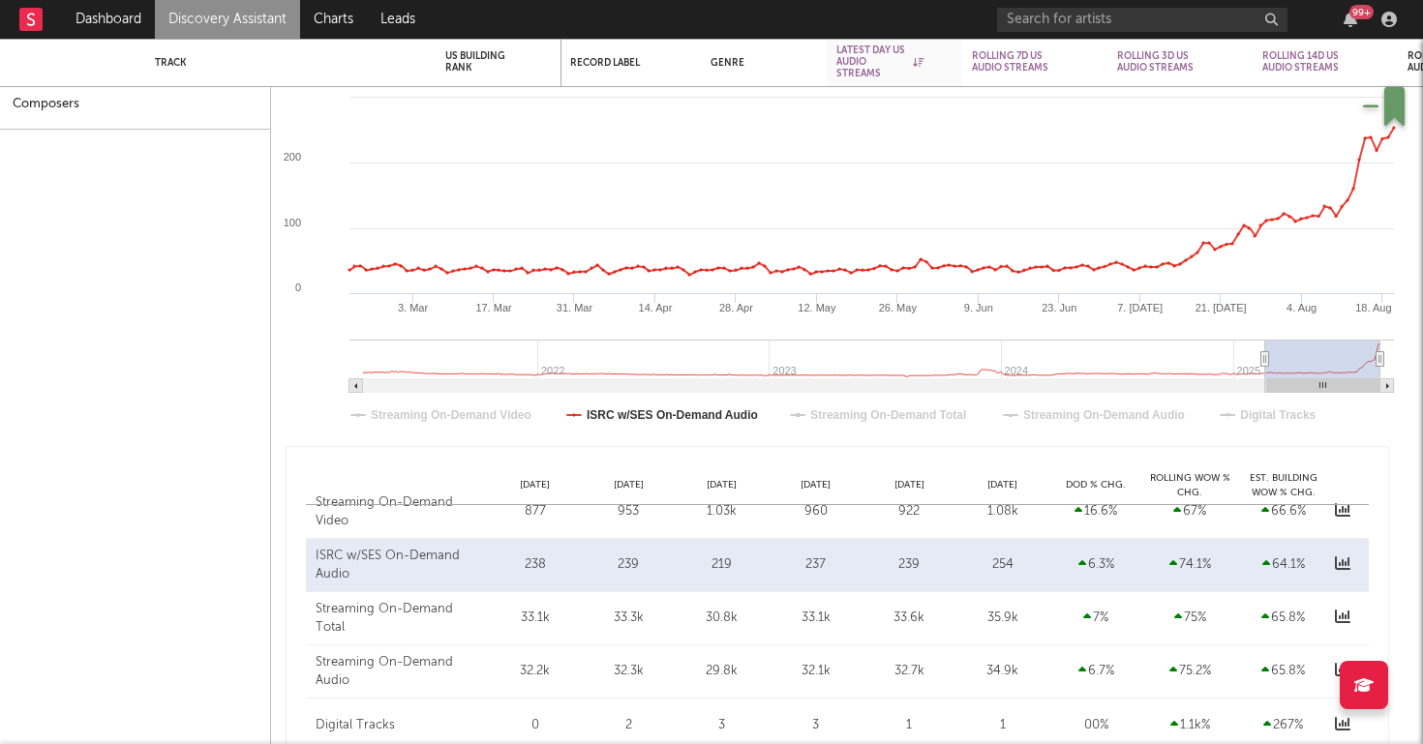
type input "2023-09-27"
type input "2022-10-25"
type input "2023-04-24"
type input "2022-06-13"
type input "2022-12-11"
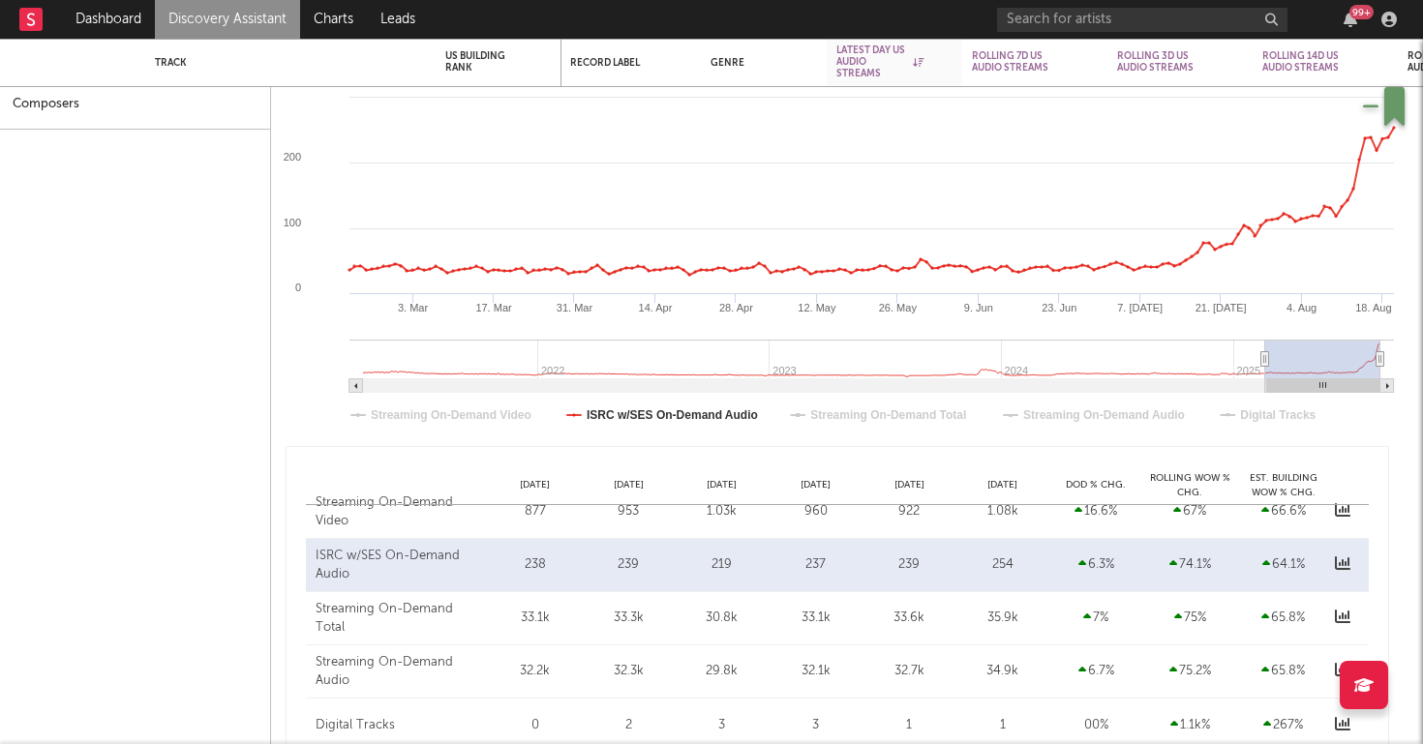
type input "2022-02-03"
type input "2022-08-03"
type input "2021-10-28"
type input "2022-04-27"
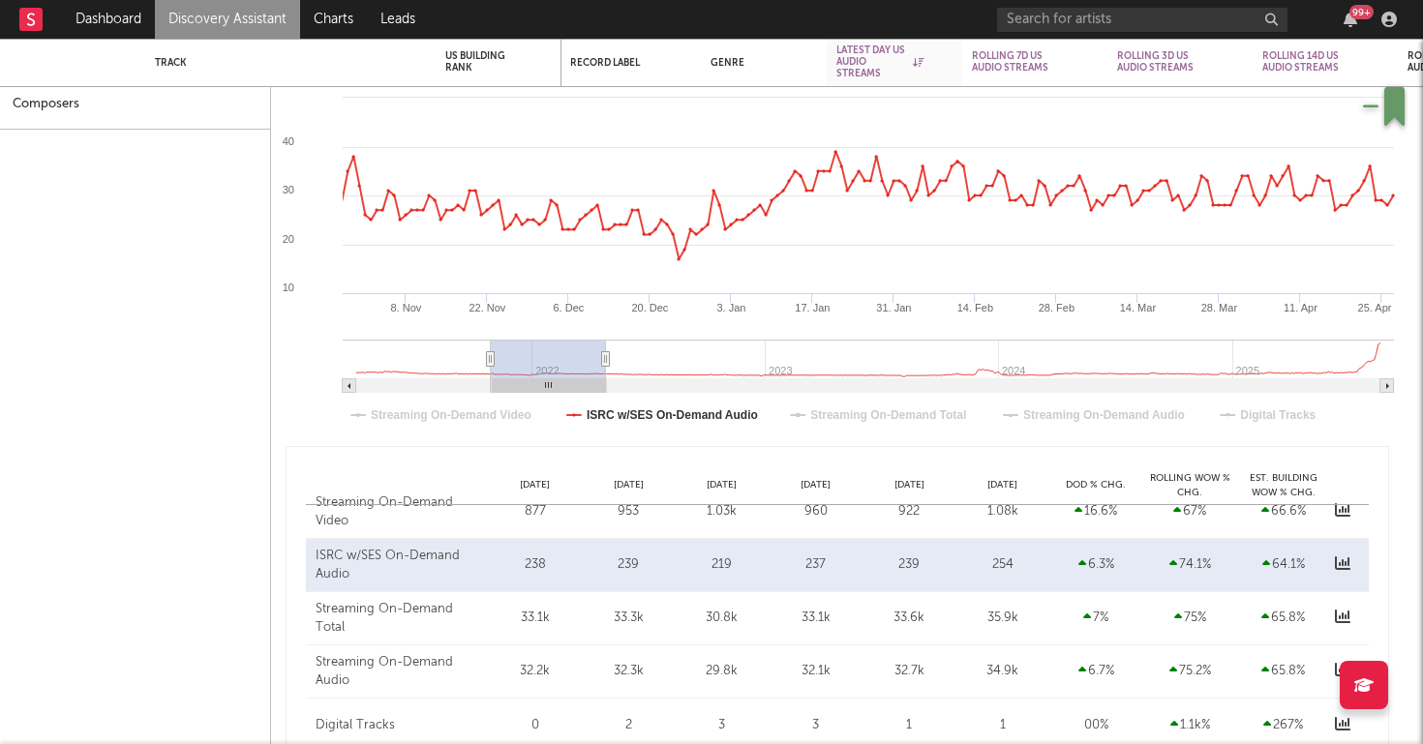
type input "2021-08-13"
type input "2022-02-10"
type input "2021-06-04"
type input "2021-12-02"
type input "2021-04-11"
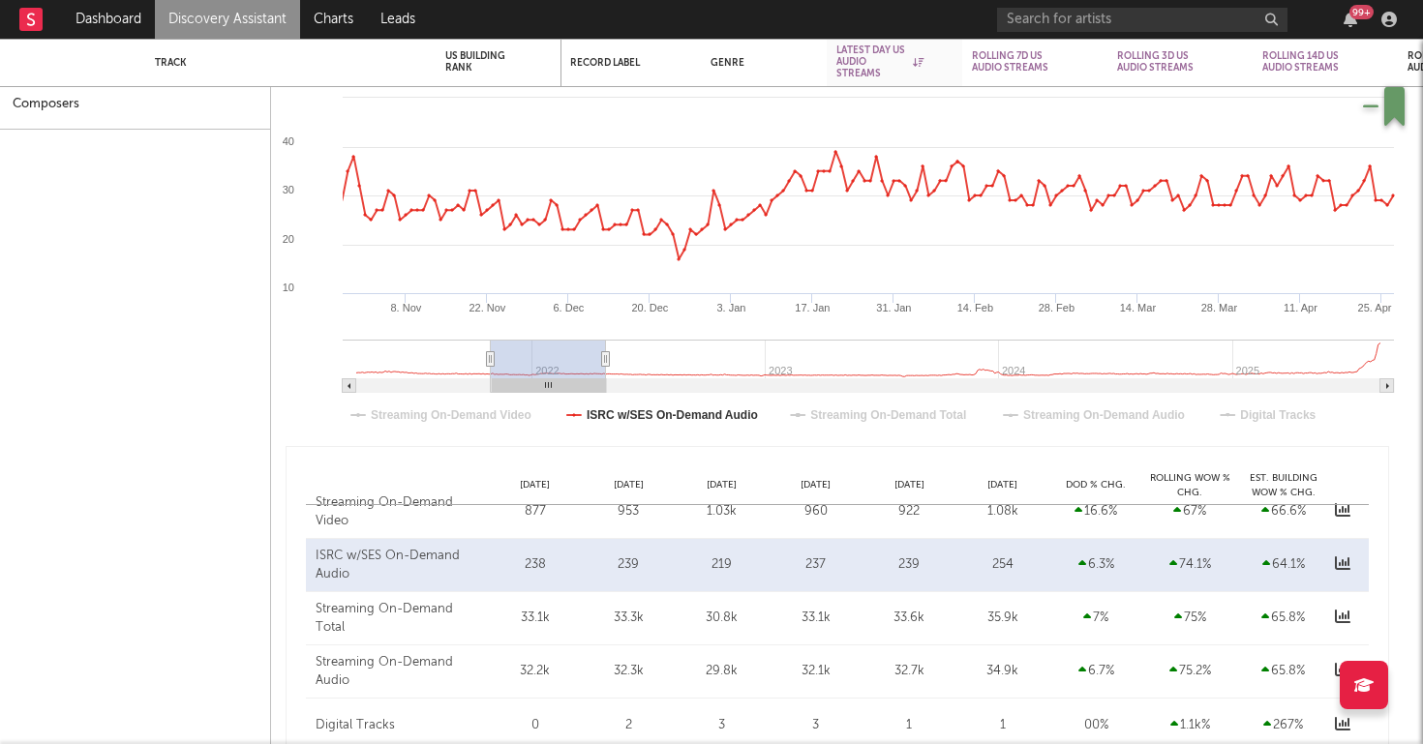
type input "2021-10-09"
type input "2021-03-31"
drag, startPoint x: 1270, startPoint y: 357, endPoint x: 316, endPoint y: 375, distance: 954.6
click at [316, 375] on icon "Created with Highcharts 10.3.3 14. Feb 28. Feb 14. Mar 28. Mar 11. Apr 25. Apr …" at bounding box center [837, 247] width 1132 height 387
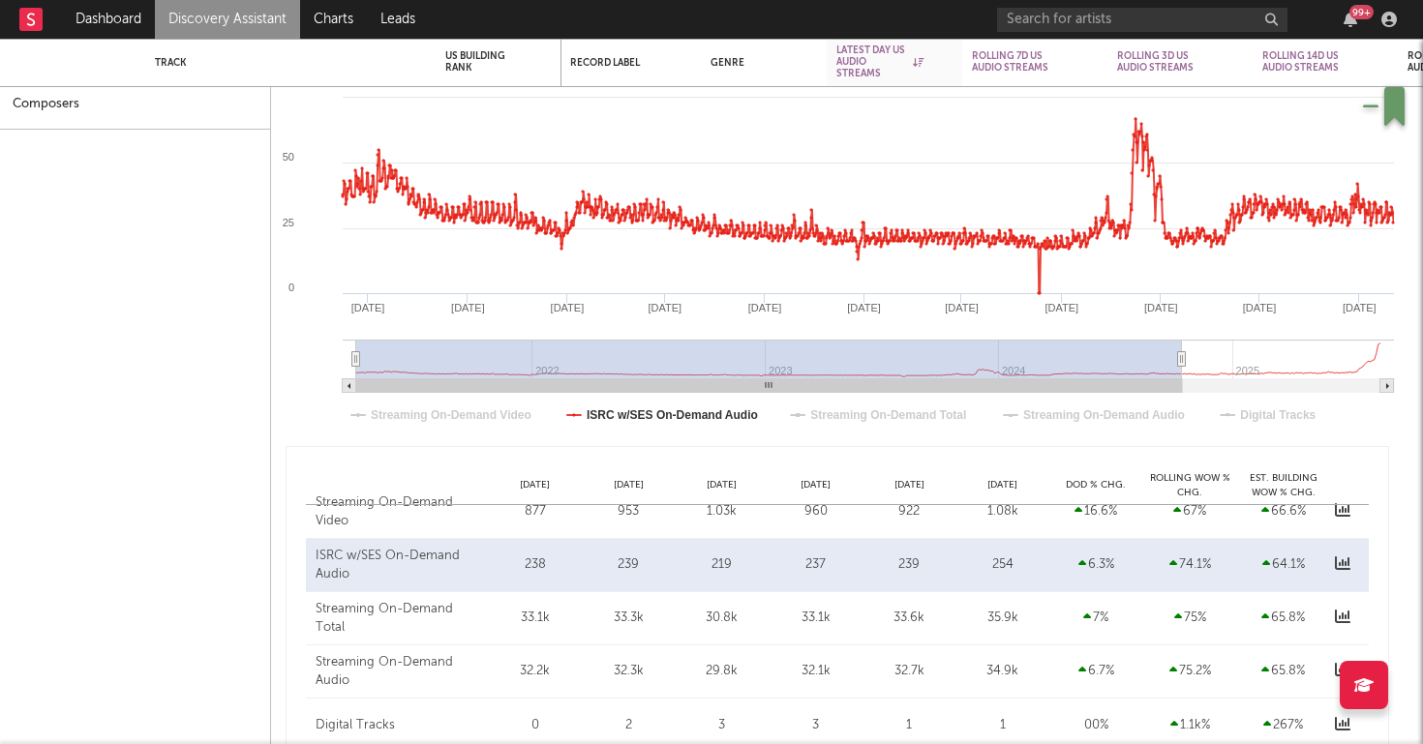
type input "2024-10-13"
select select "All"
type input "[DATE]"
drag, startPoint x: 474, startPoint y: 365, endPoint x: 1422, endPoint y: 374, distance: 947.7
click at [1422, 374] on div "Dreamcloud Haze New Age 35k -378 ( -1.08 % ) 181k 181k ( +907k % ) 105k 29.3k (…" at bounding box center [711, 392] width 1423 height 706
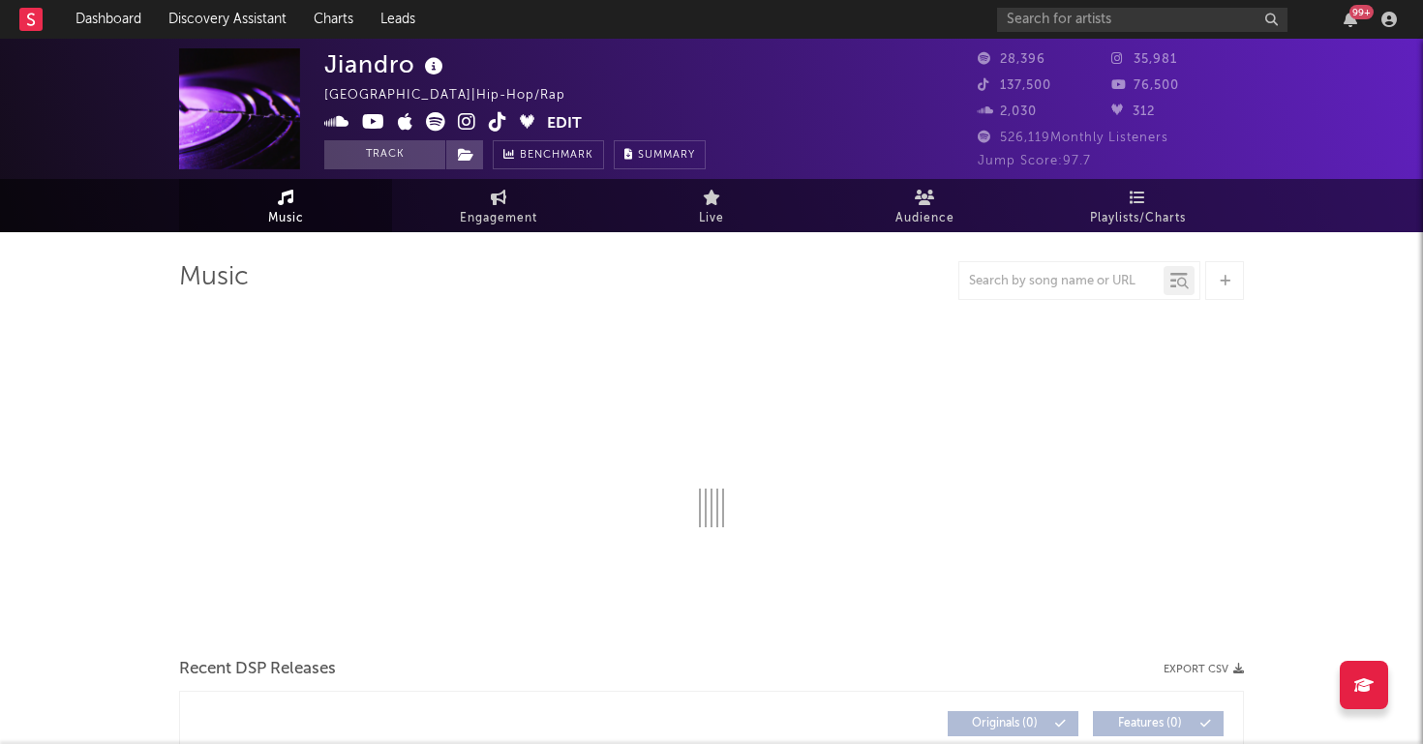
select select "1w"
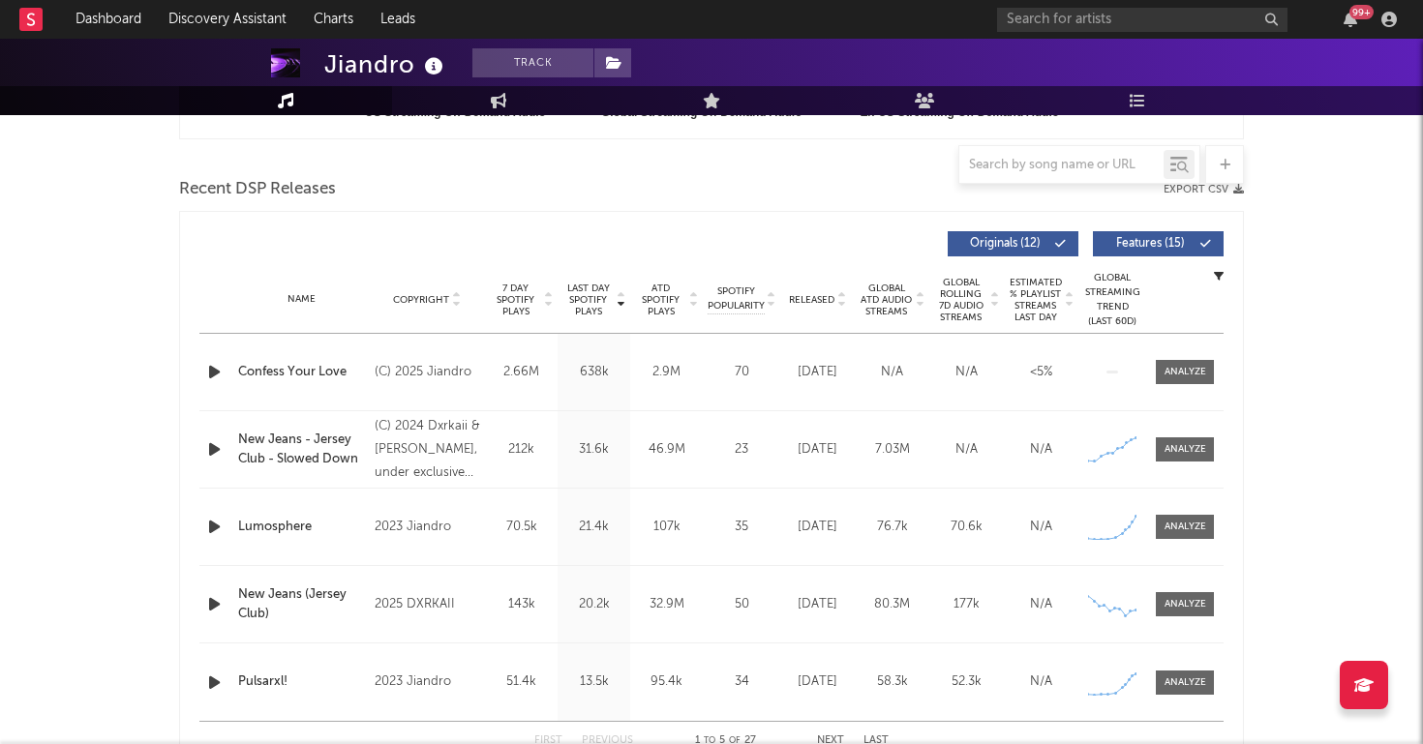
scroll to position [759, 0]
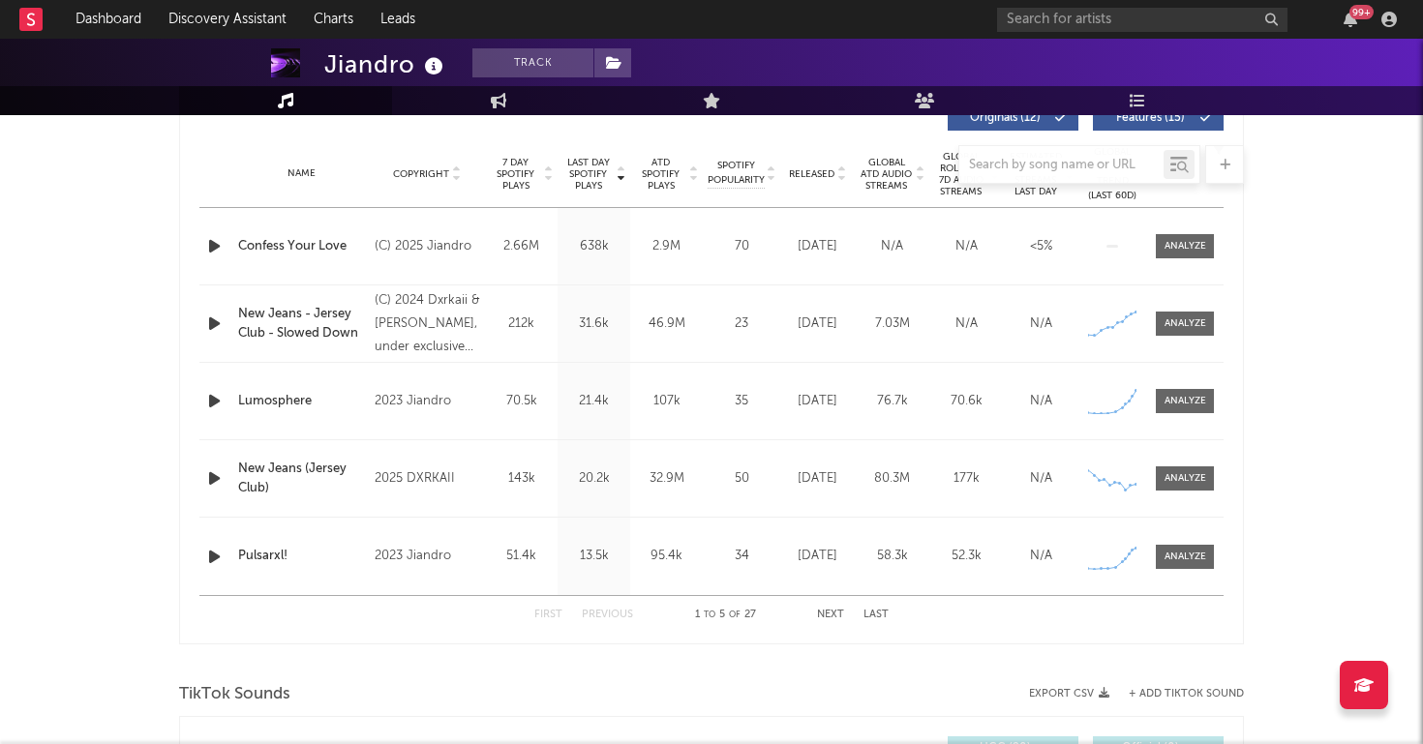
click at [324, 246] on div "Confess Your Love" at bounding box center [301, 246] width 127 height 19
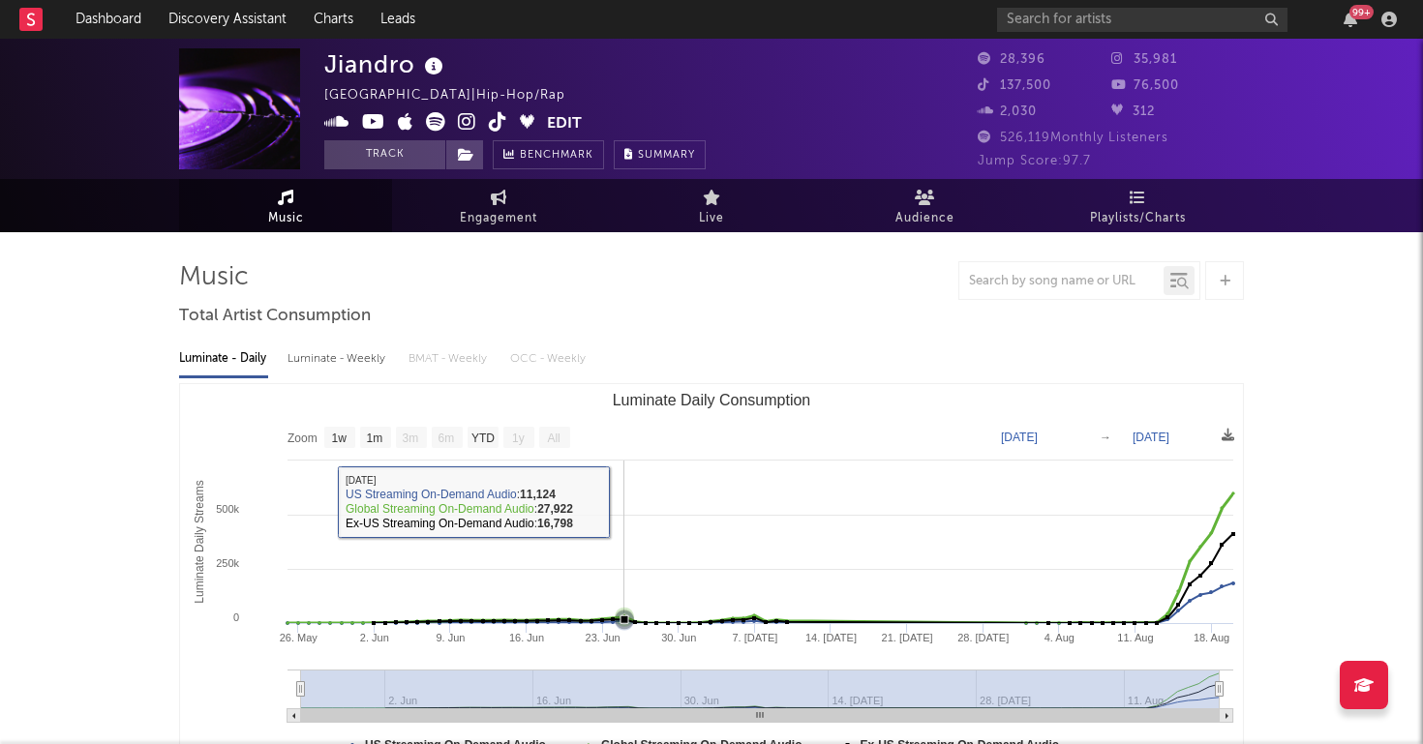
scroll to position [0, 0]
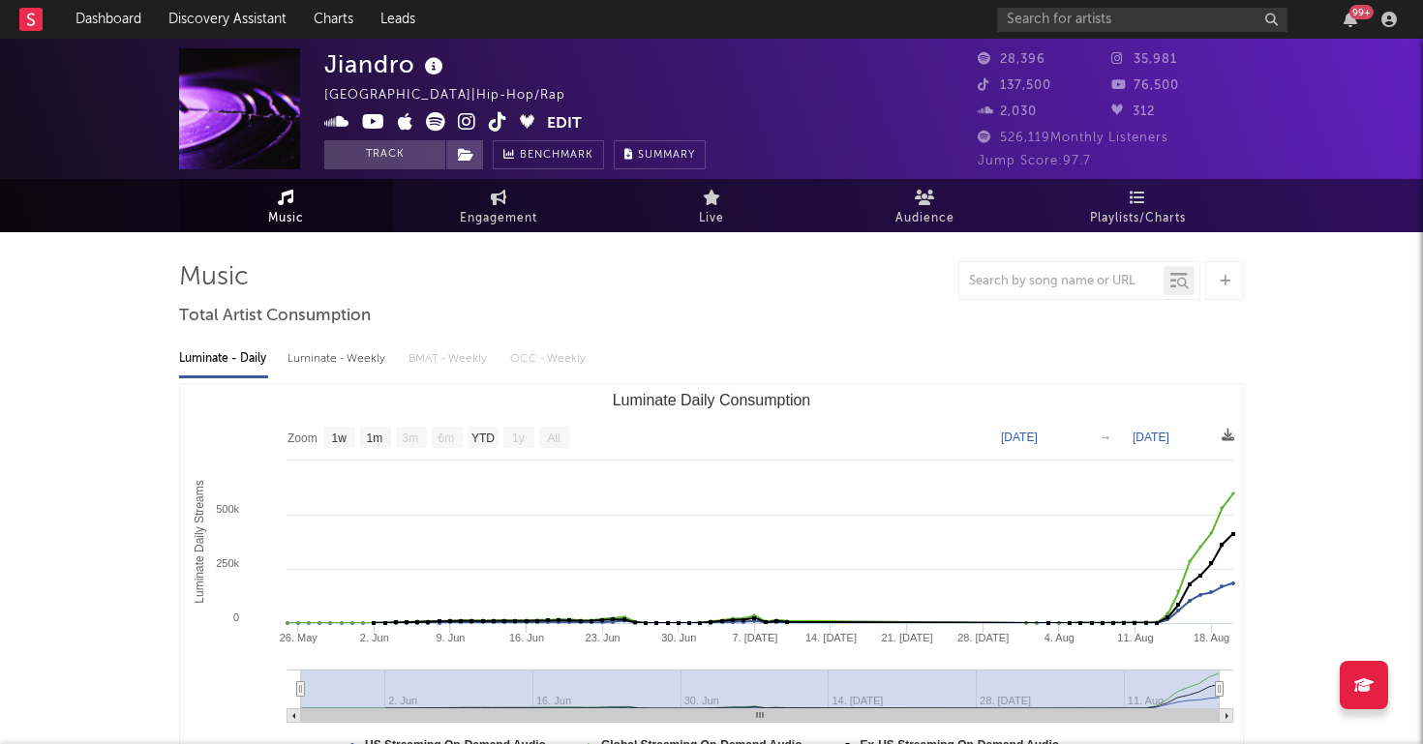
click at [469, 130] on icon at bounding box center [467, 121] width 18 height 19
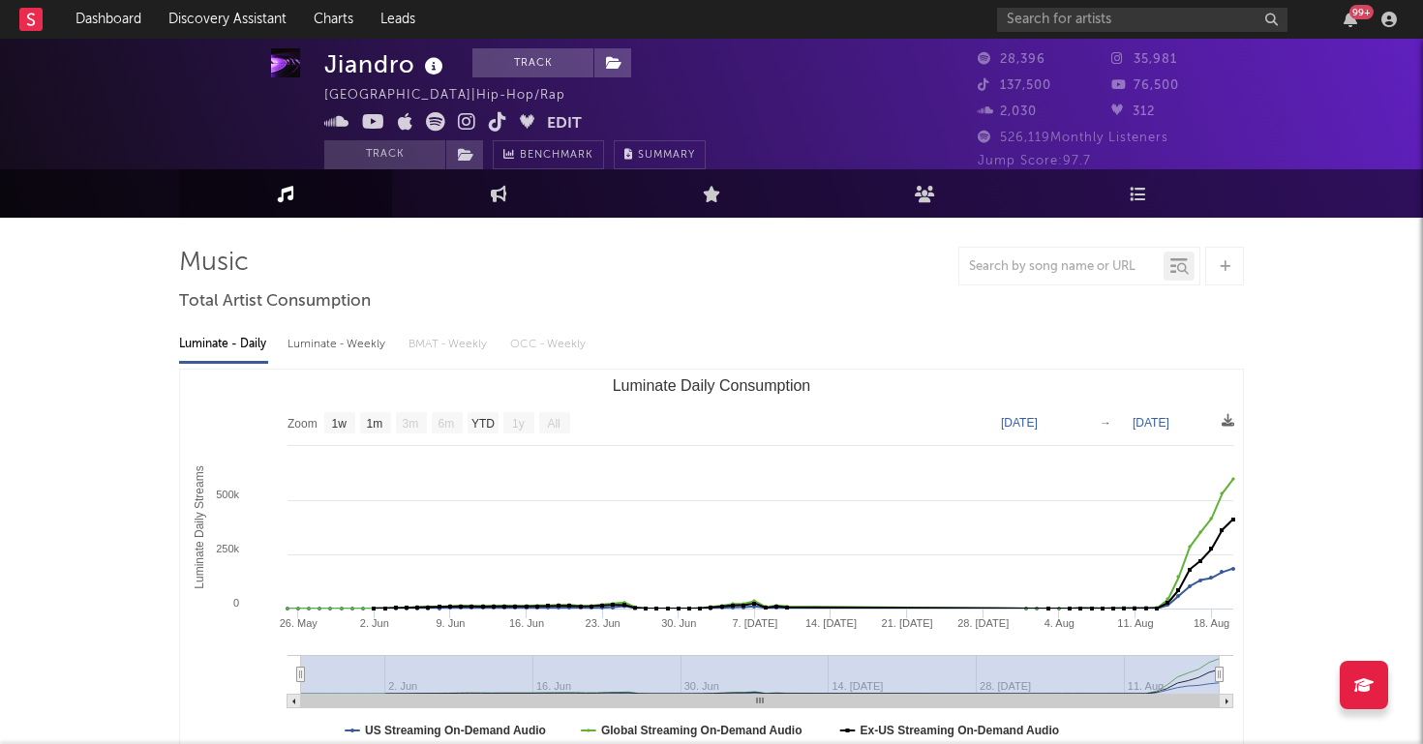
scroll to position [17, 0]
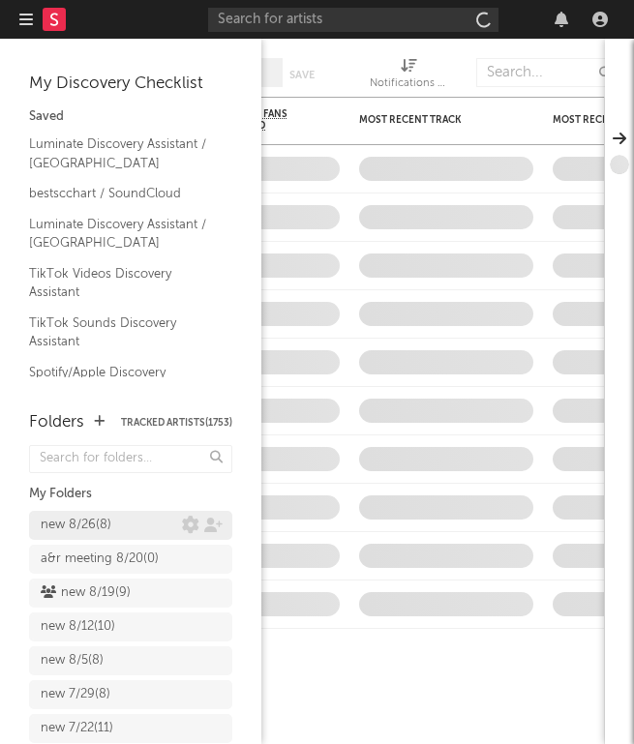
click at [124, 512] on link "new 8/26 ( 8 )" at bounding box center [130, 525] width 203 height 29
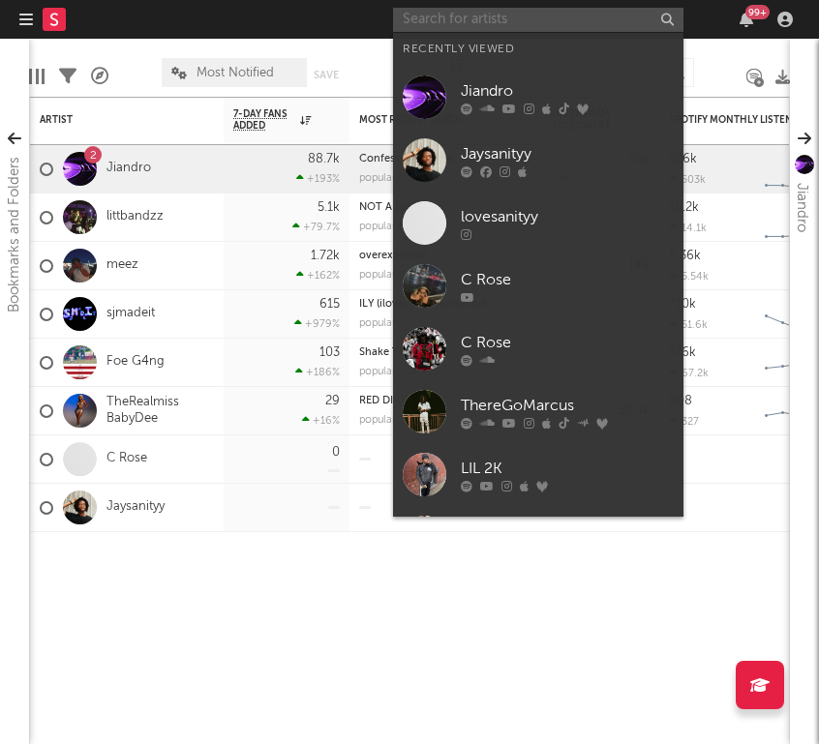
click at [441, 11] on input "text" at bounding box center [538, 20] width 290 height 24
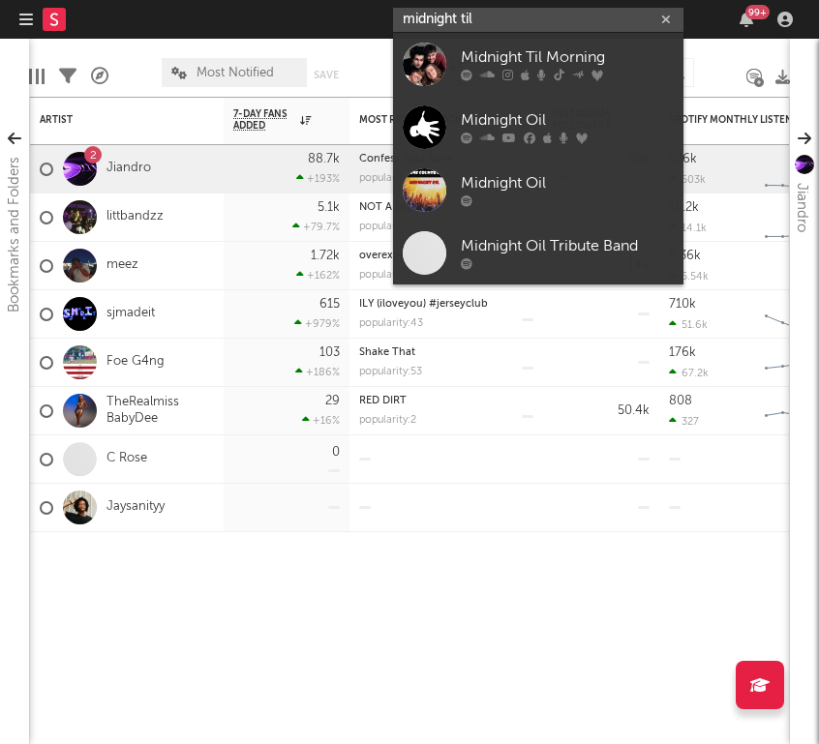
type input "midnight til"
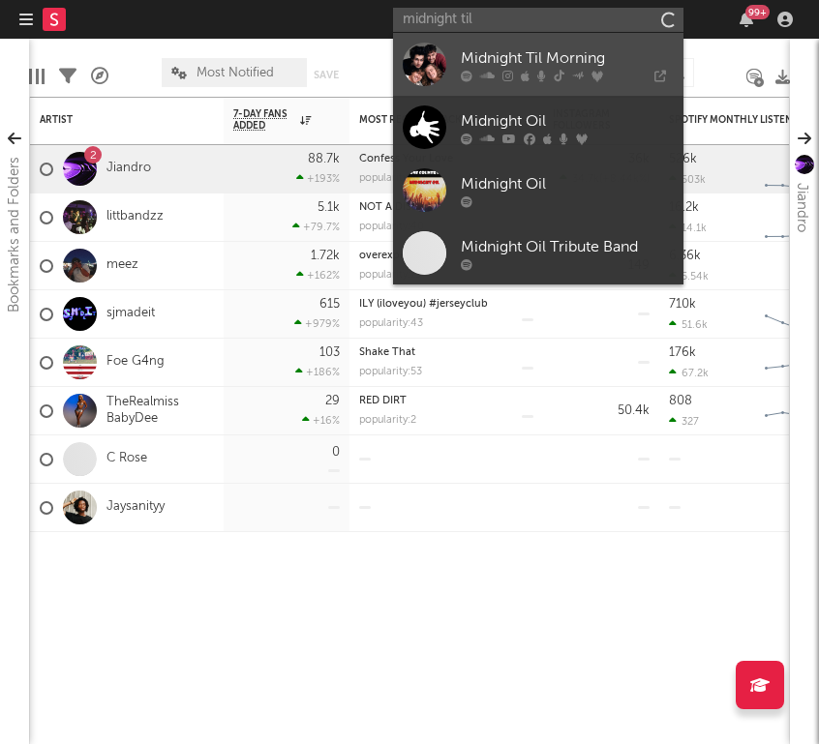
drag, startPoint x: 441, startPoint y: 11, endPoint x: 560, endPoint y: 73, distance: 134.2
click at [560, 73] on icon at bounding box center [559, 76] width 11 height 12
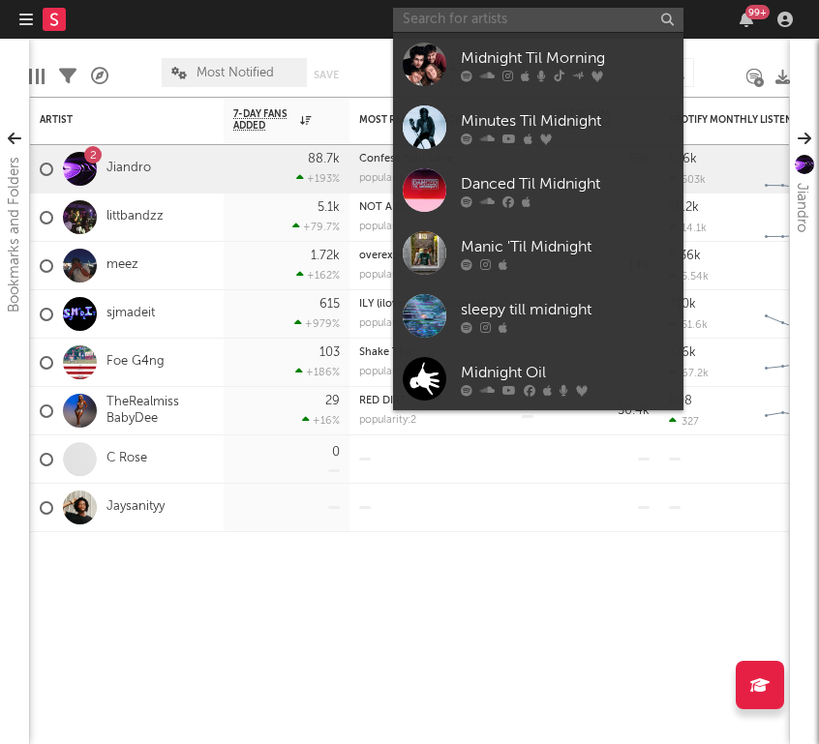
click at [500, 20] on input "text" at bounding box center [538, 20] width 290 height 24
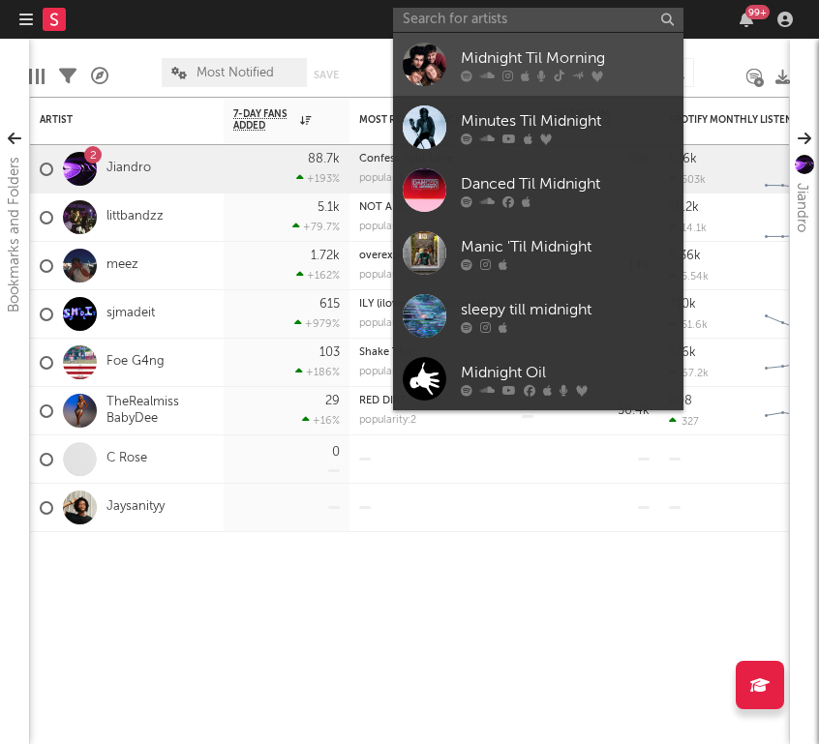
click at [493, 61] on div "Midnight Til Morning" at bounding box center [567, 57] width 213 height 23
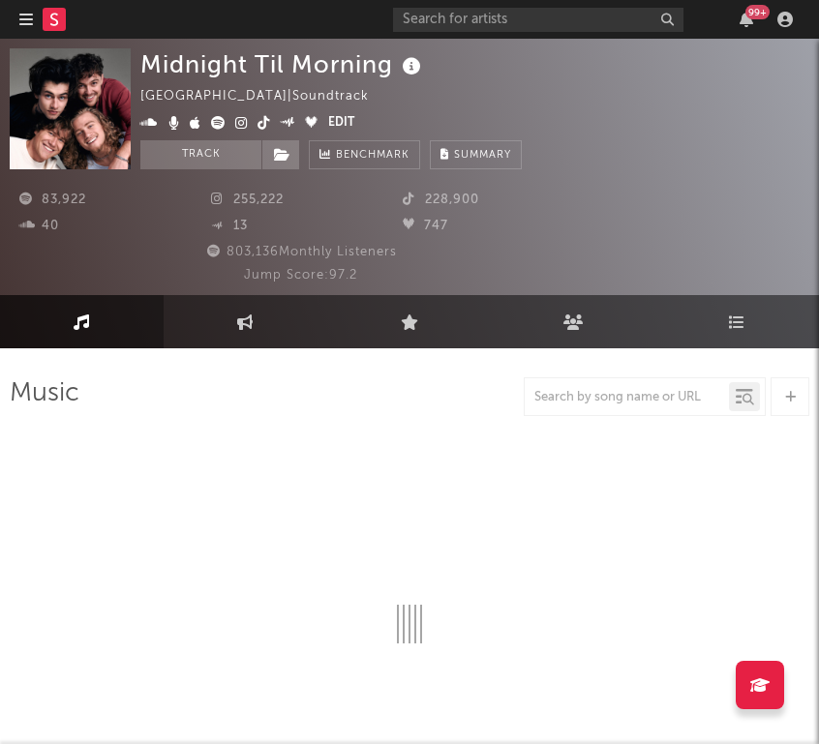
select select "1w"
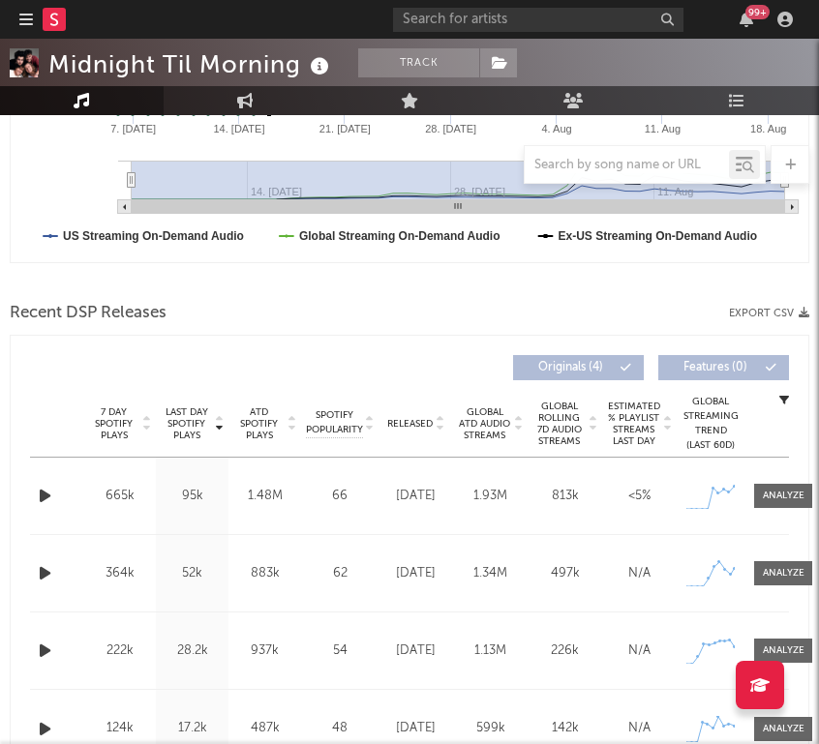
scroll to position [813, 0]
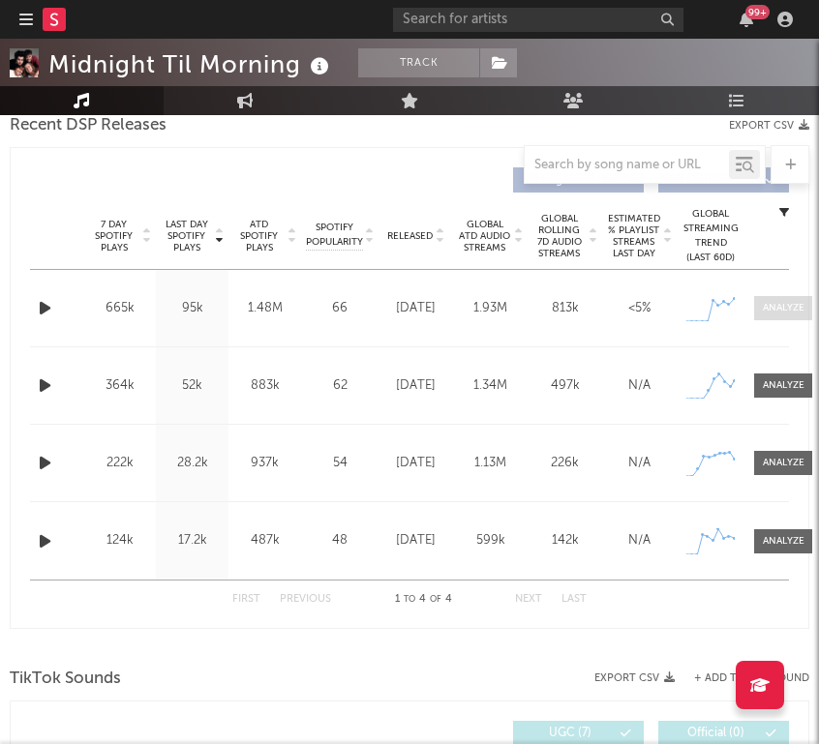
click at [633, 310] on div at bounding box center [784, 308] width 42 height 15
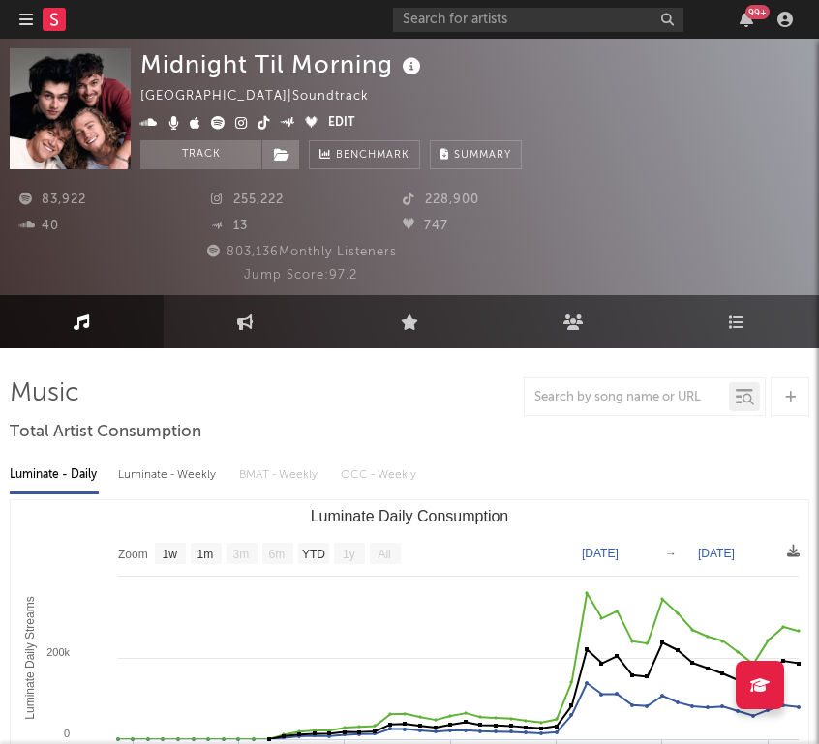
scroll to position [0, 0]
click at [234, 313] on link "Engagement" at bounding box center [246, 321] width 164 height 53
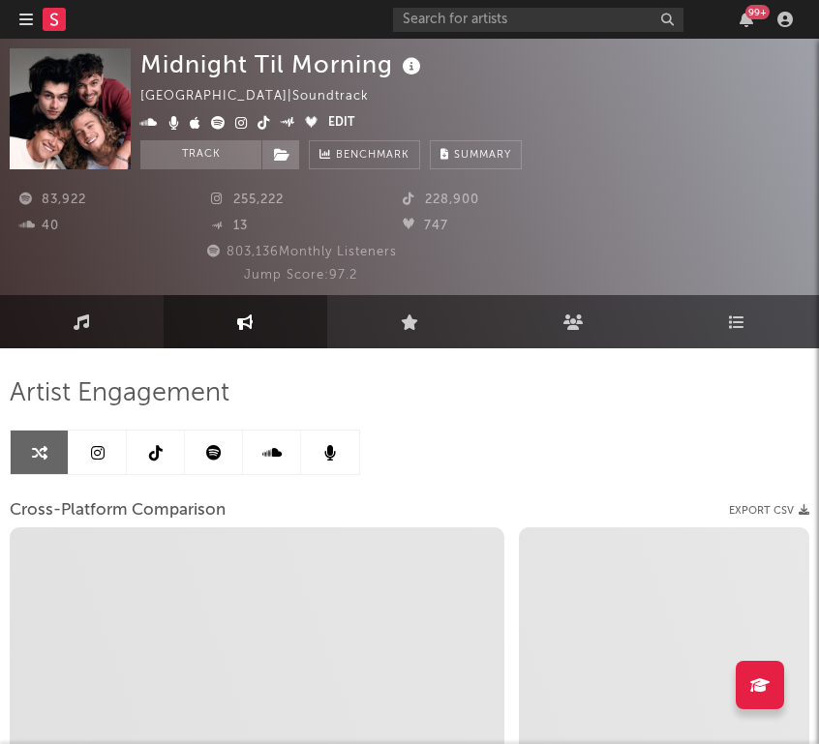
select select "1w"
click at [88, 323] on icon at bounding box center [82, 322] width 16 height 15
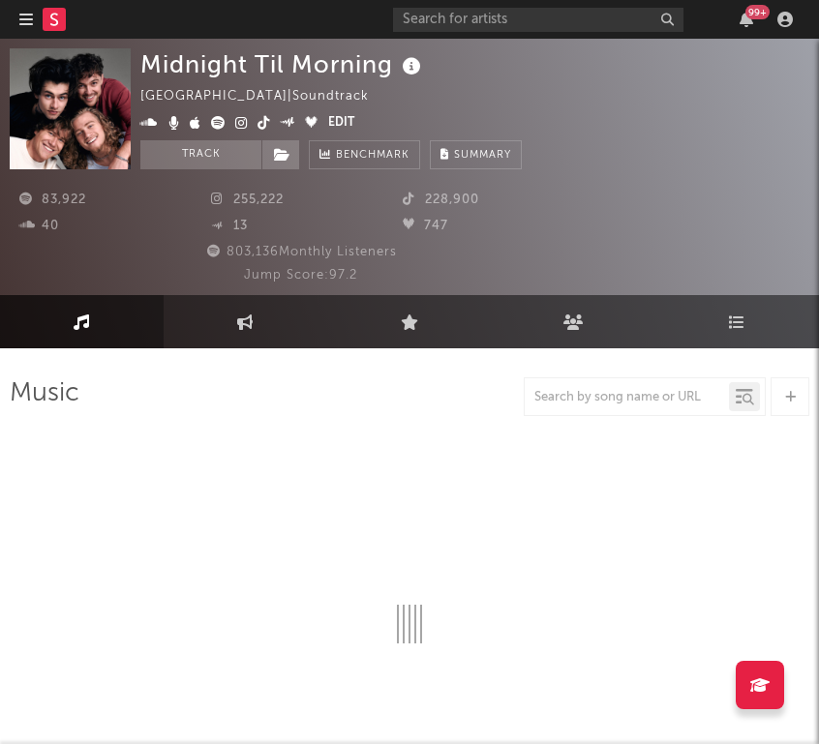
select select "1w"
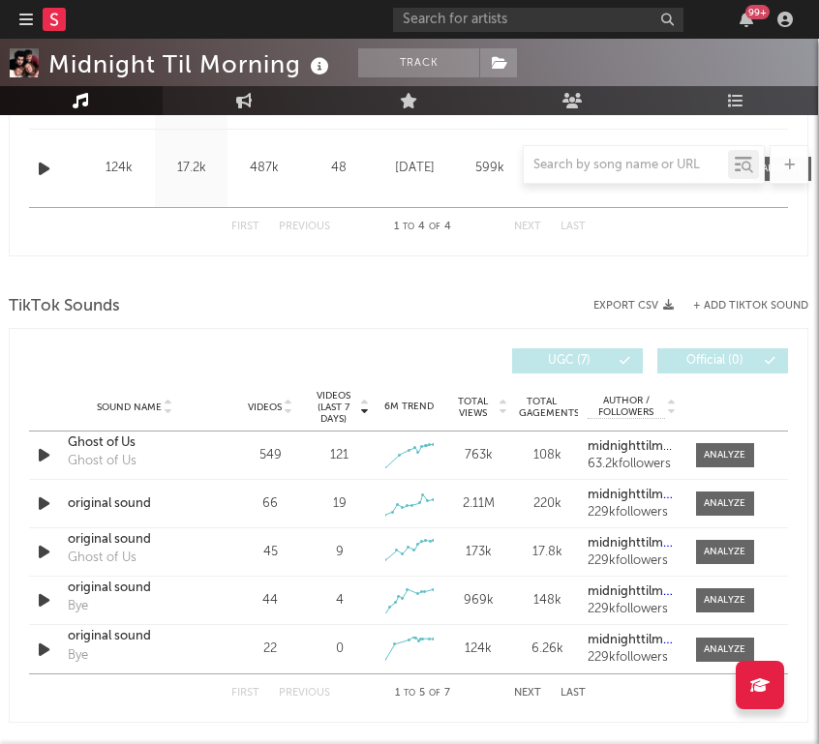
scroll to position [1187, 1]
click at [633, 456] on div at bounding box center [725, 454] width 42 height 15
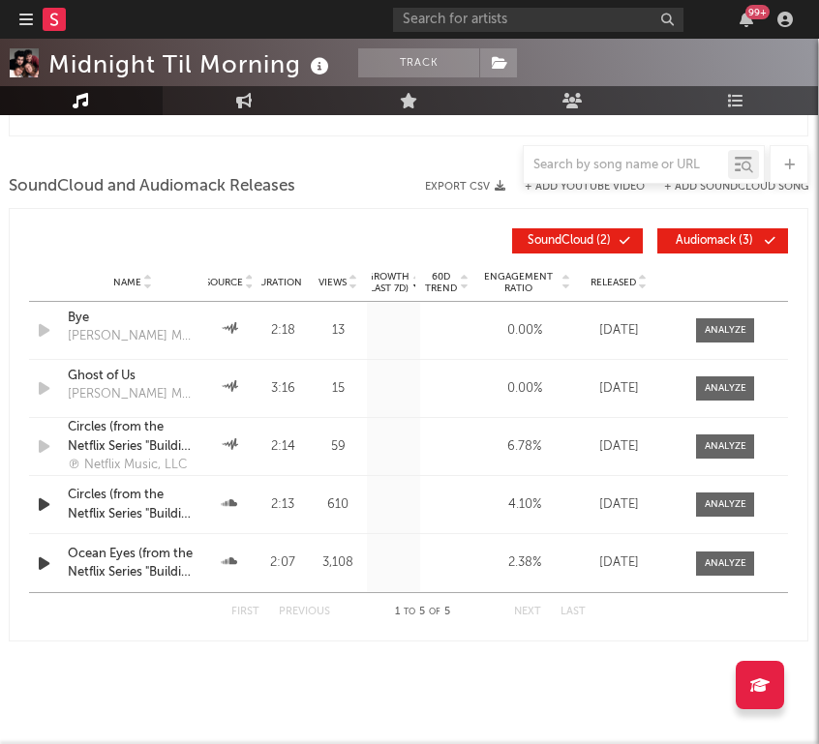
scroll to position [2748, 1]
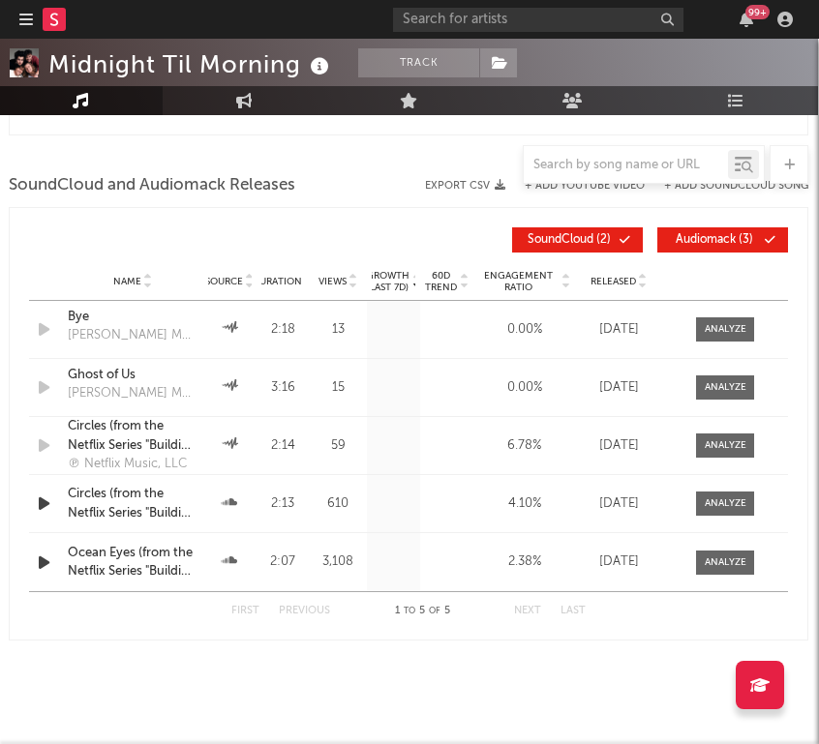
click at [51, 20] on rect at bounding box center [54, 19] width 23 height 23
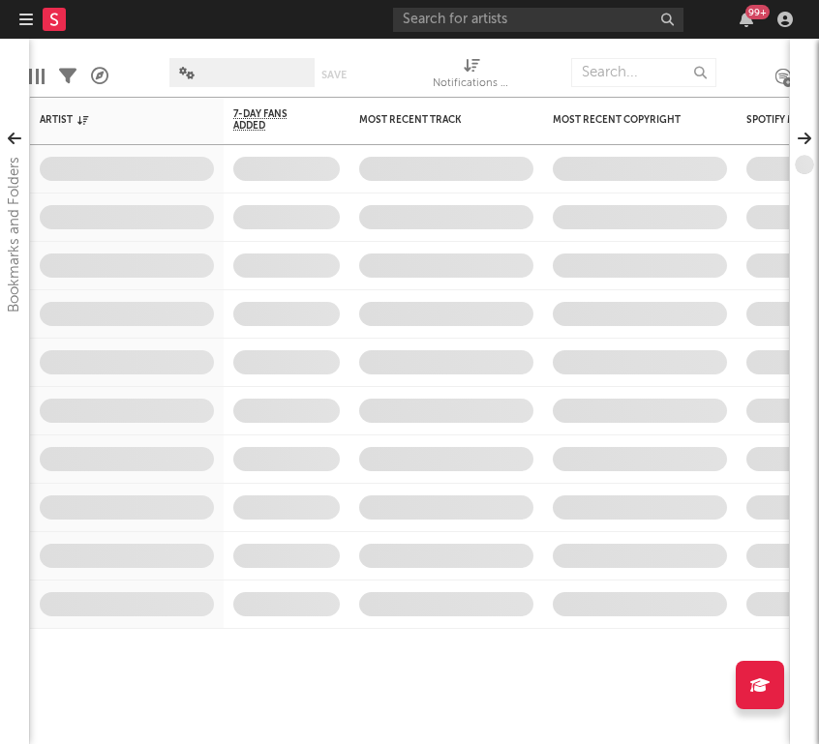
click at [22, 17] on icon "button" at bounding box center [26, 19] width 14 height 15
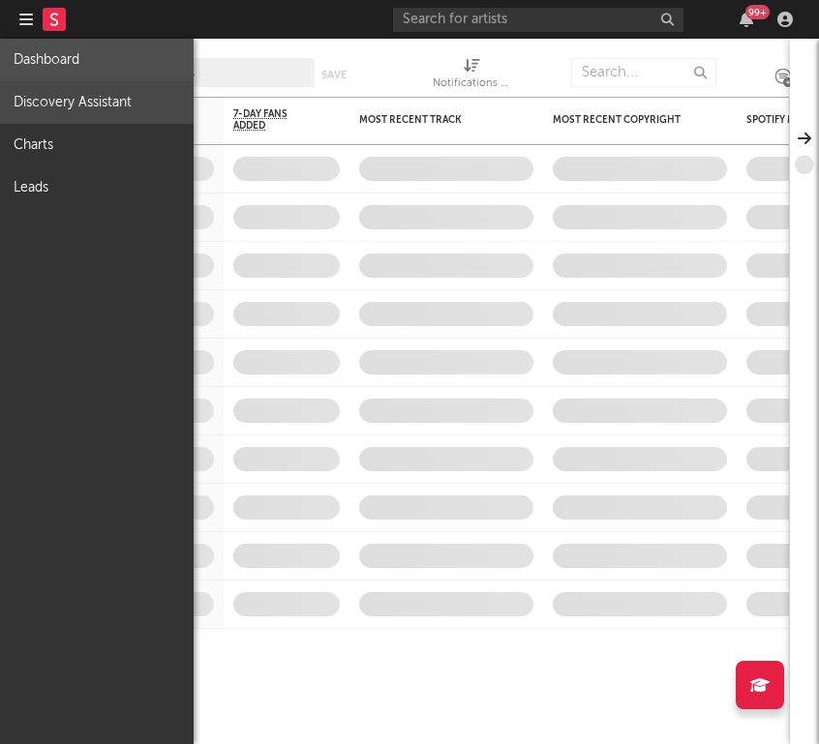
click at [76, 113] on link "Discovery Assistant" at bounding box center [97, 102] width 194 height 43
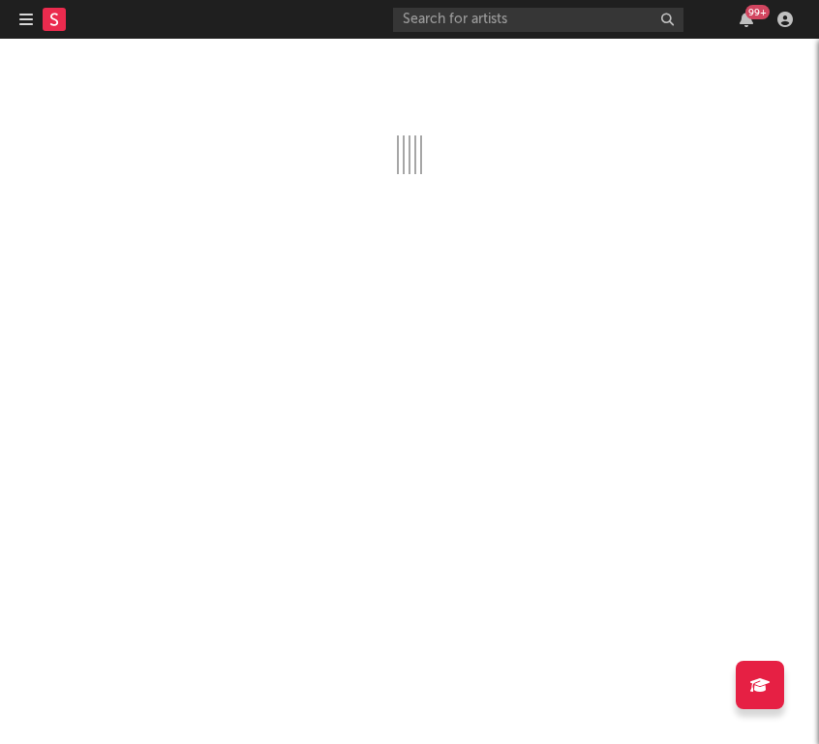
click at [23, 15] on icon "button" at bounding box center [26, 19] width 14 height 15
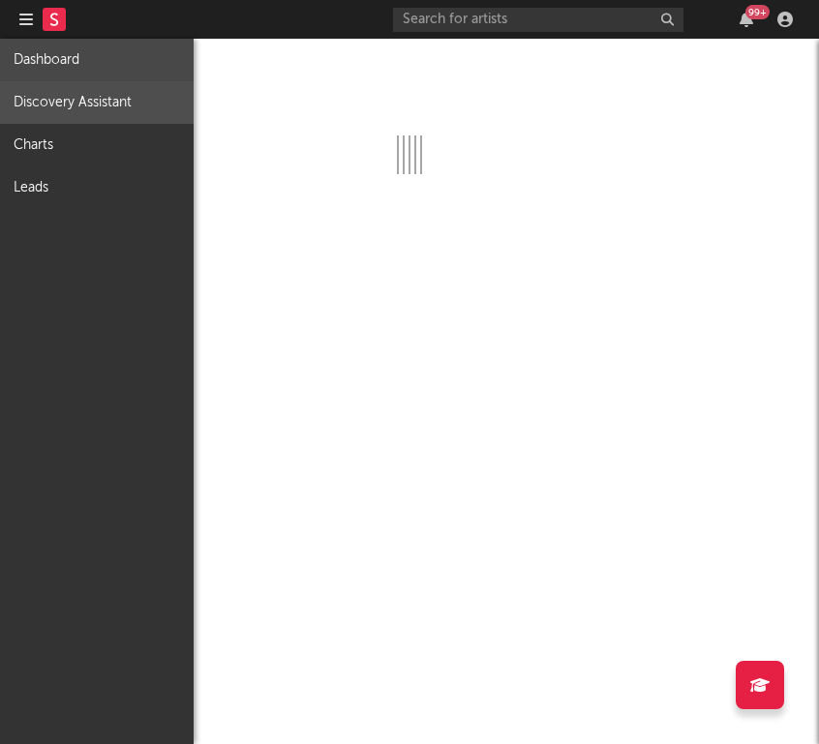
click at [36, 42] on link "Dashboard" at bounding box center [97, 60] width 194 height 43
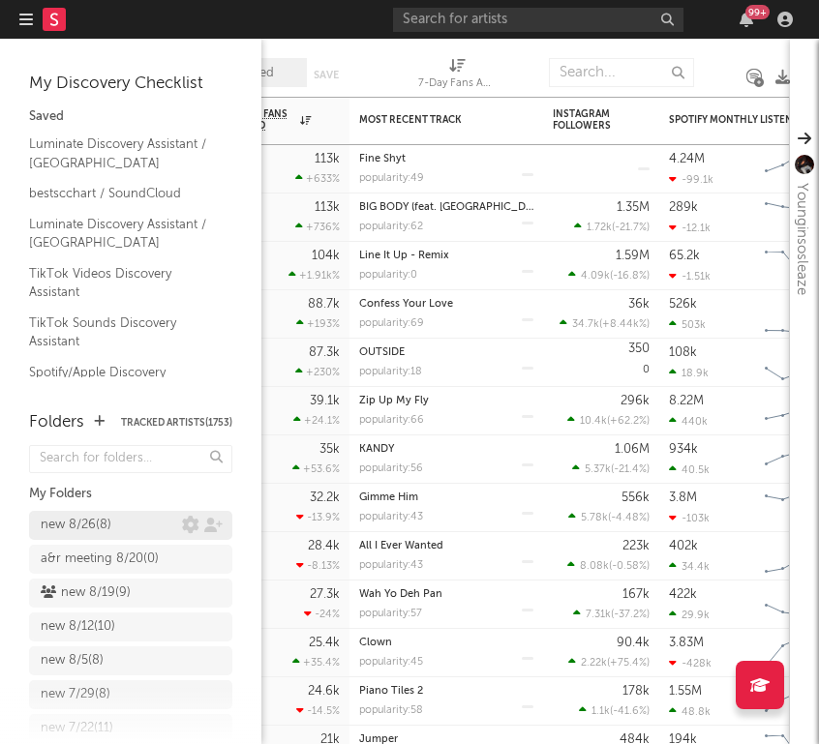
click at [100, 530] on div "new 8/26 ( 8 )" at bounding box center [76, 525] width 71 height 23
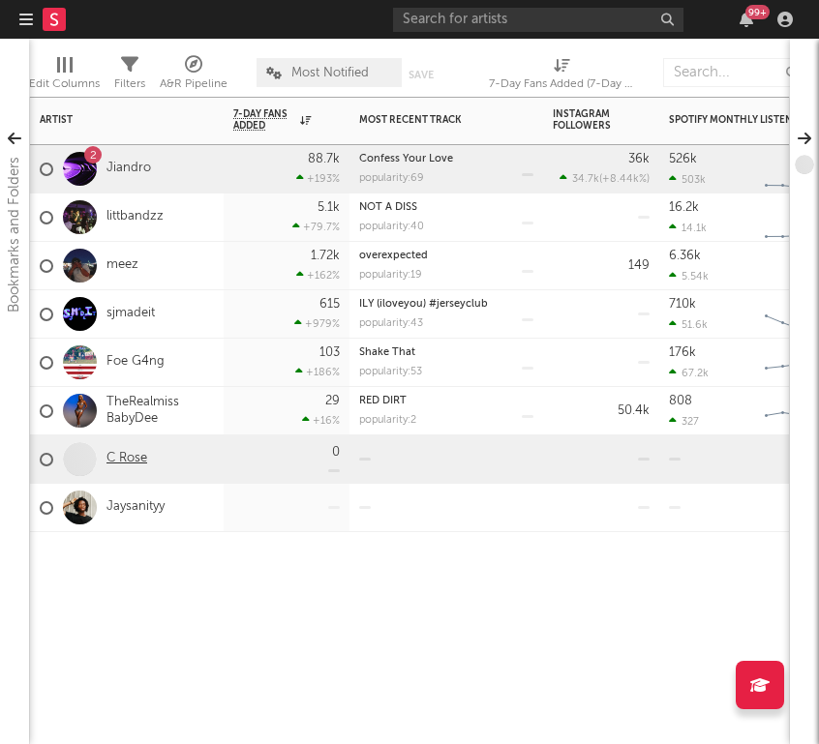
click at [123, 456] on link "C Rose" at bounding box center [126, 459] width 41 height 16
click at [418, 26] on input "text" at bounding box center [538, 20] width 290 height 24
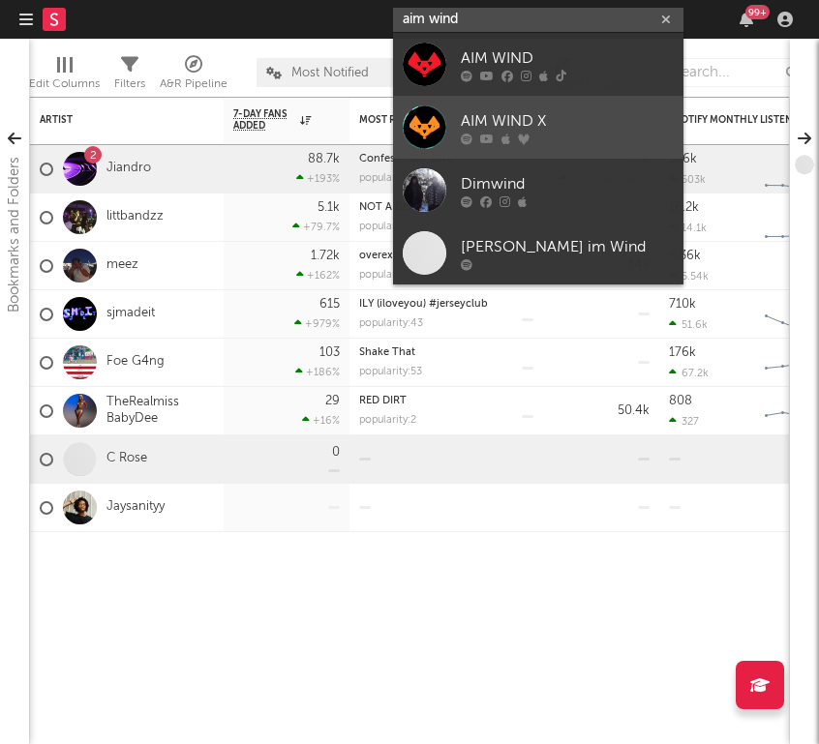
type input "aim wind"
click at [503, 142] on icon at bounding box center [505, 139] width 9 height 12
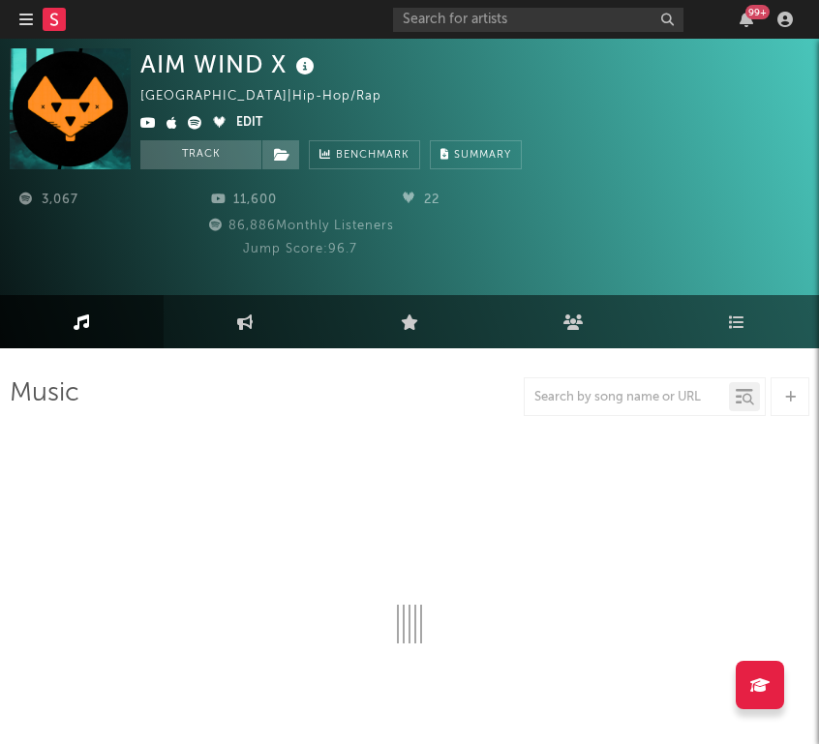
select select "1w"
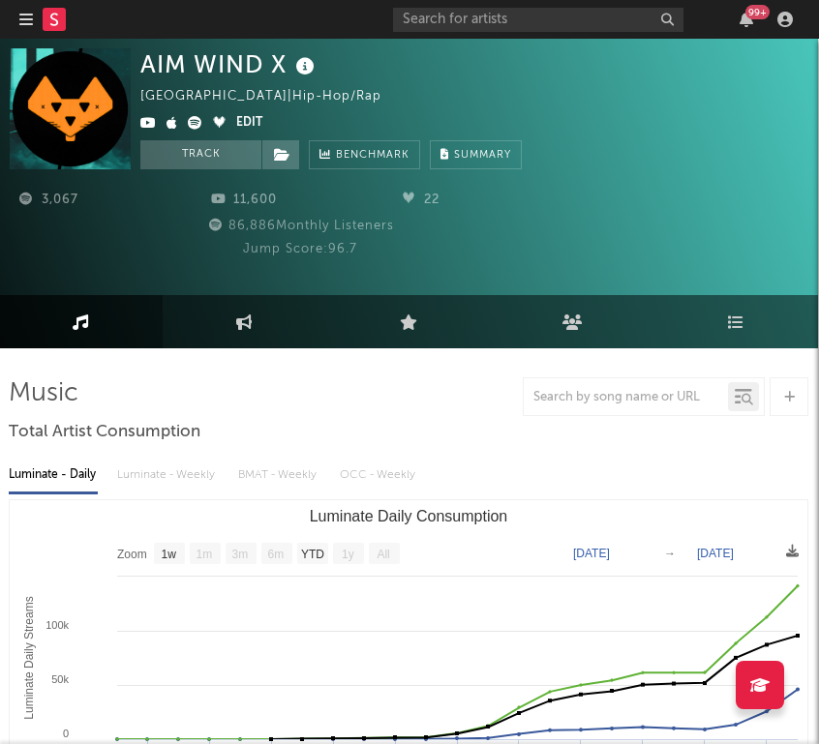
scroll to position [0, 1]
click at [61, 15] on rect at bounding box center [54, 19] width 23 height 23
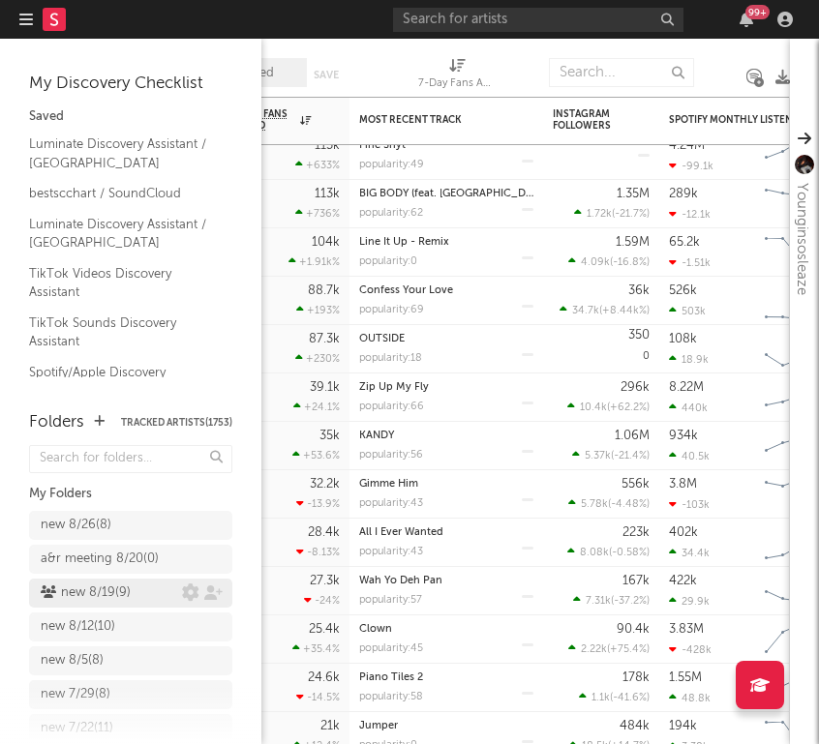
click at [113, 597] on div "new 8/19 ( 9 )" at bounding box center [86, 593] width 90 height 23
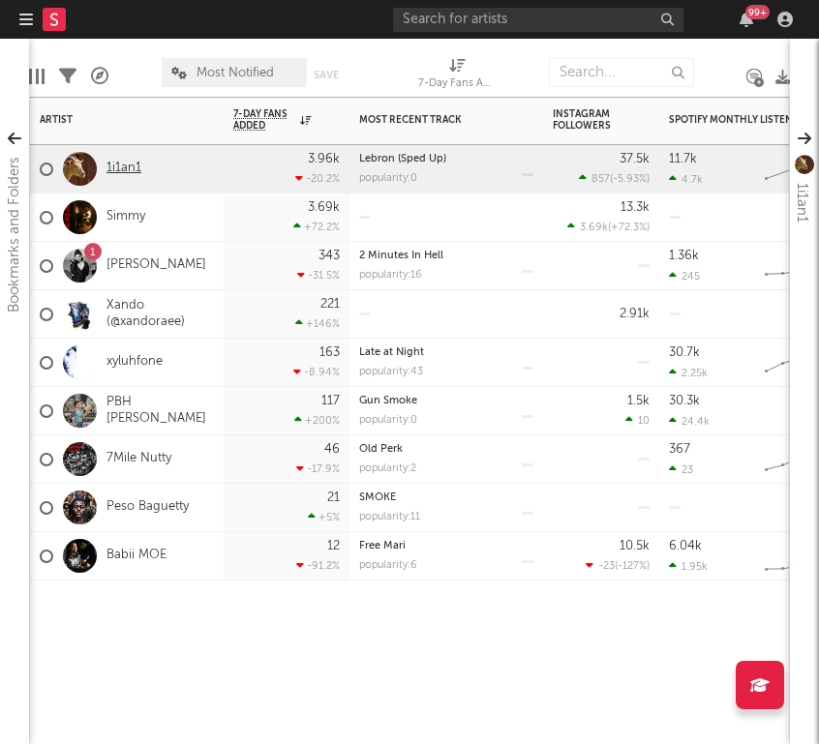
click at [131, 169] on link "1i1an1" at bounding box center [123, 169] width 35 height 16
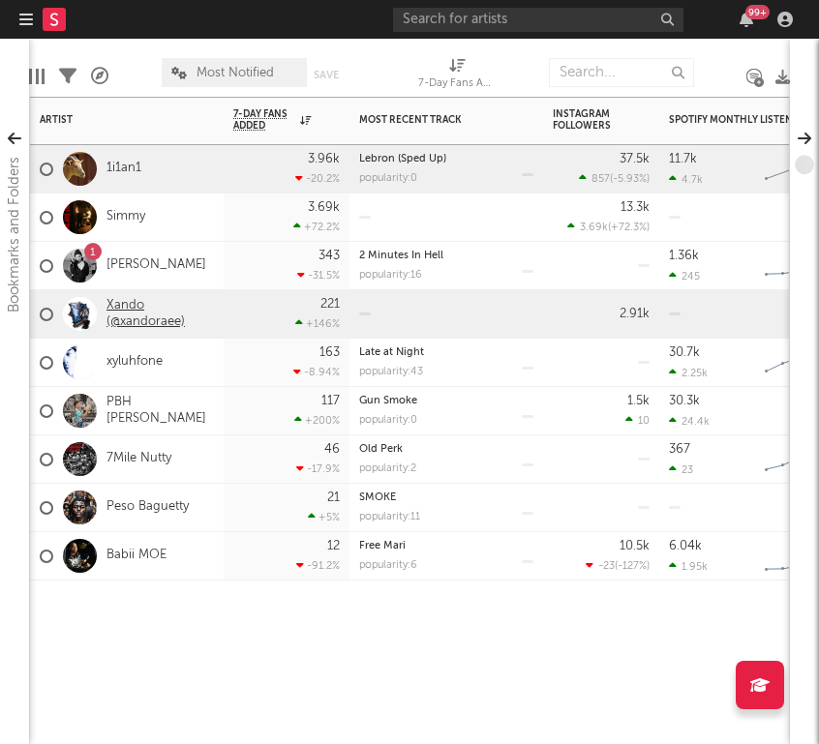
click at [147, 317] on link "Xando (@xandoraee)" at bounding box center [159, 314] width 107 height 33
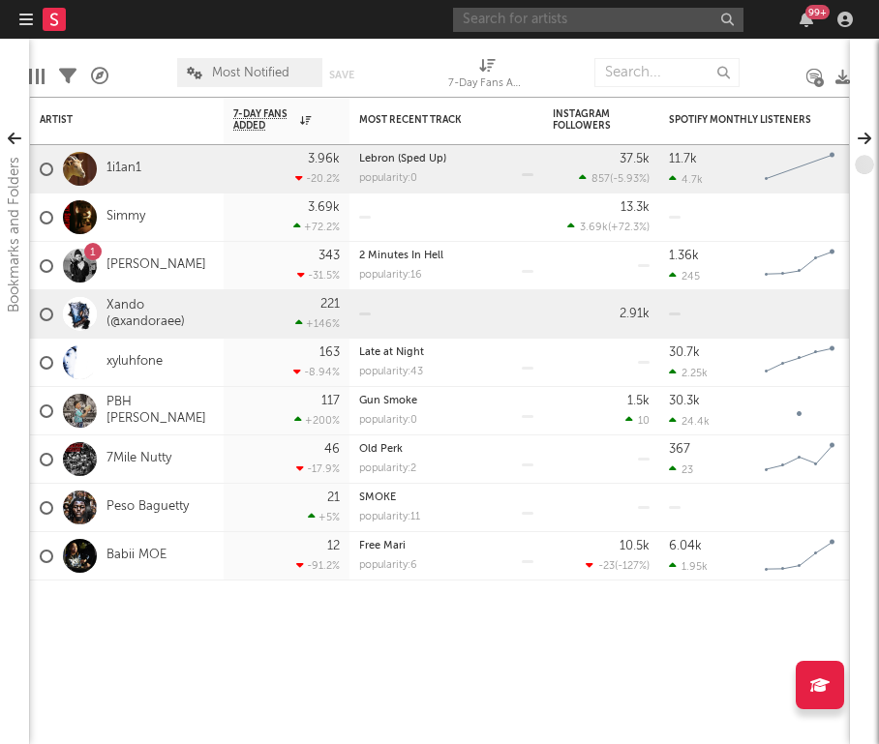
click at [664, 16] on input "text" at bounding box center [598, 20] width 290 height 24
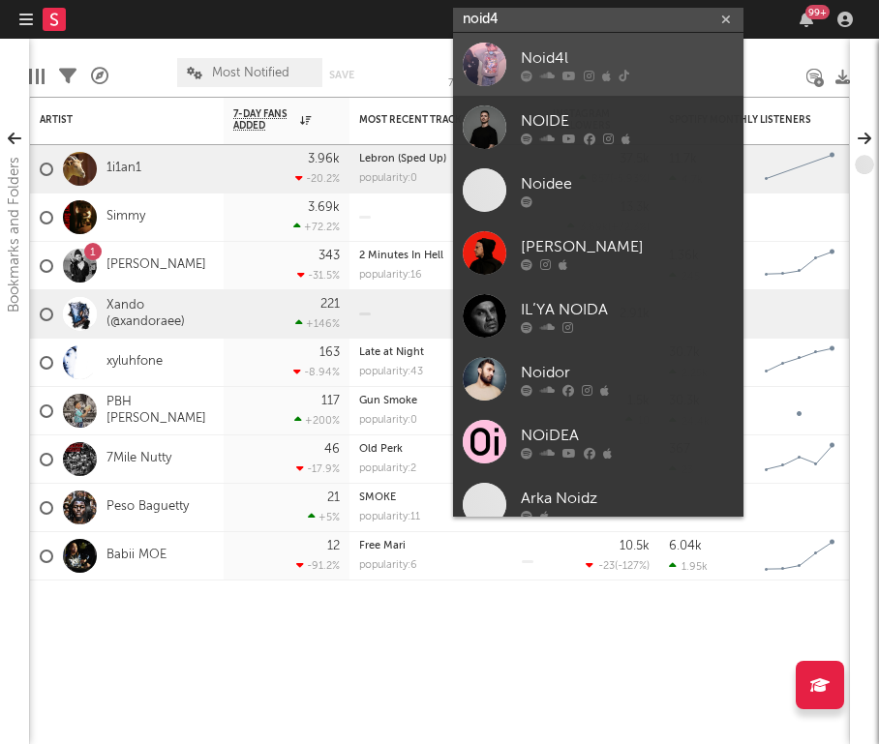
type input "noid4"
click at [547, 70] on icon at bounding box center [547, 76] width 15 height 12
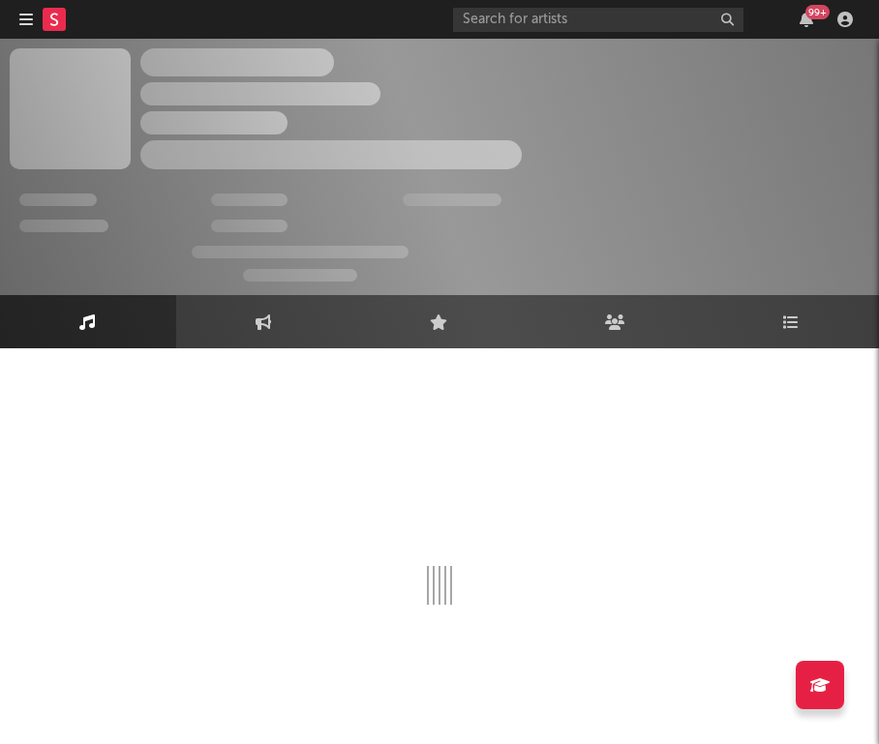
select select "6m"
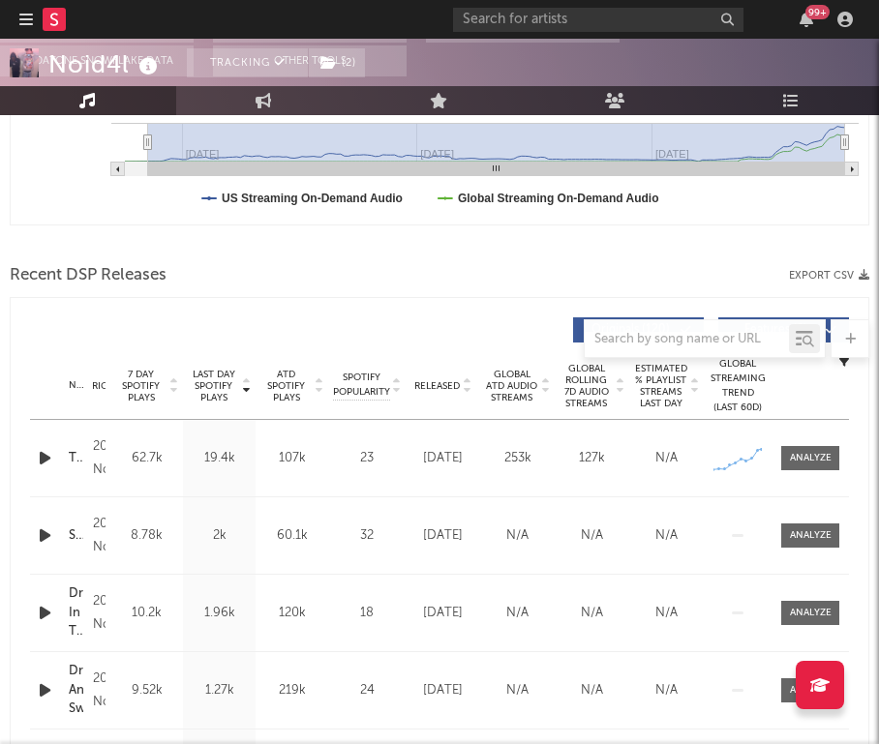
scroll to position [684, 0]
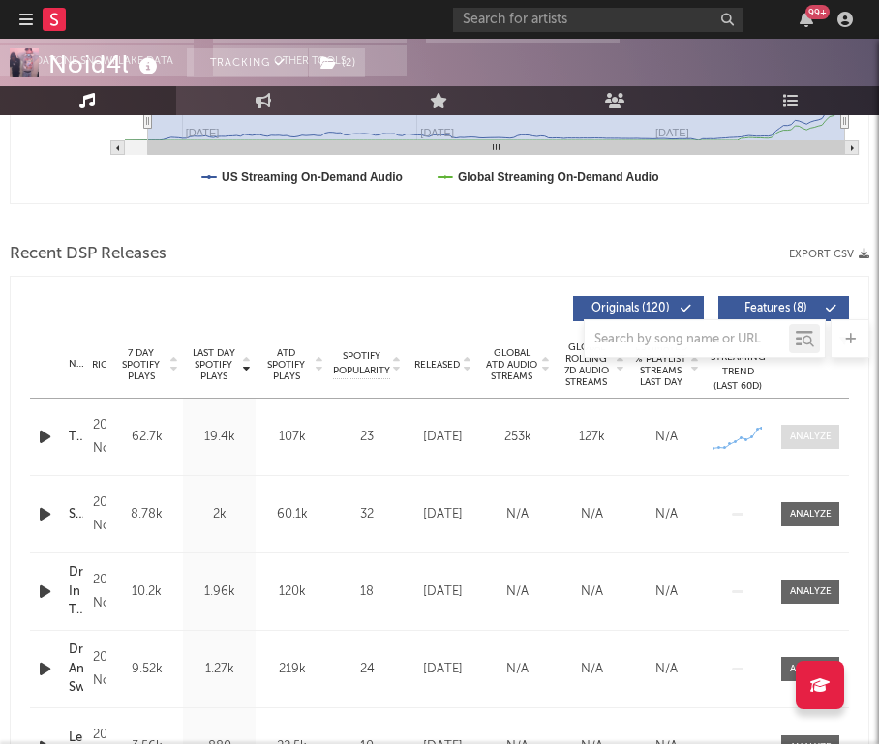
click at [798, 438] on div at bounding box center [811, 437] width 42 height 15
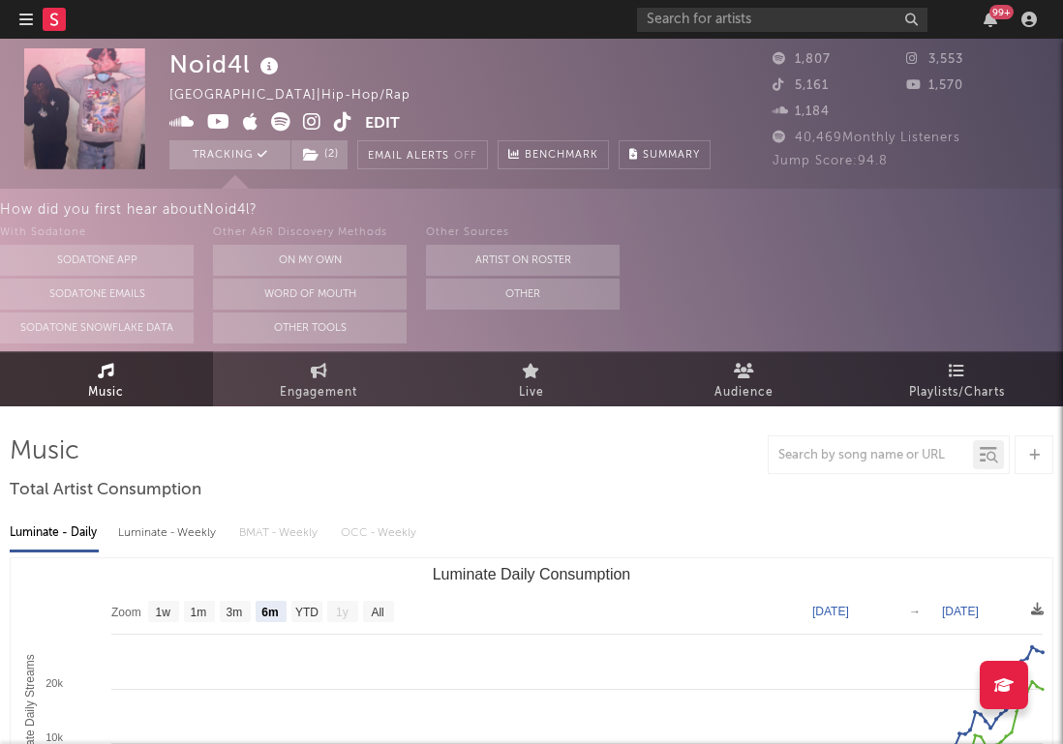
scroll to position [-2, 0]
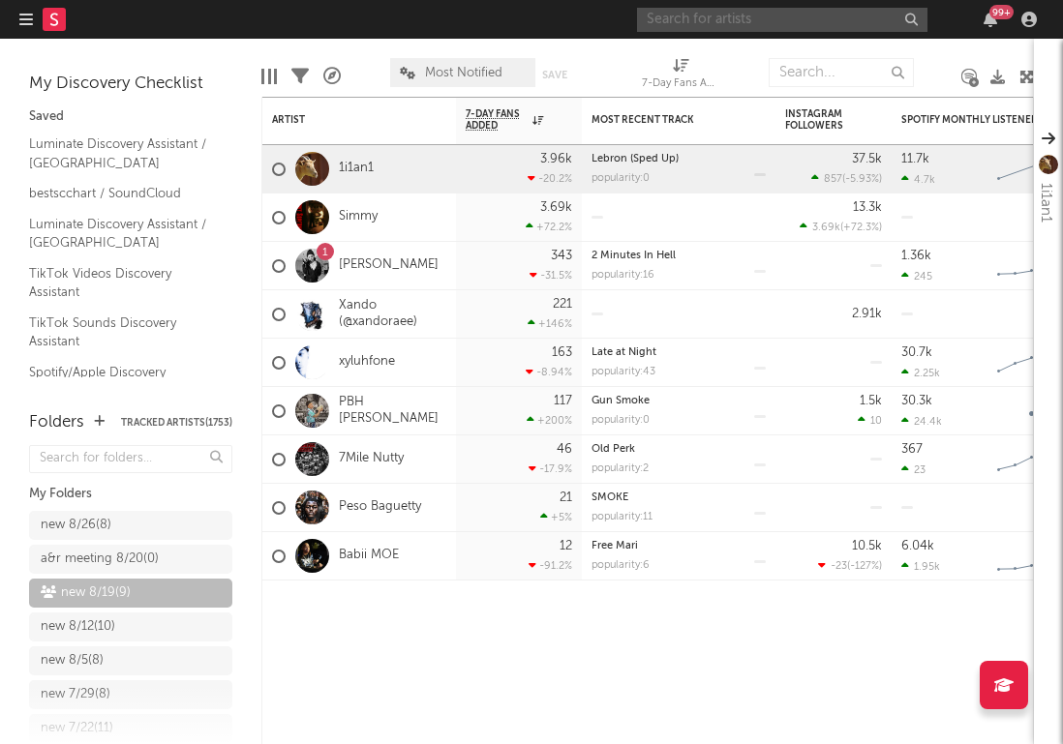
click at [802, 18] on input "text" at bounding box center [782, 20] width 290 height 24
click at [92, 524] on div "new 8/26 ( 8 )" at bounding box center [76, 525] width 71 height 23
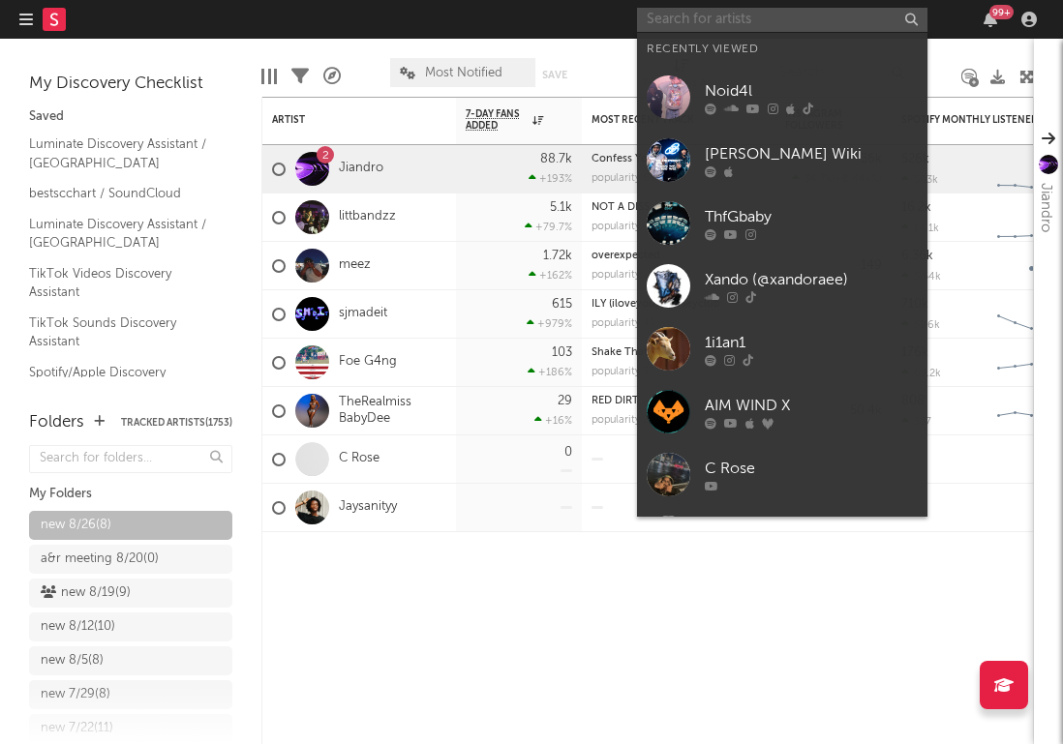
click at [785, 18] on input "text" at bounding box center [782, 20] width 290 height 24
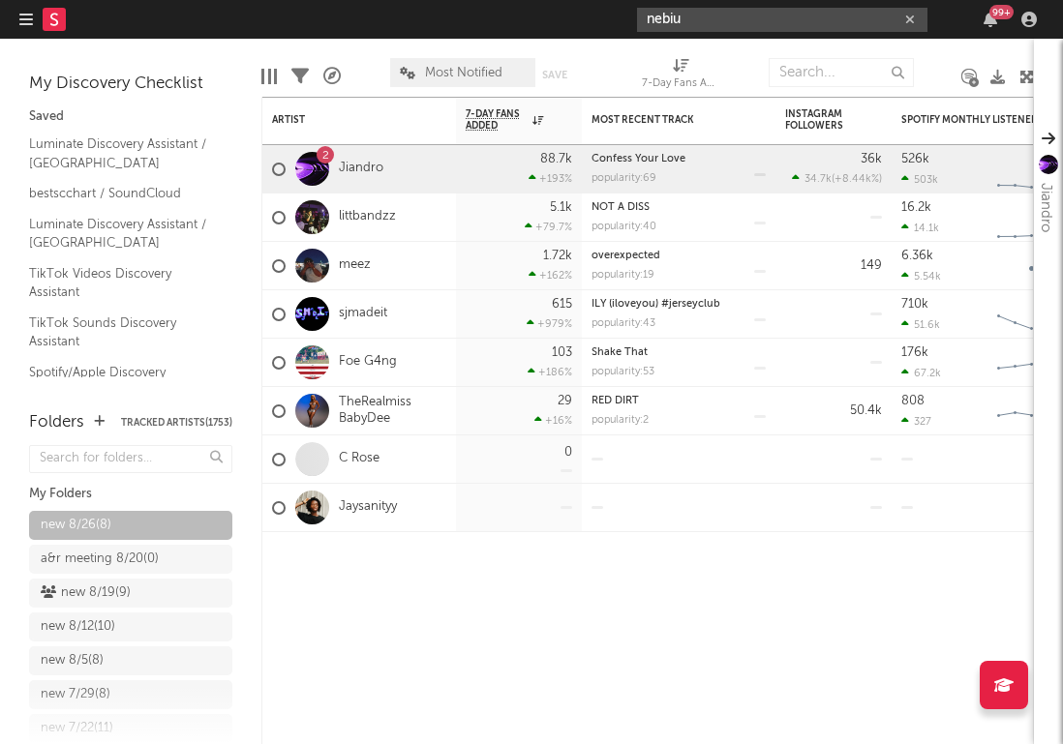
type input "nebiu"
click at [524, 589] on div at bounding box center [519, 561] width 126 height 58
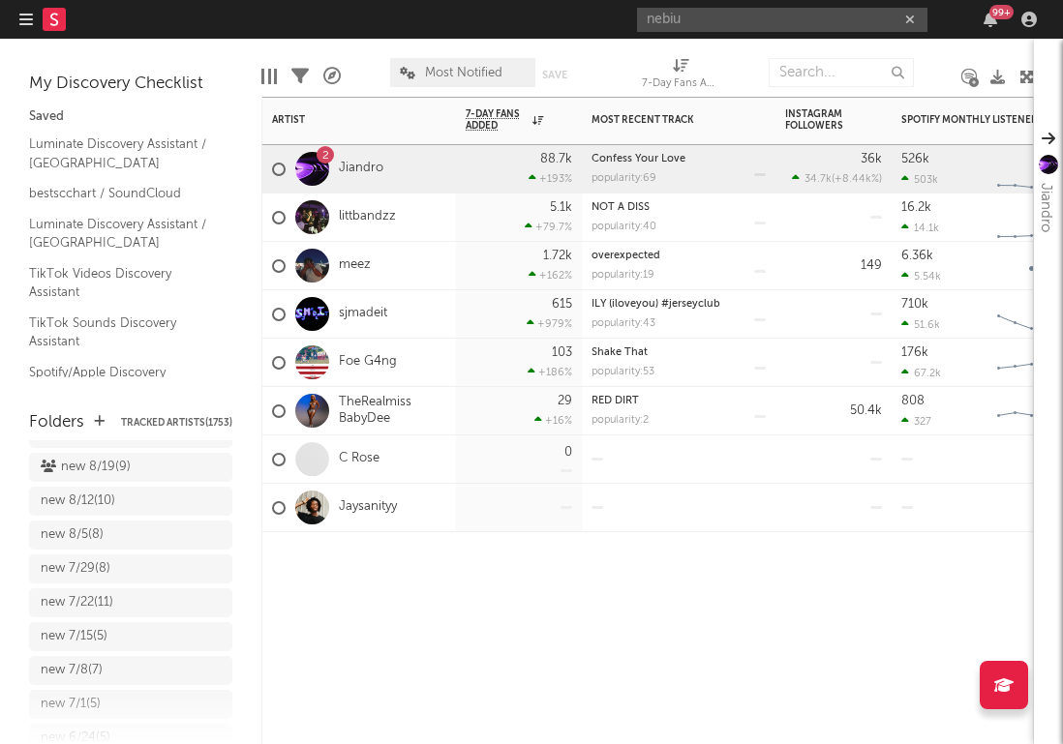
scroll to position [101, 0]
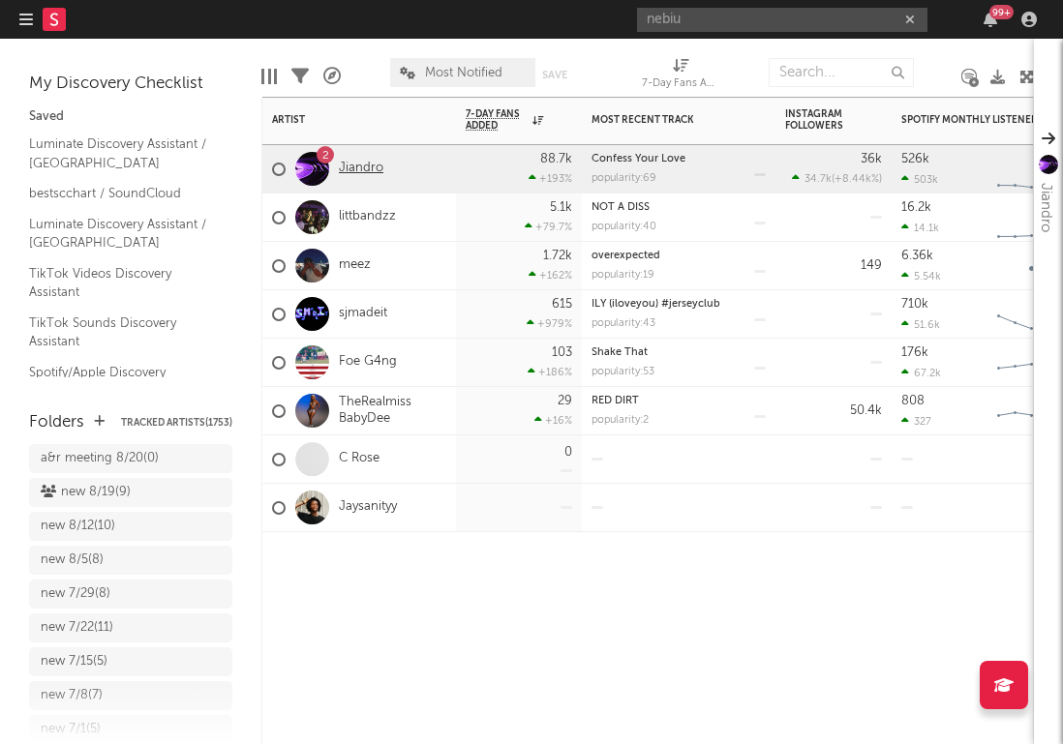
click at [356, 161] on link "Jiandro" at bounding box center [361, 169] width 45 height 16
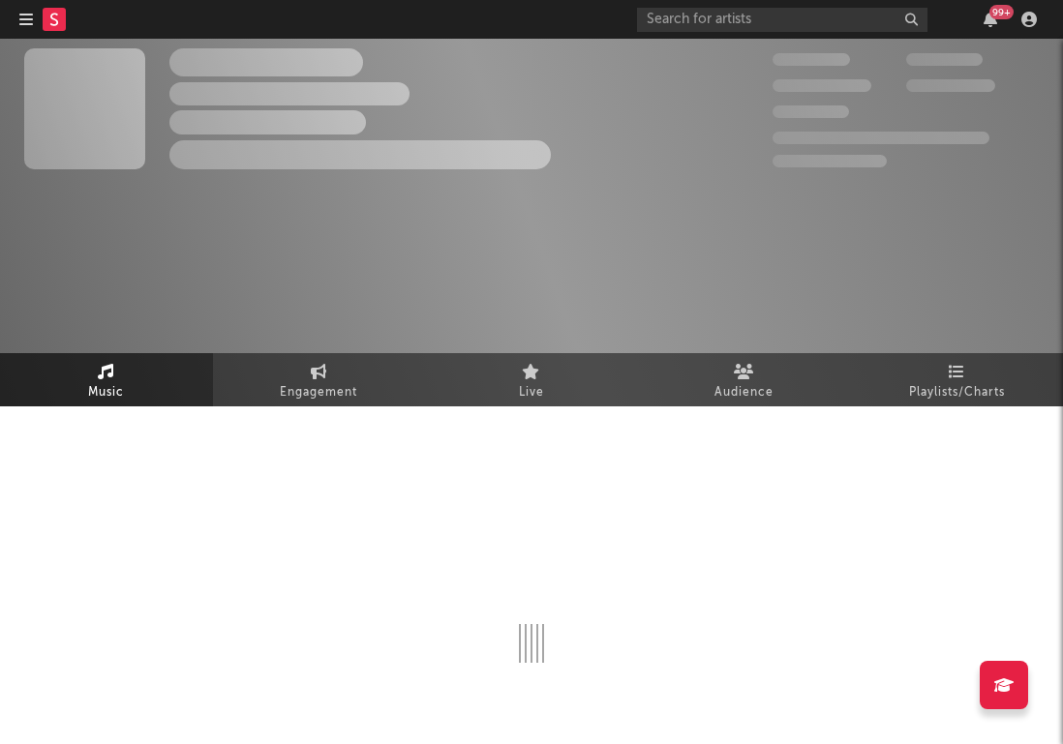
select select "1w"
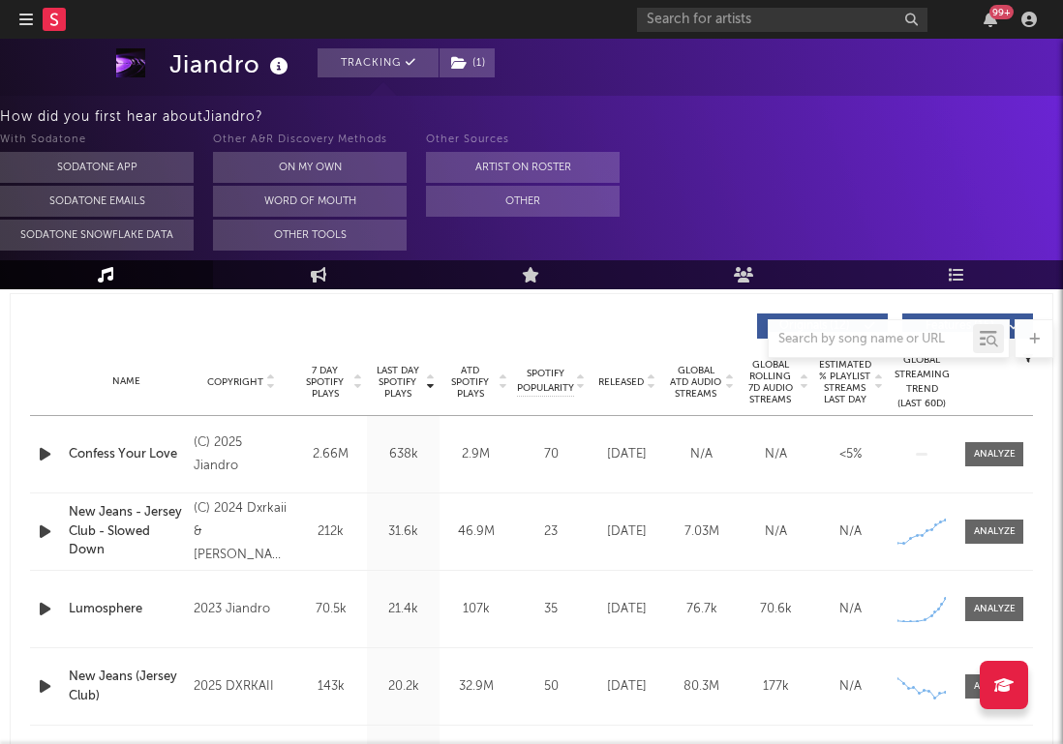
scroll to position [726, 0]
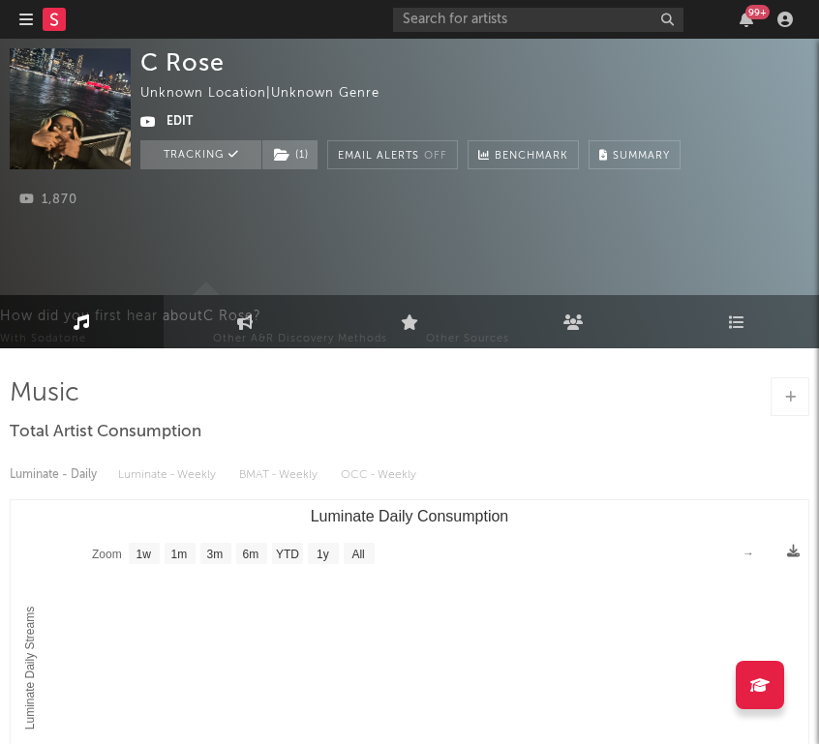
select select "1w"
click at [213, 331] on link "Engagement" at bounding box center [246, 321] width 164 height 53
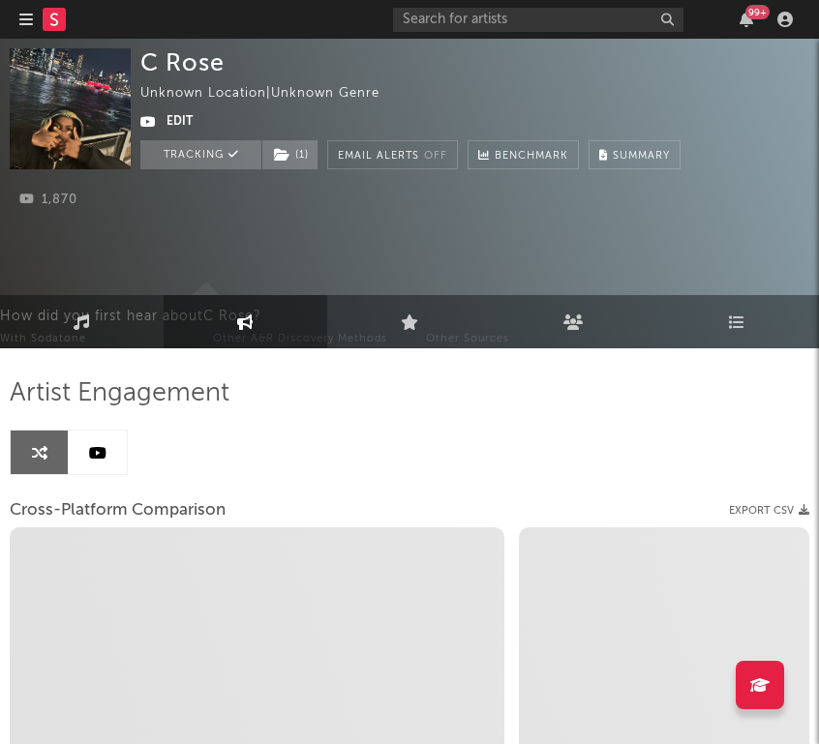
select select "1w"
click at [115, 305] on link "Music" at bounding box center [82, 321] width 164 height 53
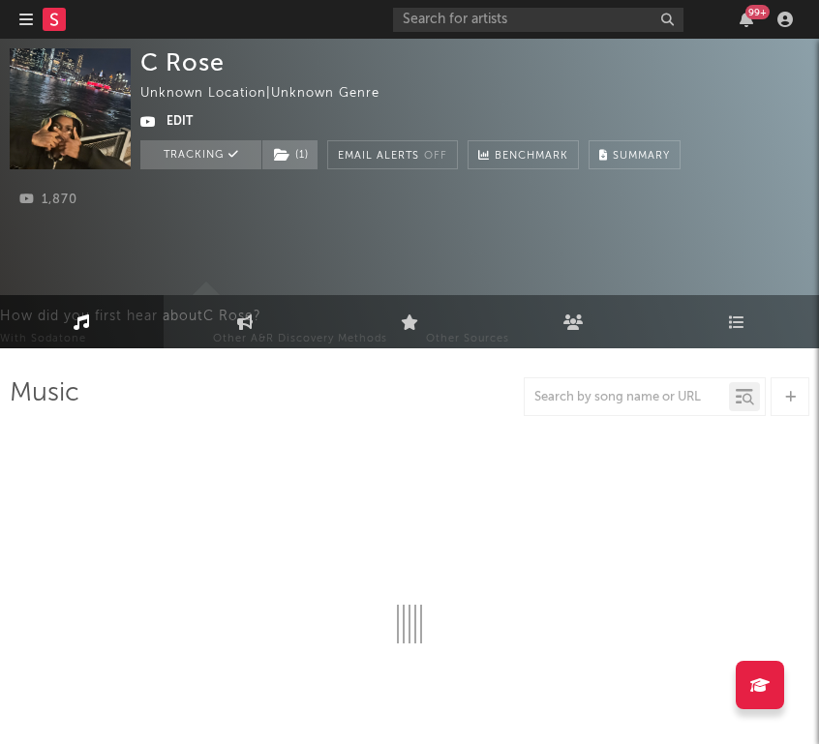
select select "1w"
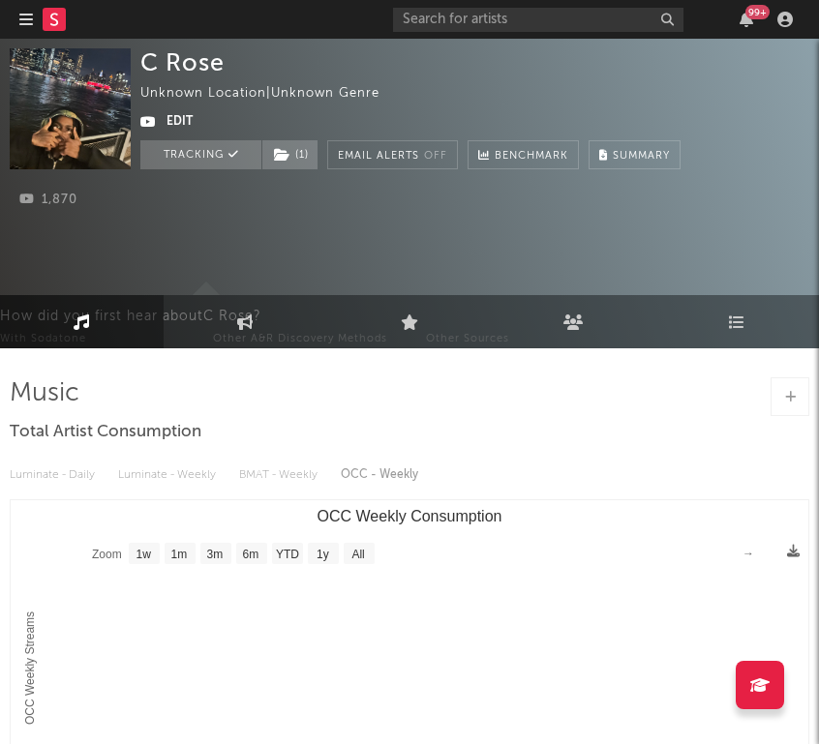
click at [100, 323] on link "Music" at bounding box center [82, 321] width 164 height 53
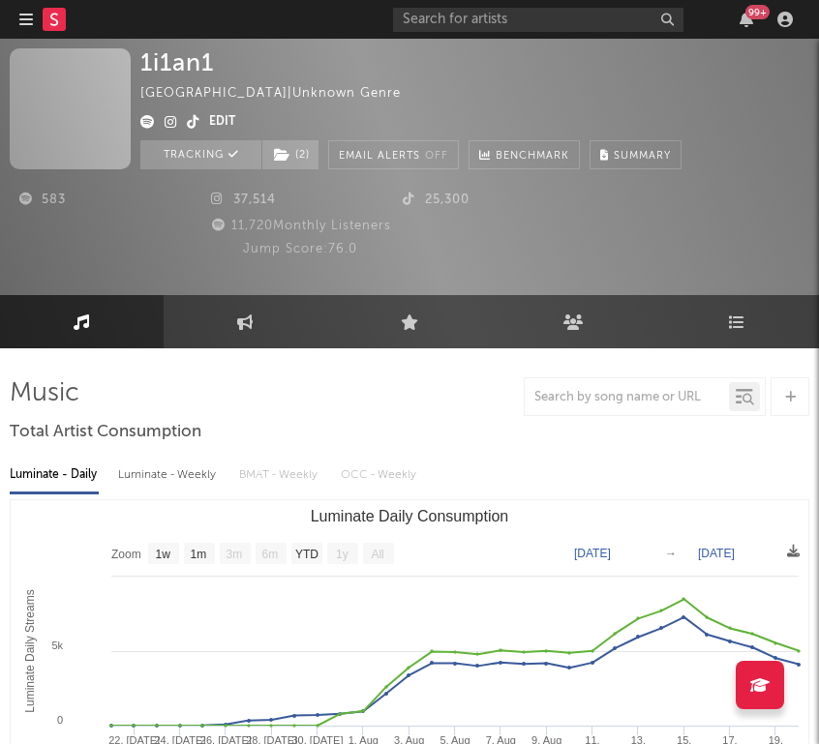
select select "1w"
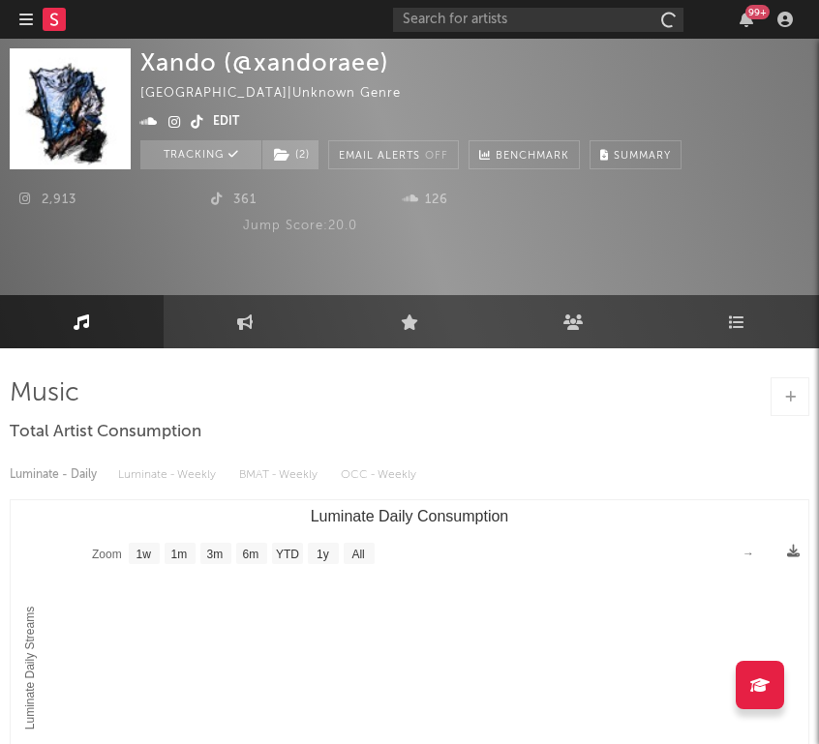
select select "1w"
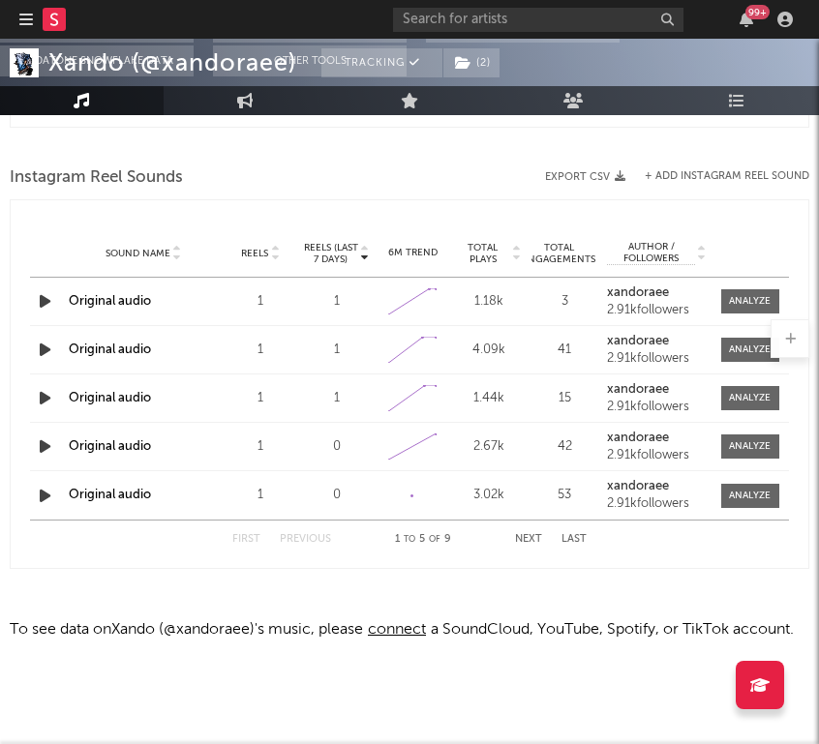
scroll to position [784, 0]
click at [540, 19] on input "text" at bounding box center [538, 20] width 290 height 24
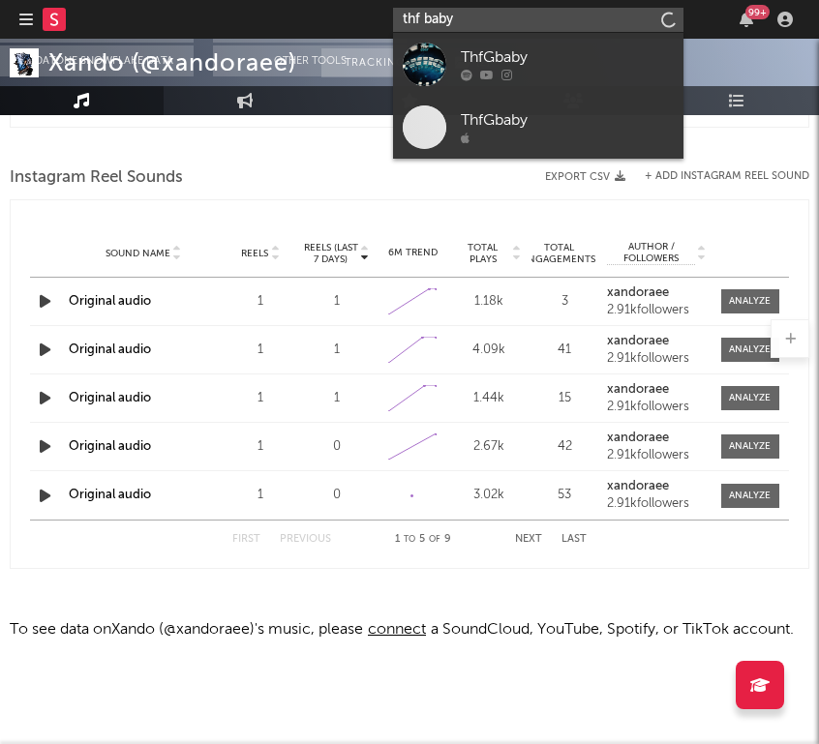
type input "thf baby"
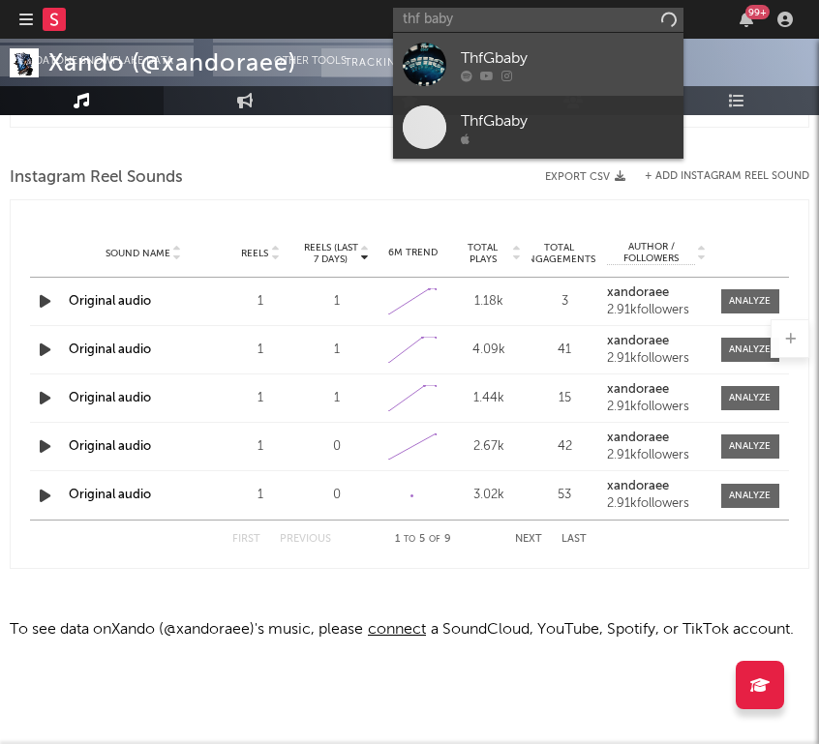
drag, startPoint x: 322, startPoint y: 214, endPoint x: 547, endPoint y: 45, distance: 280.7
click at [547, 45] on link "ThfGbaby" at bounding box center [538, 64] width 290 height 63
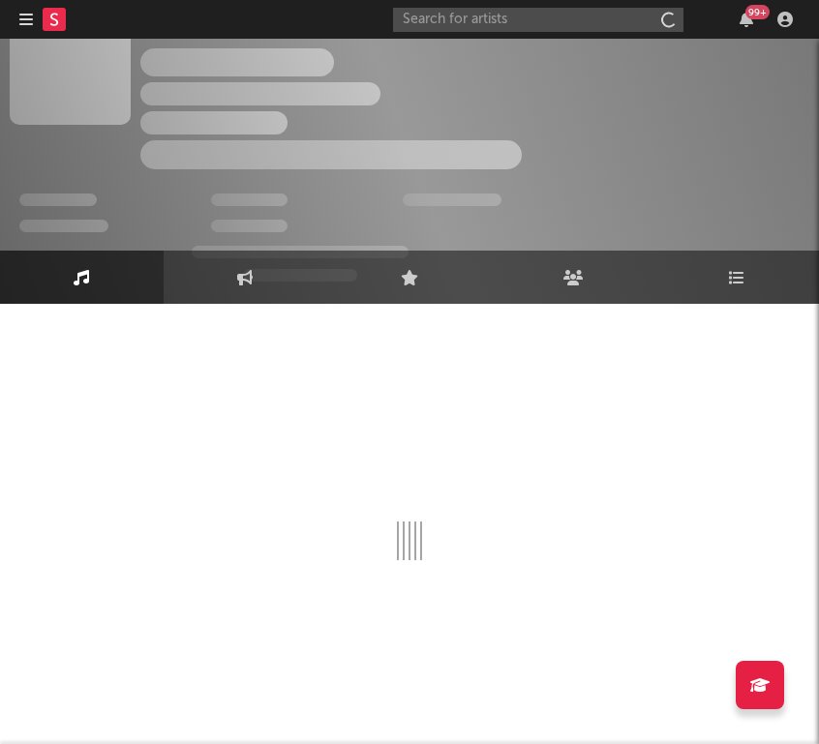
scroll to position [45, 0]
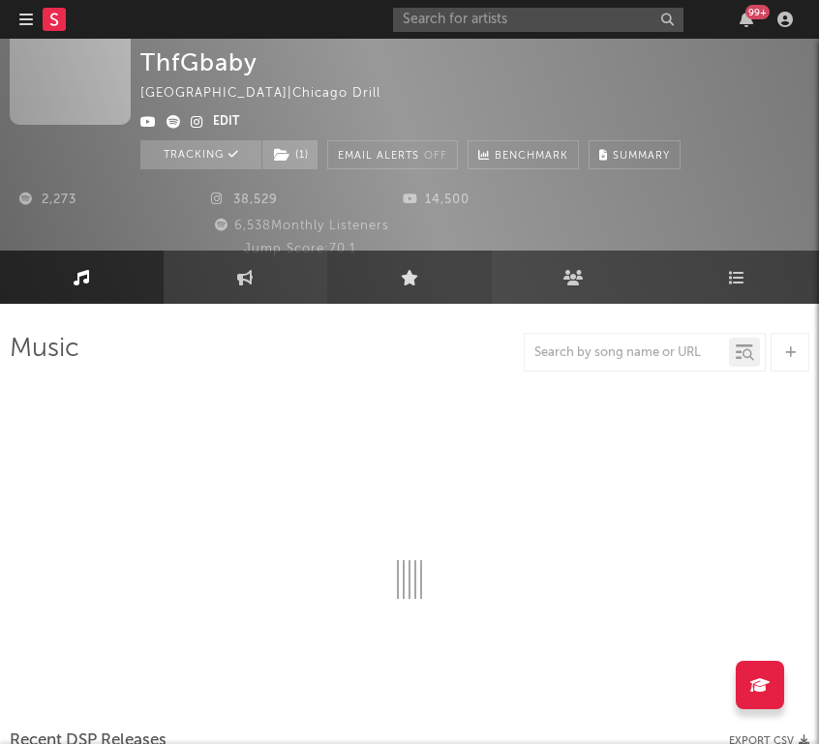
select select "6m"
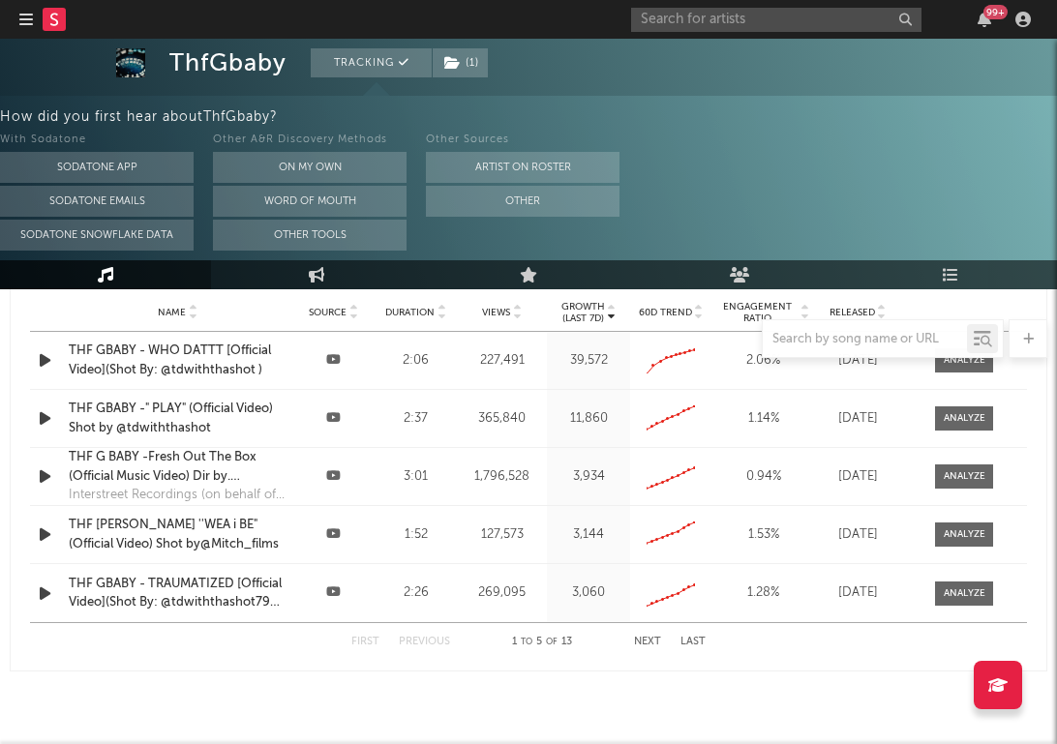
scroll to position [1785, 0]
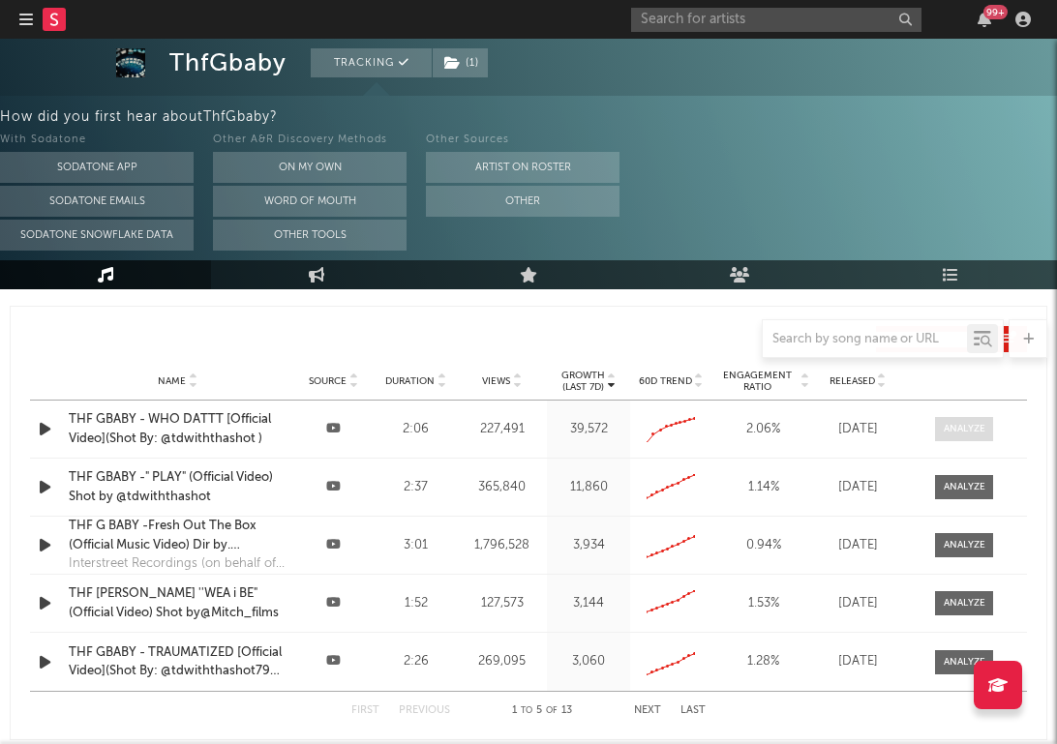
click at [818, 434] on div at bounding box center [965, 429] width 42 height 15
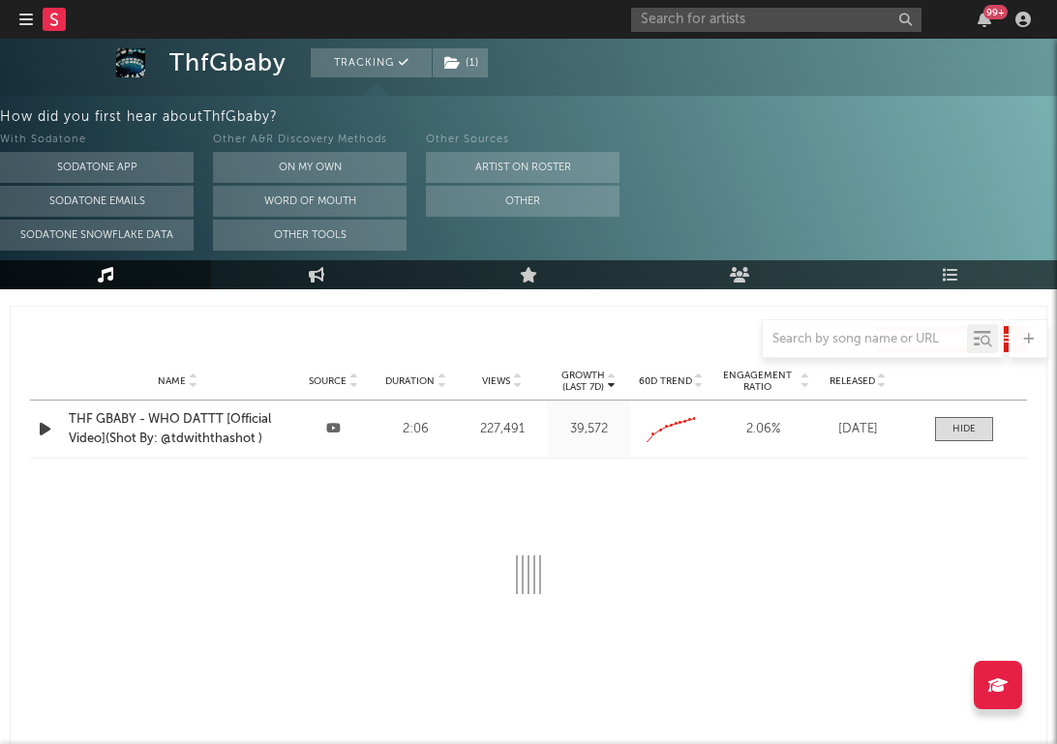
select select "All"
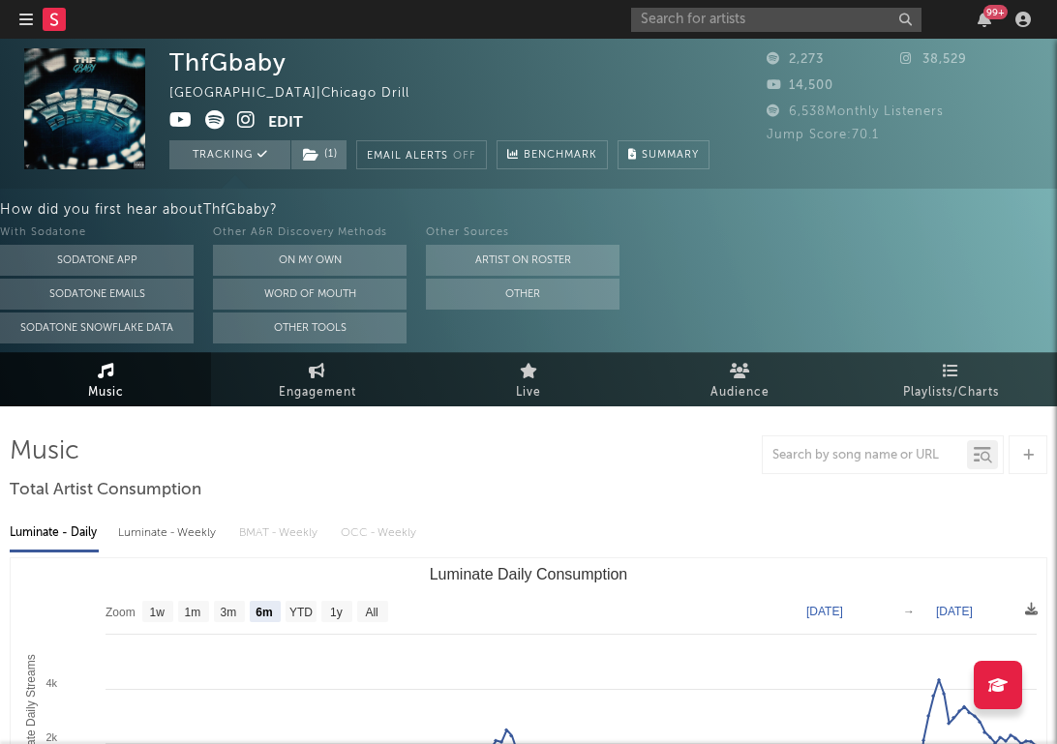
scroll to position [0, 0]
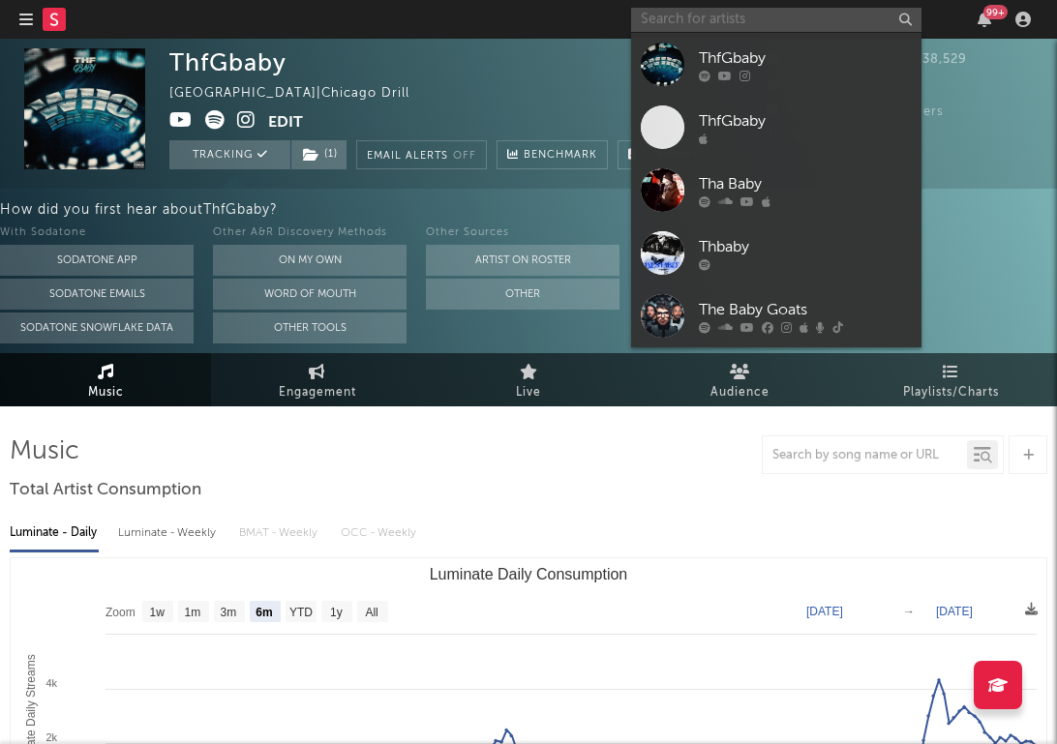
click at [685, 19] on input "text" at bounding box center [776, 20] width 290 height 24
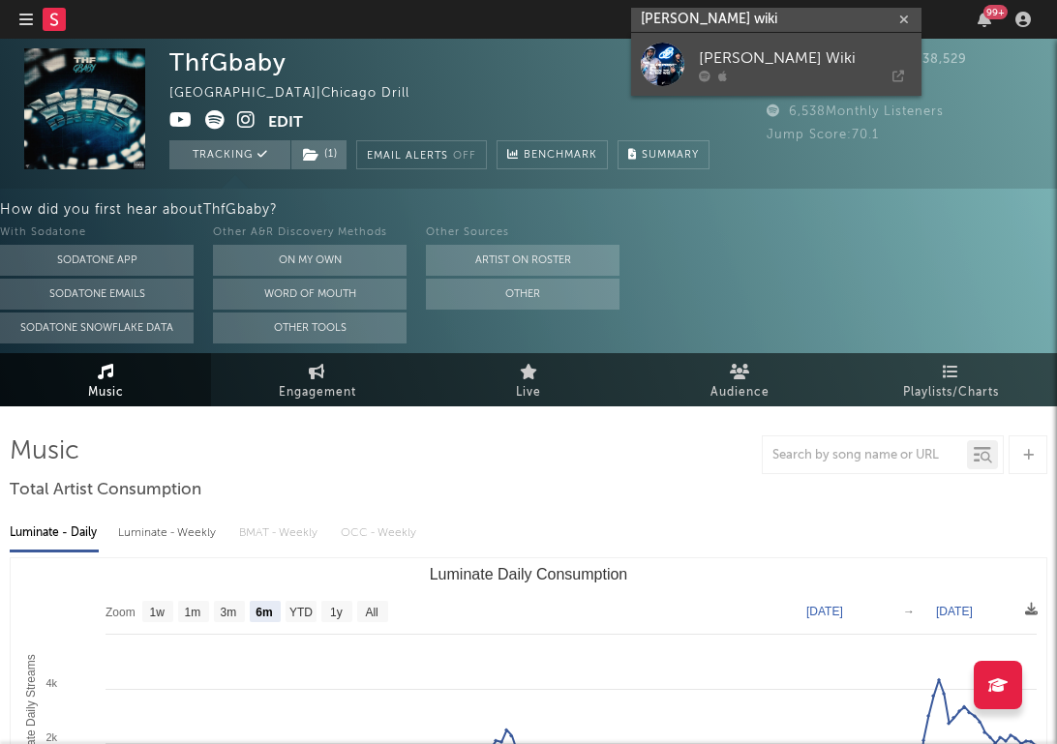
type input "[PERSON_NAME] wiki"
click at [748, 58] on div "[PERSON_NAME] Wiki" at bounding box center [805, 57] width 213 height 23
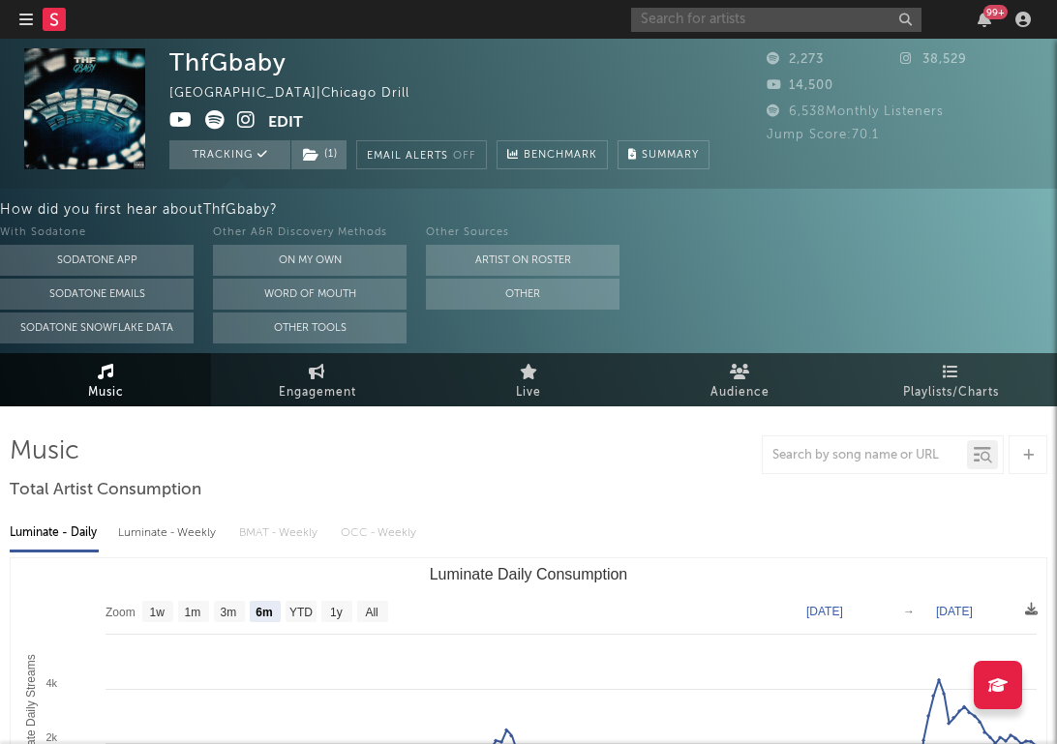
click at [695, 15] on input "text" at bounding box center [776, 20] width 290 height 24
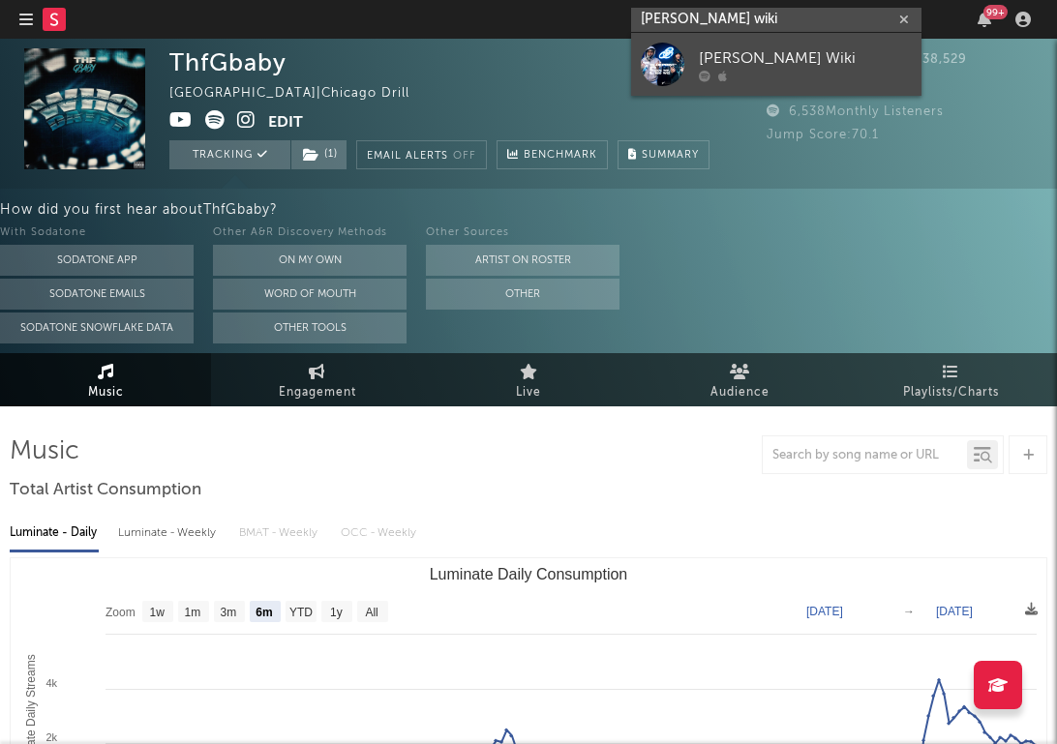
type input "[PERSON_NAME] wiki"
click at [653, 59] on div at bounding box center [663, 65] width 44 height 44
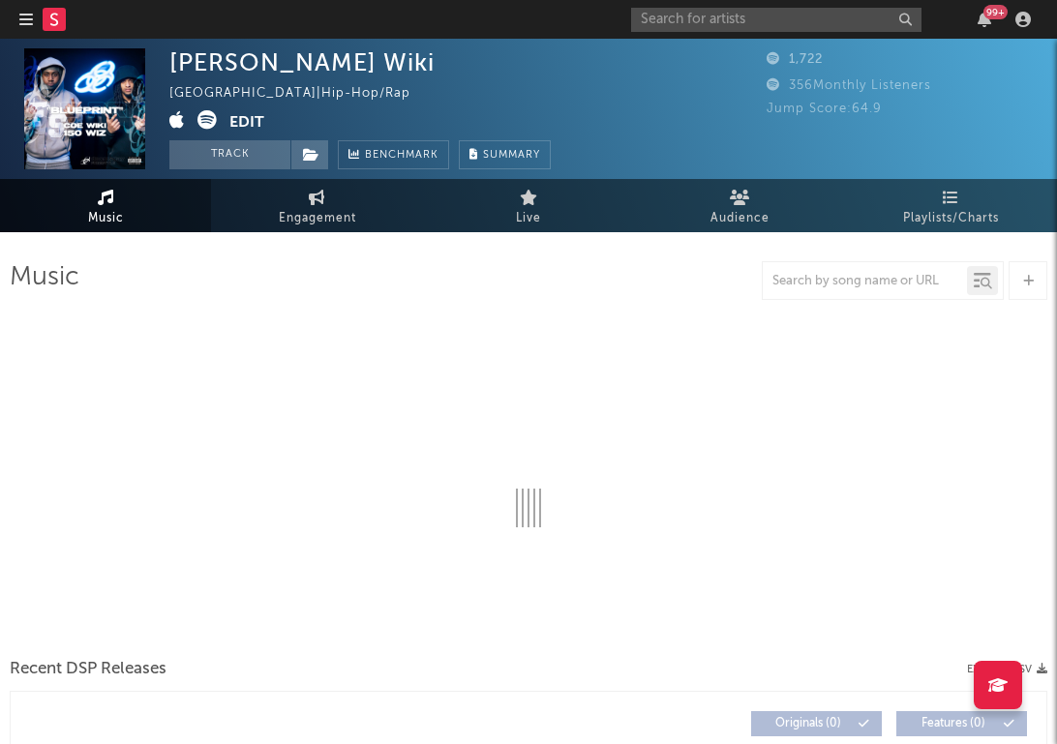
select select "6m"
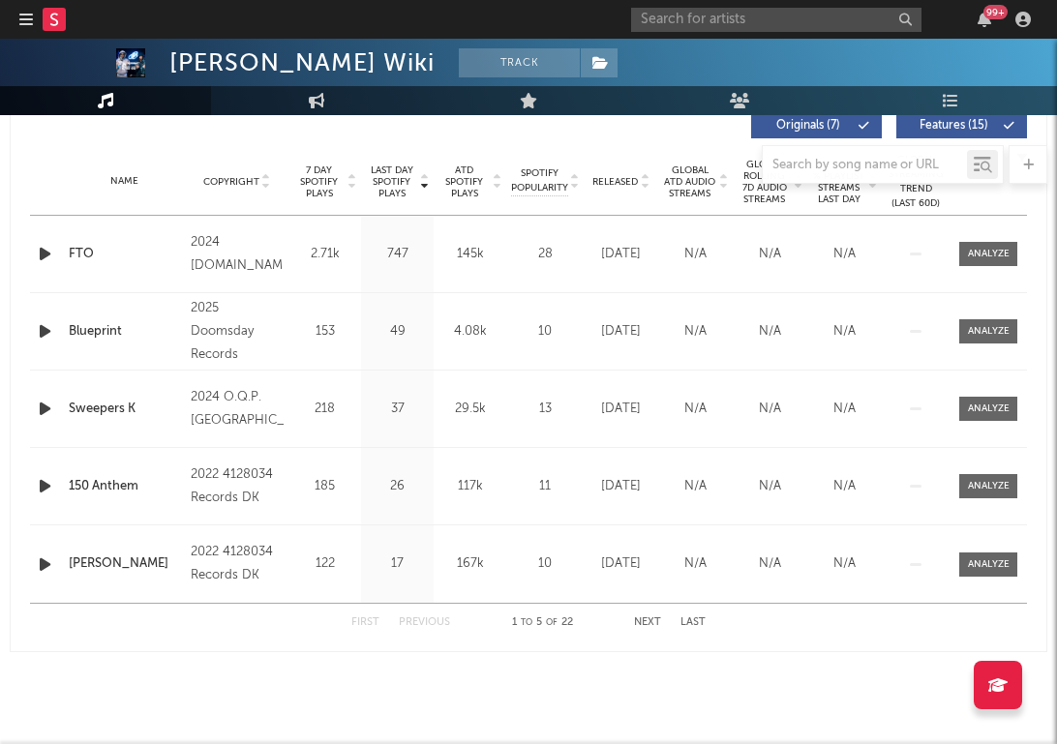
scroll to position [751, 0]
click at [84, 254] on div "FTO" at bounding box center [125, 254] width 112 height 19
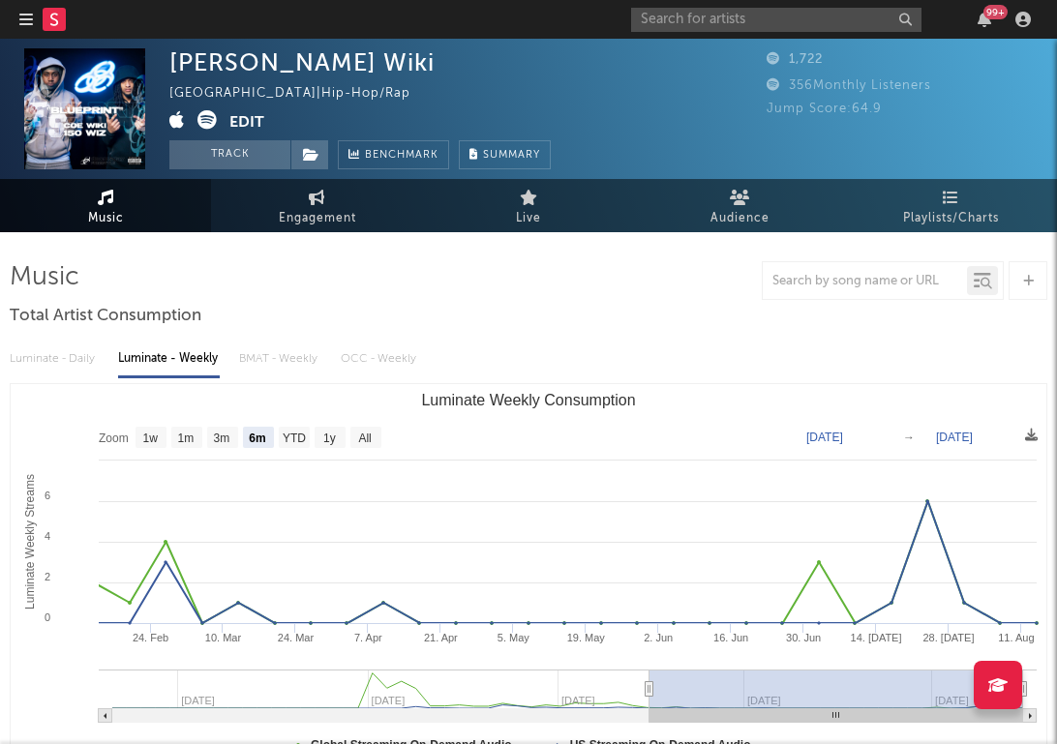
scroll to position [0, 0]
click at [110, 201] on icon at bounding box center [106, 197] width 16 height 15
click at [125, 216] on link "Music" at bounding box center [105, 205] width 211 height 53
